Goal: Connect with others: Connect with other users

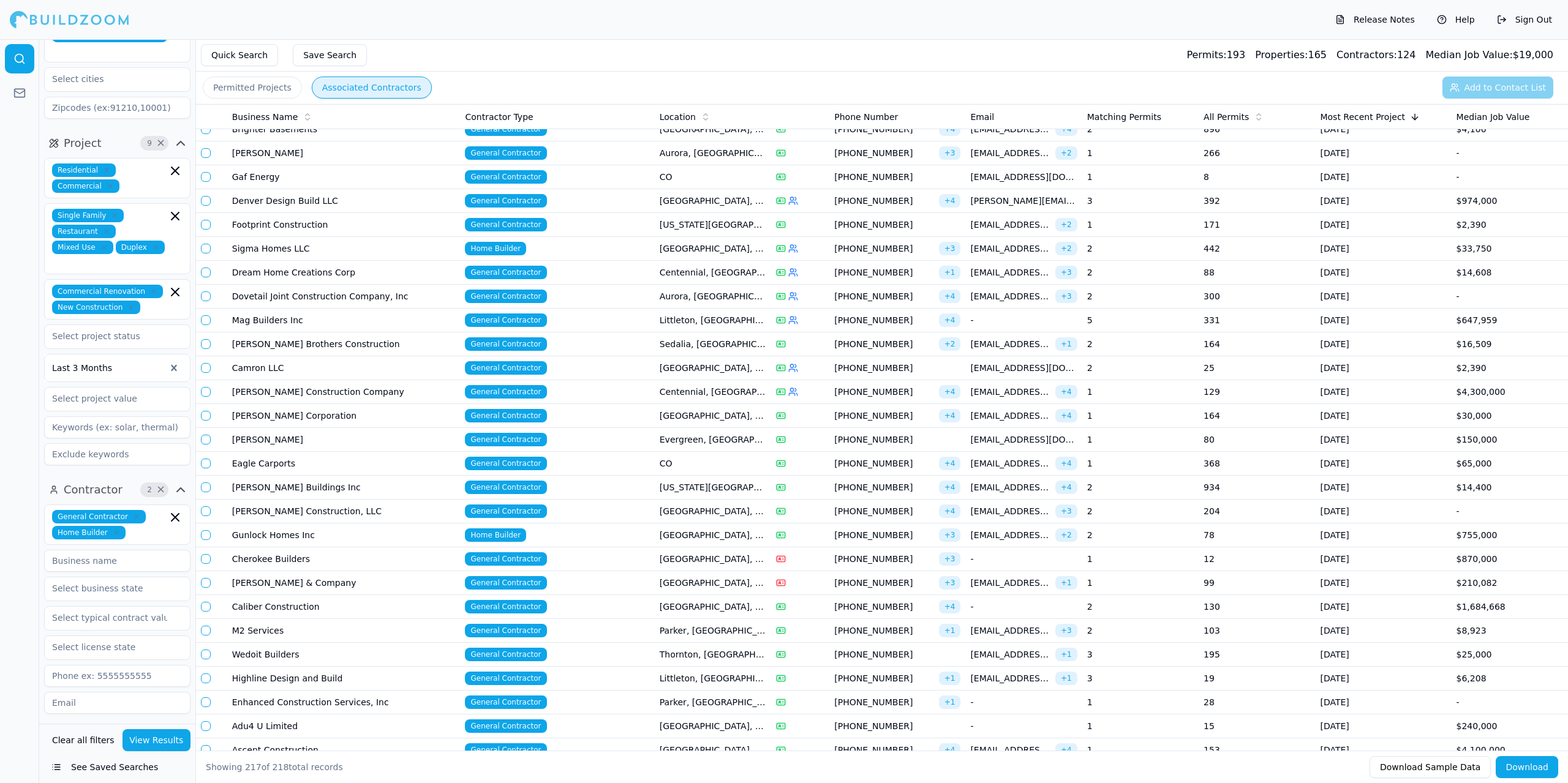
scroll to position [14, 0]
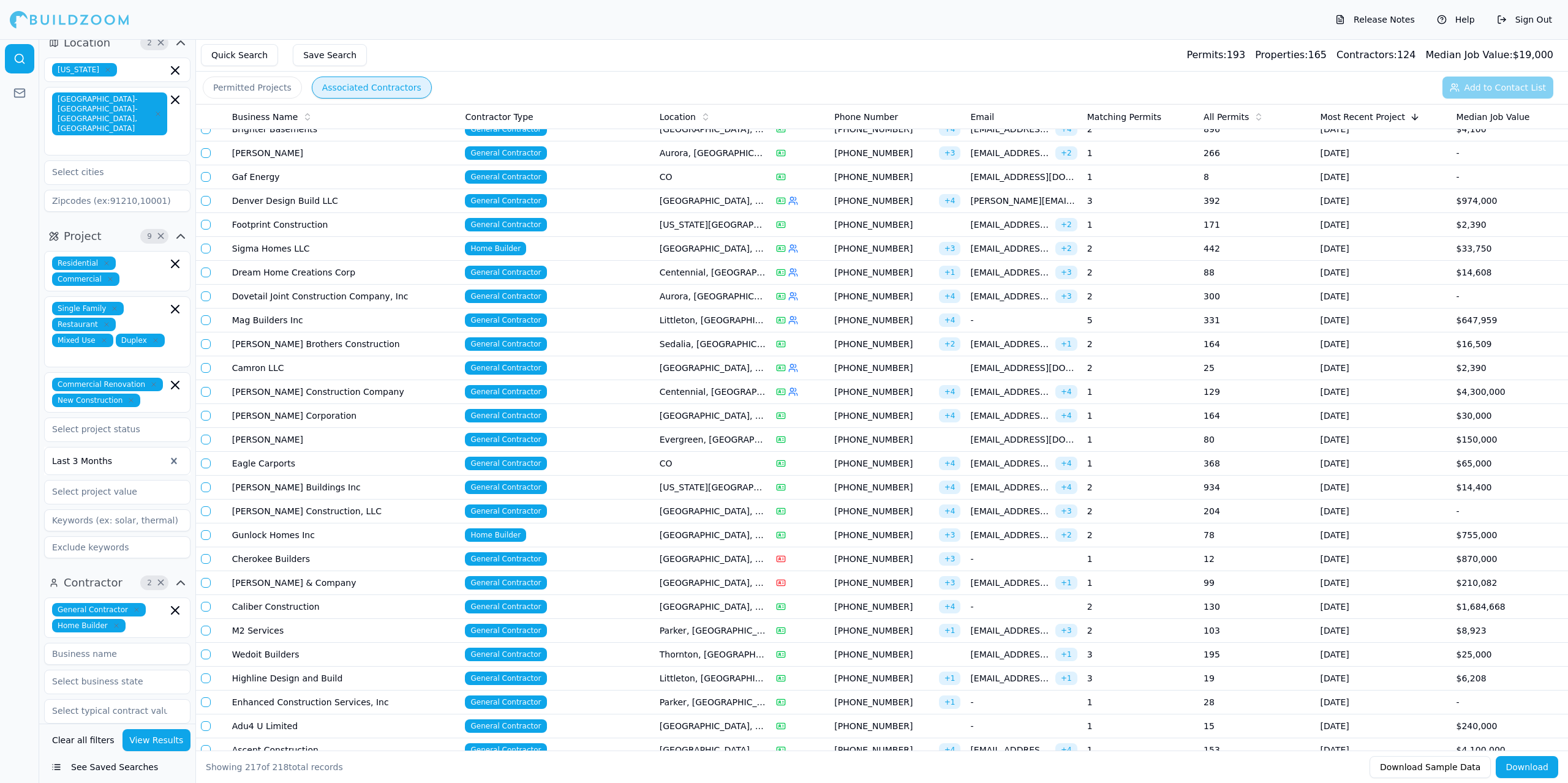
click at [154, 339] on icon "button" at bounding box center [156, 340] width 4 height 4
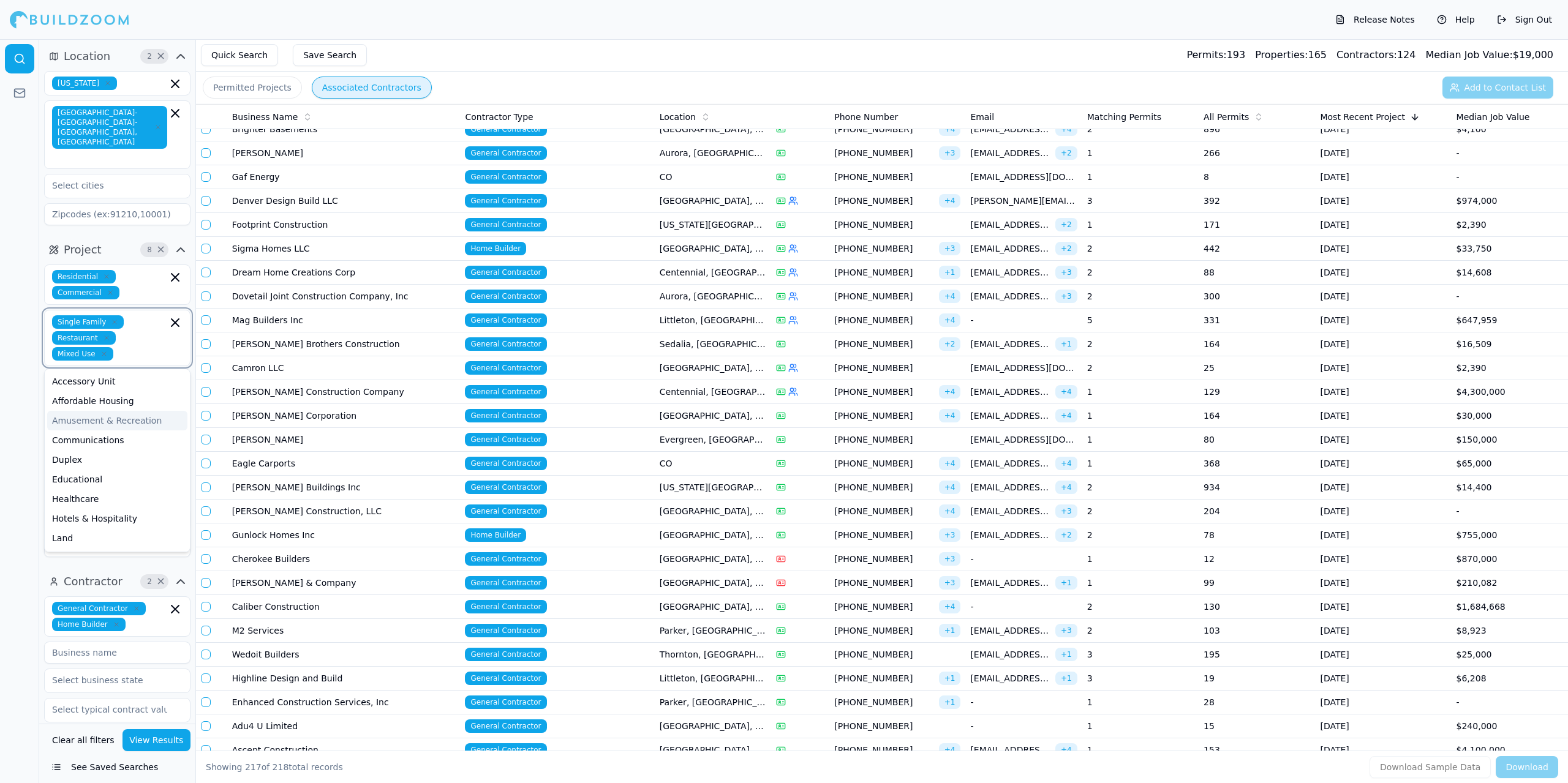
click at [131, 411] on div "Amusement & Recreation" at bounding box center [118, 420] width 140 height 20
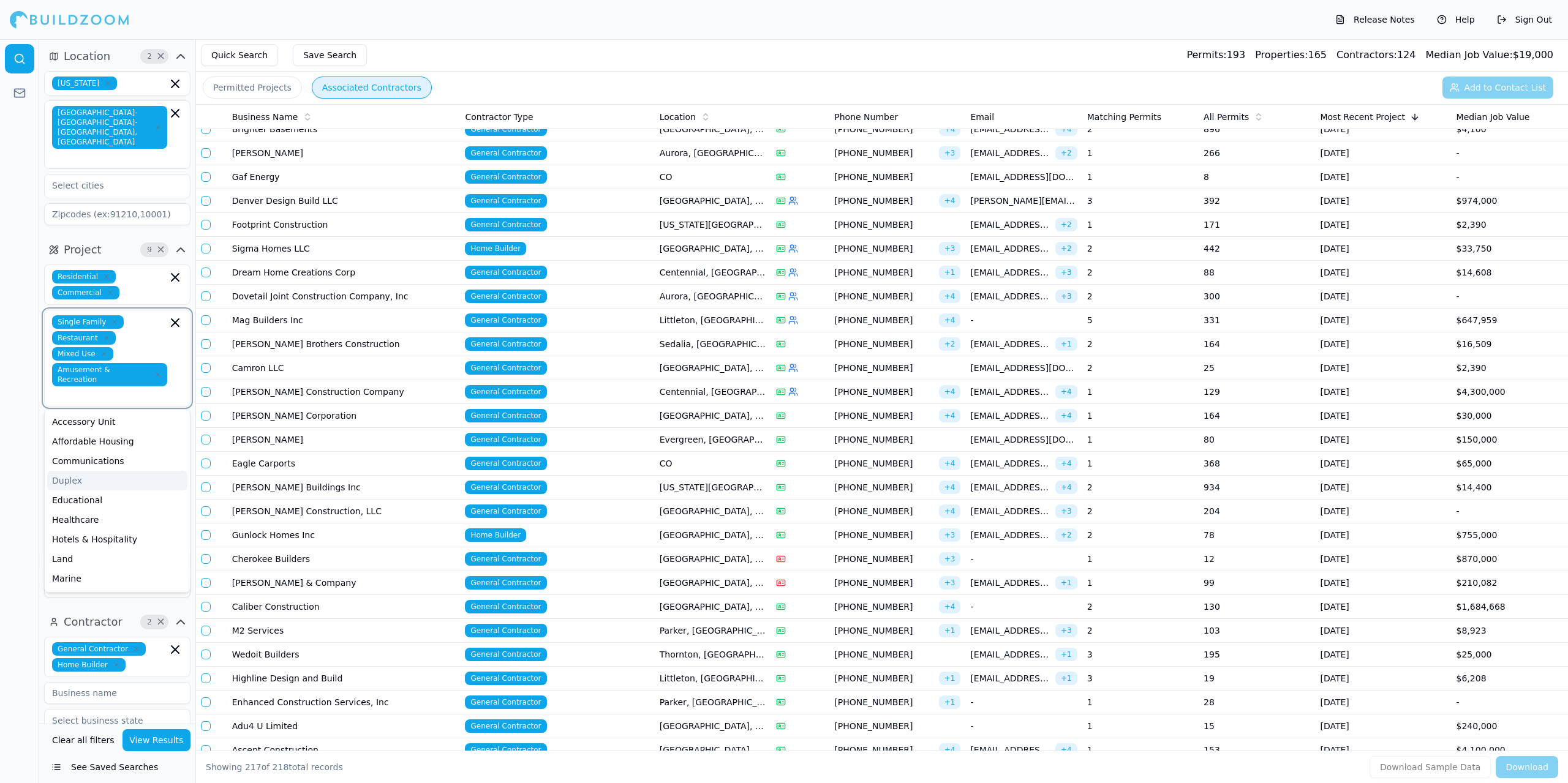
click at [135, 471] on div "Duplex" at bounding box center [118, 481] width 140 height 20
click at [80, 465] on div "Office" at bounding box center [118, 475] width 140 height 20
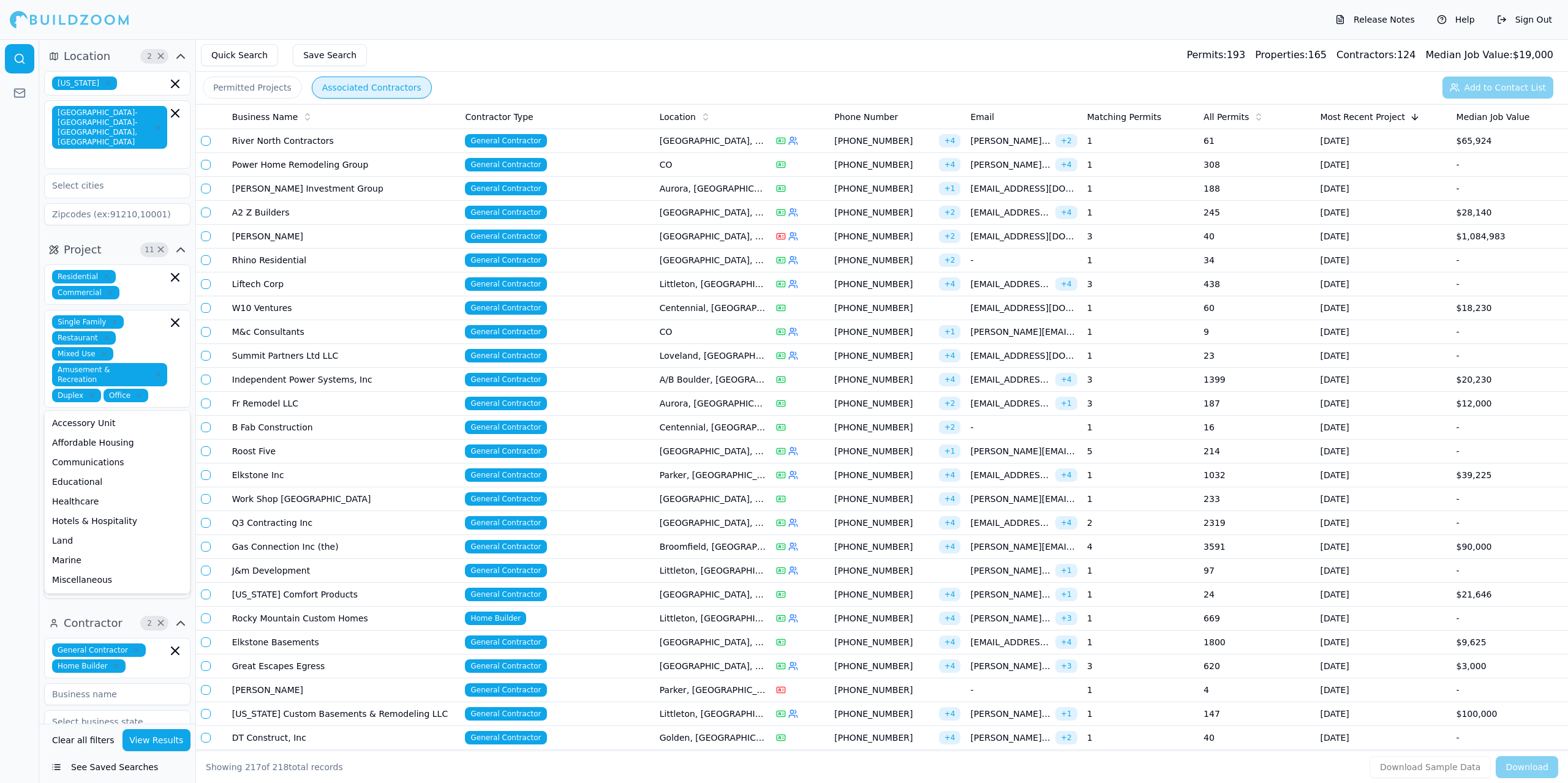
click at [182, 57] on icon "button" at bounding box center [180, 57] width 7 height 4
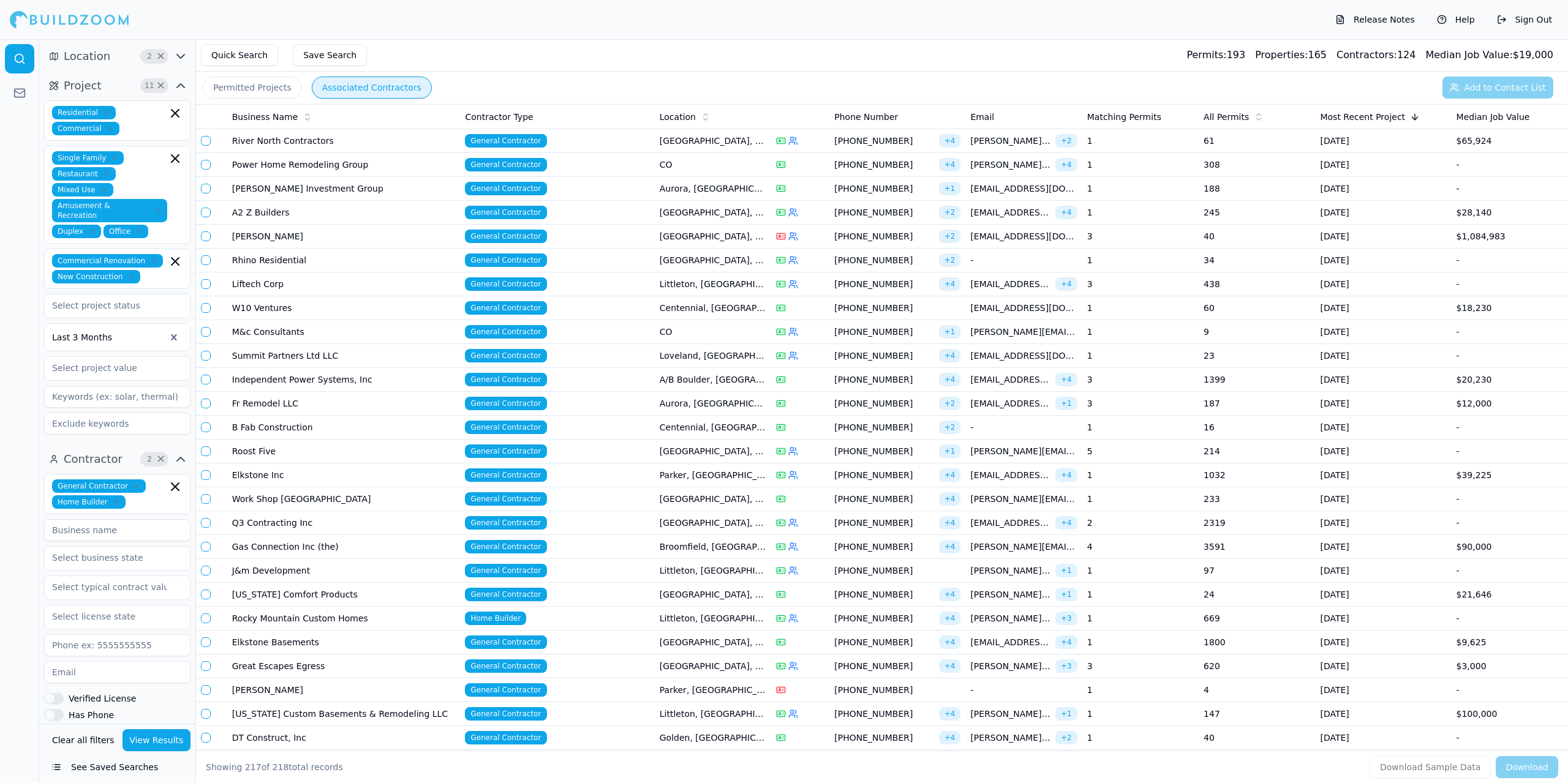
click at [182, 57] on icon "button" at bounding box center [180, 57] width 7 height 4
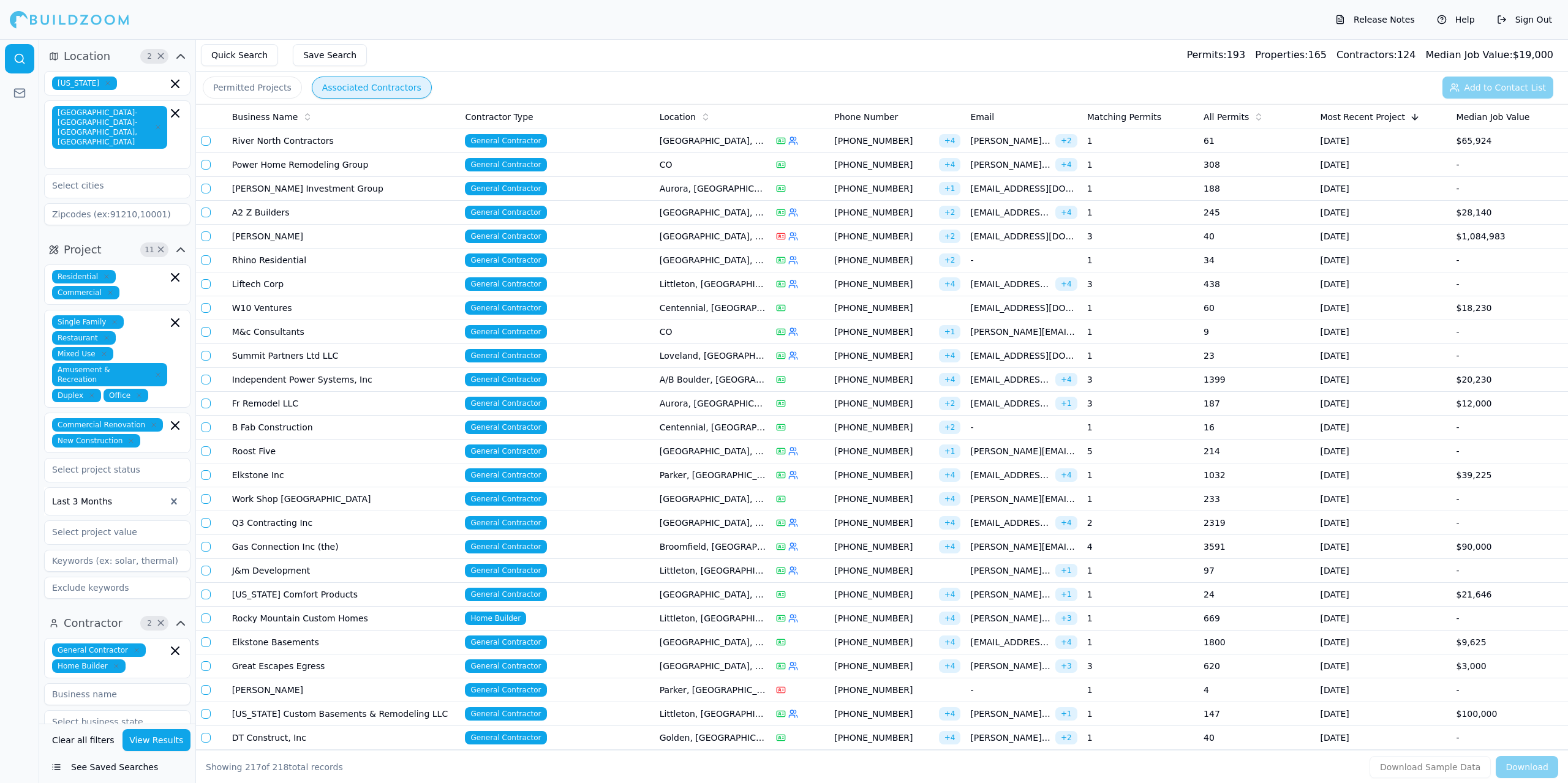
click at [111, 318] on icon "button" at bounding box center [115, 322] width 7 height 7
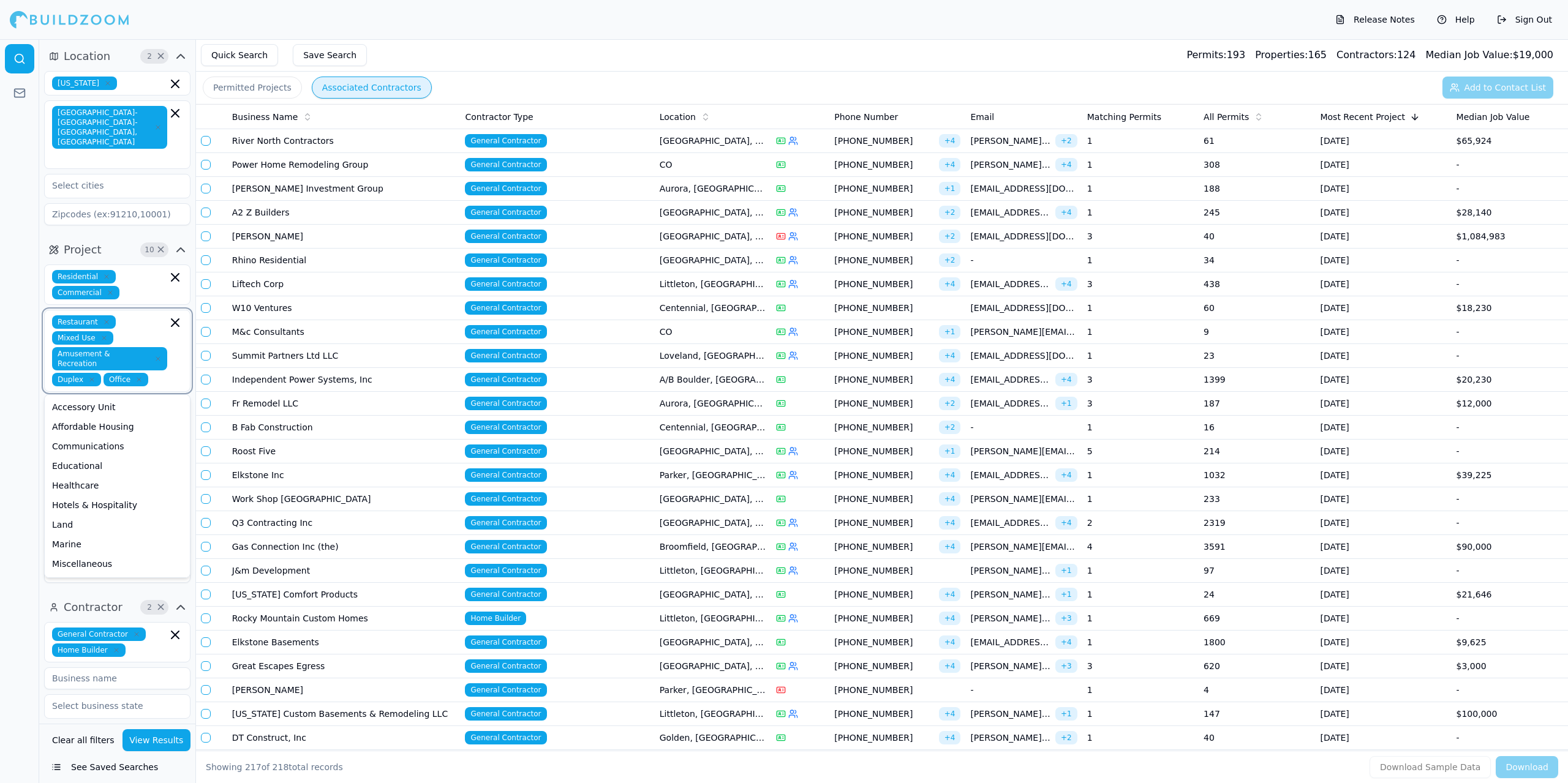
click at [105, 320] on icon "button" at bounding box center [107, 322] width 4 height 4
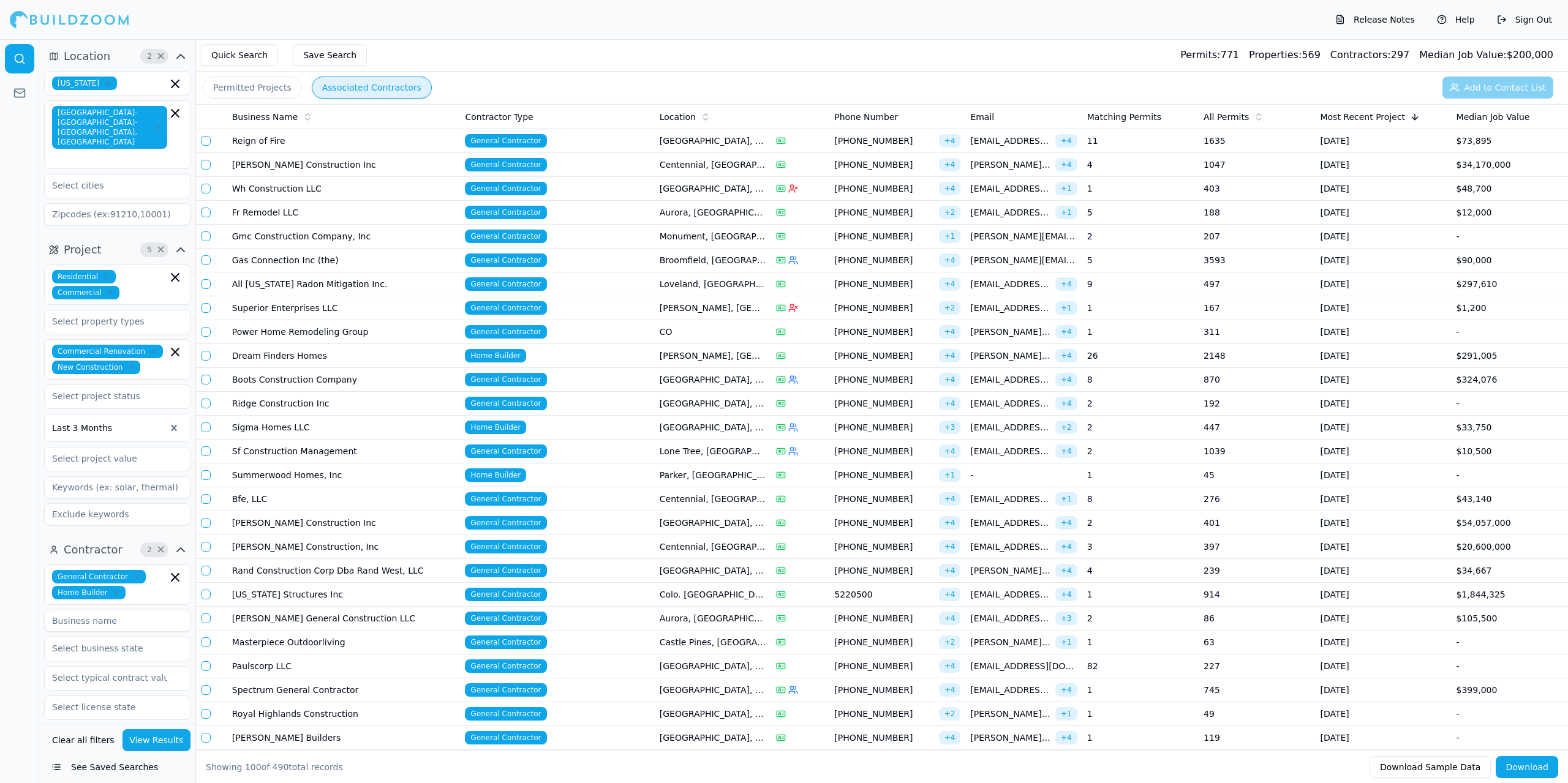
click at [373, 553] on td "[PERSON_NAME] Construction, Inc" at bounding box center [344, 547] width 233 height 24
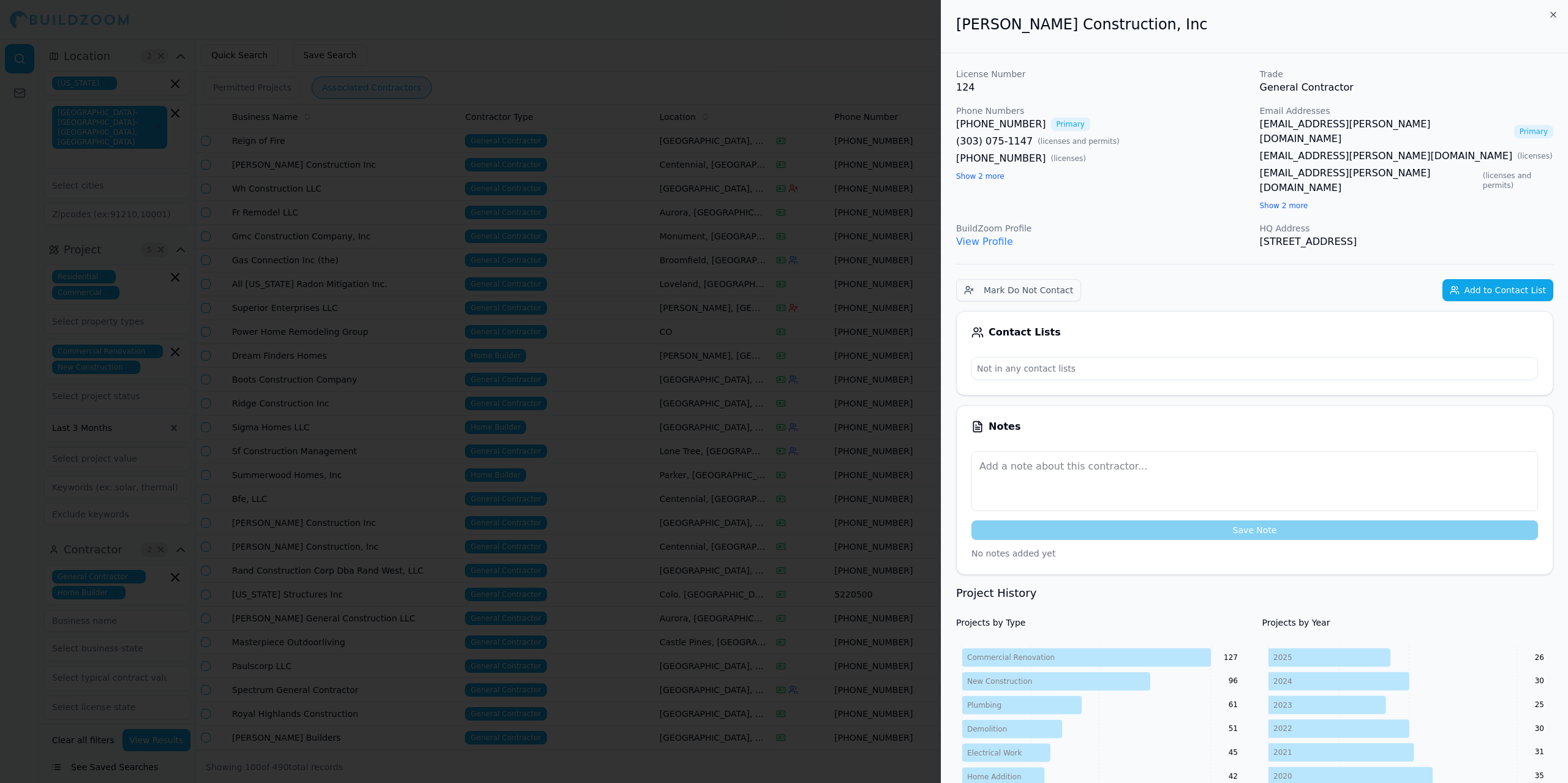
click at [374, 555] on div at bounding box center [784, 392] width 1568 height 783
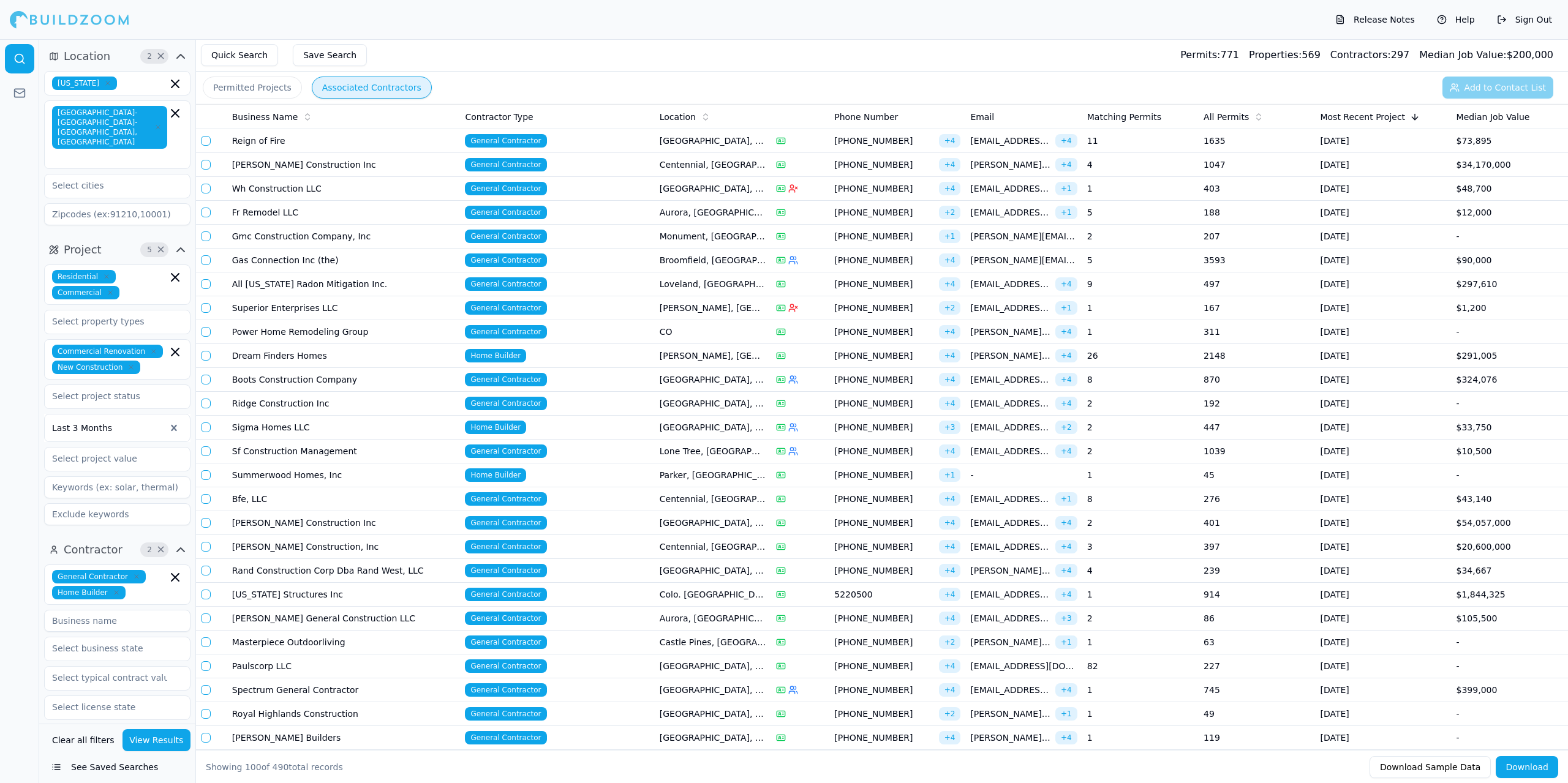
click at [331, 544] on td "[PERSON_NAME] Construction, Inc" at bounding box center [344, 547] width 233 height 24
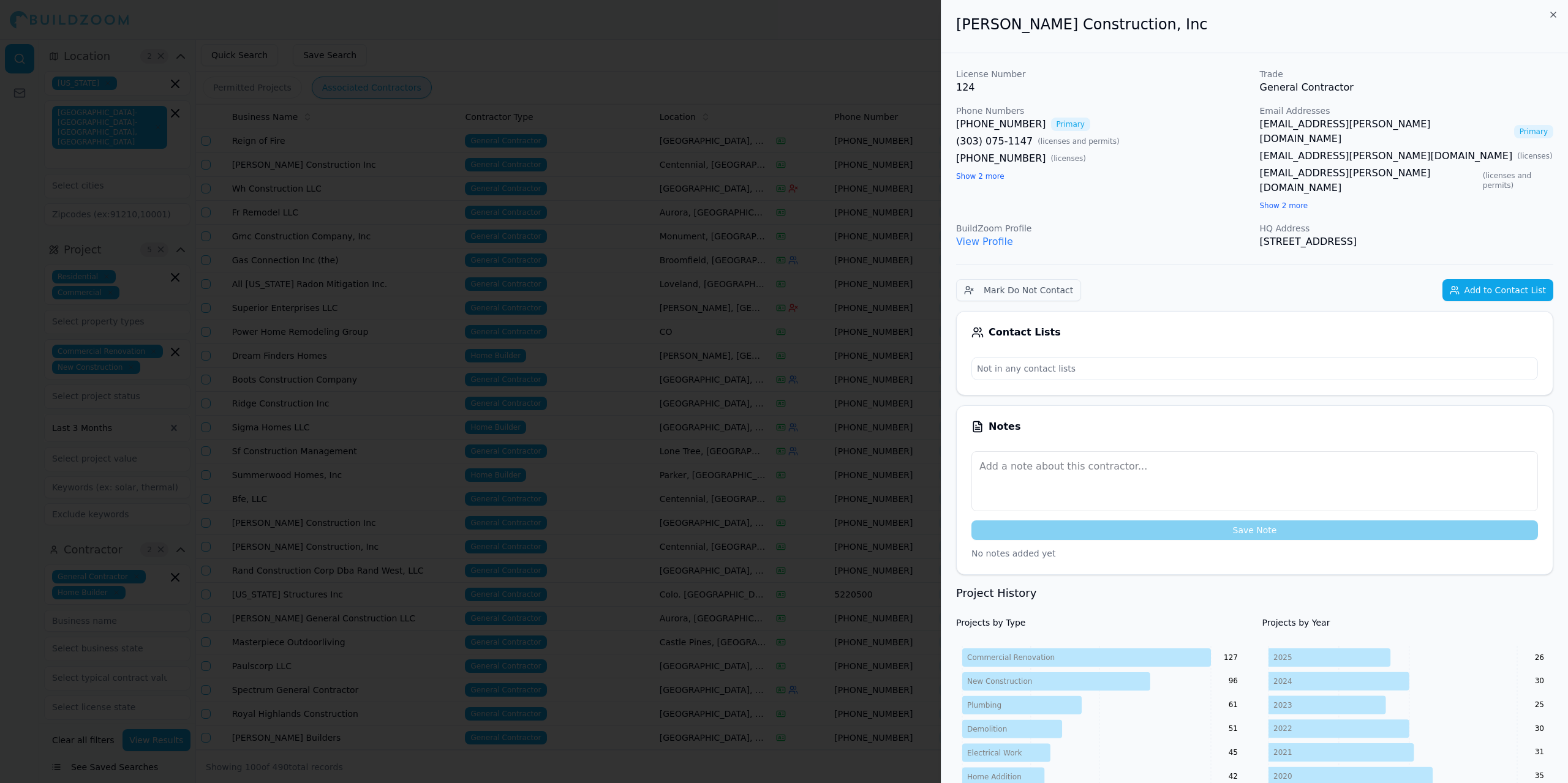
click at [1500, 279] on button "Add to Contact List" at bounding box center [1498, 291] width 111 height 22
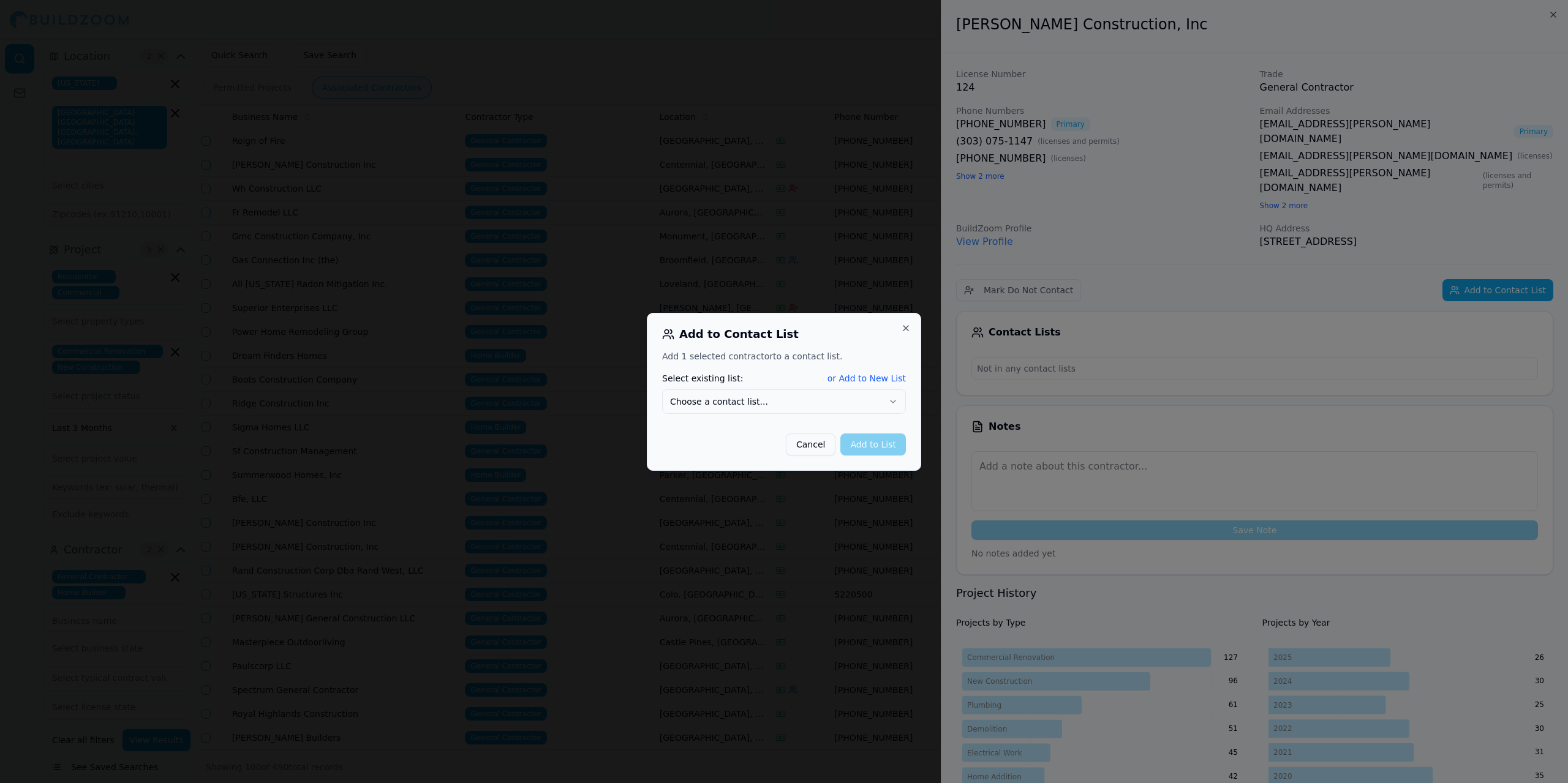
click at [891, 398] on icon "button" at bounding box center [893, 401] width 10 height 10
click at [863, 446] on button "Add to List" at bounding box center [873, 444] width 65 height 22
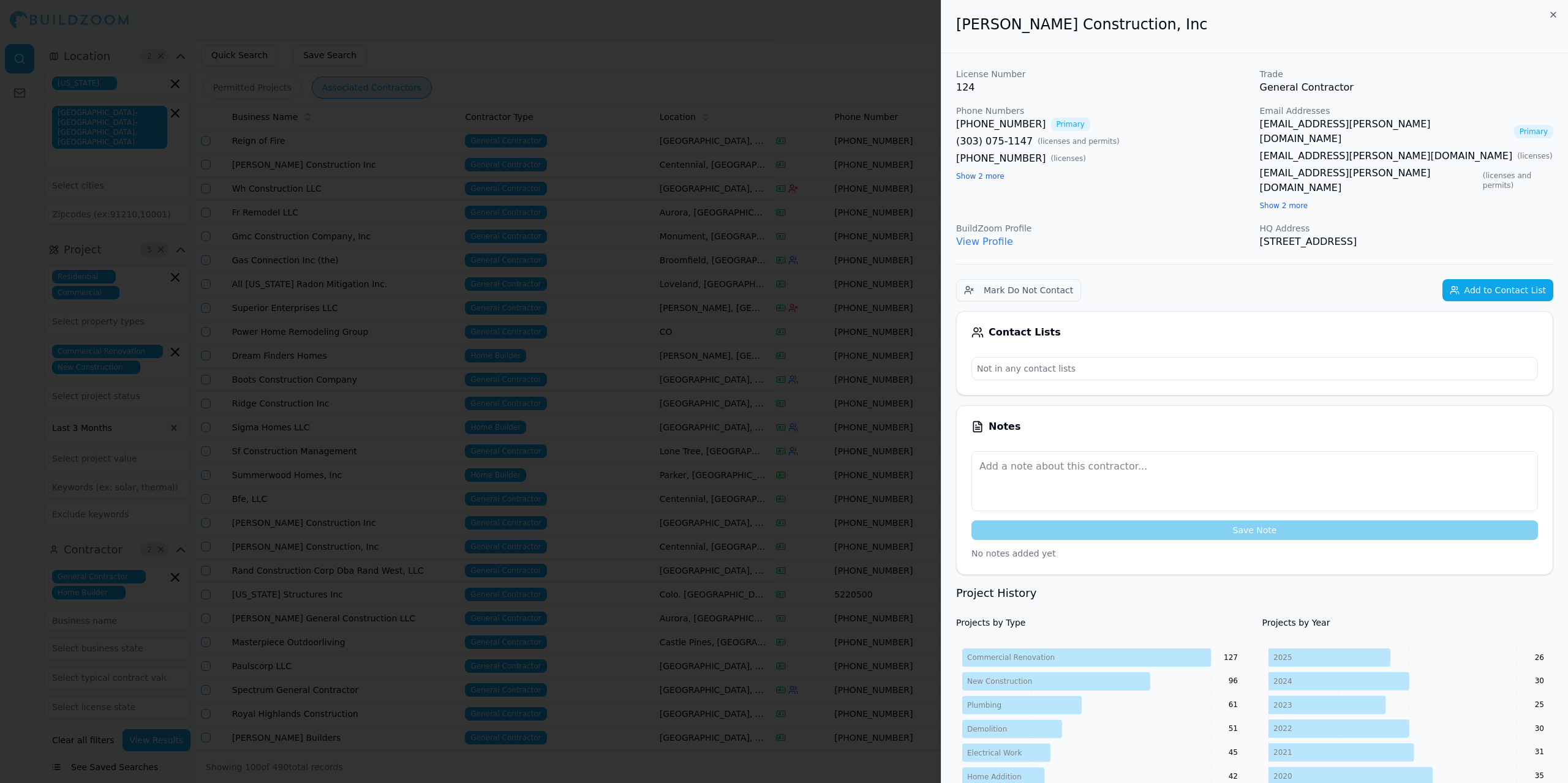
click at [742, 42] on div at bounding box center [784, 392] width 1568 height 783
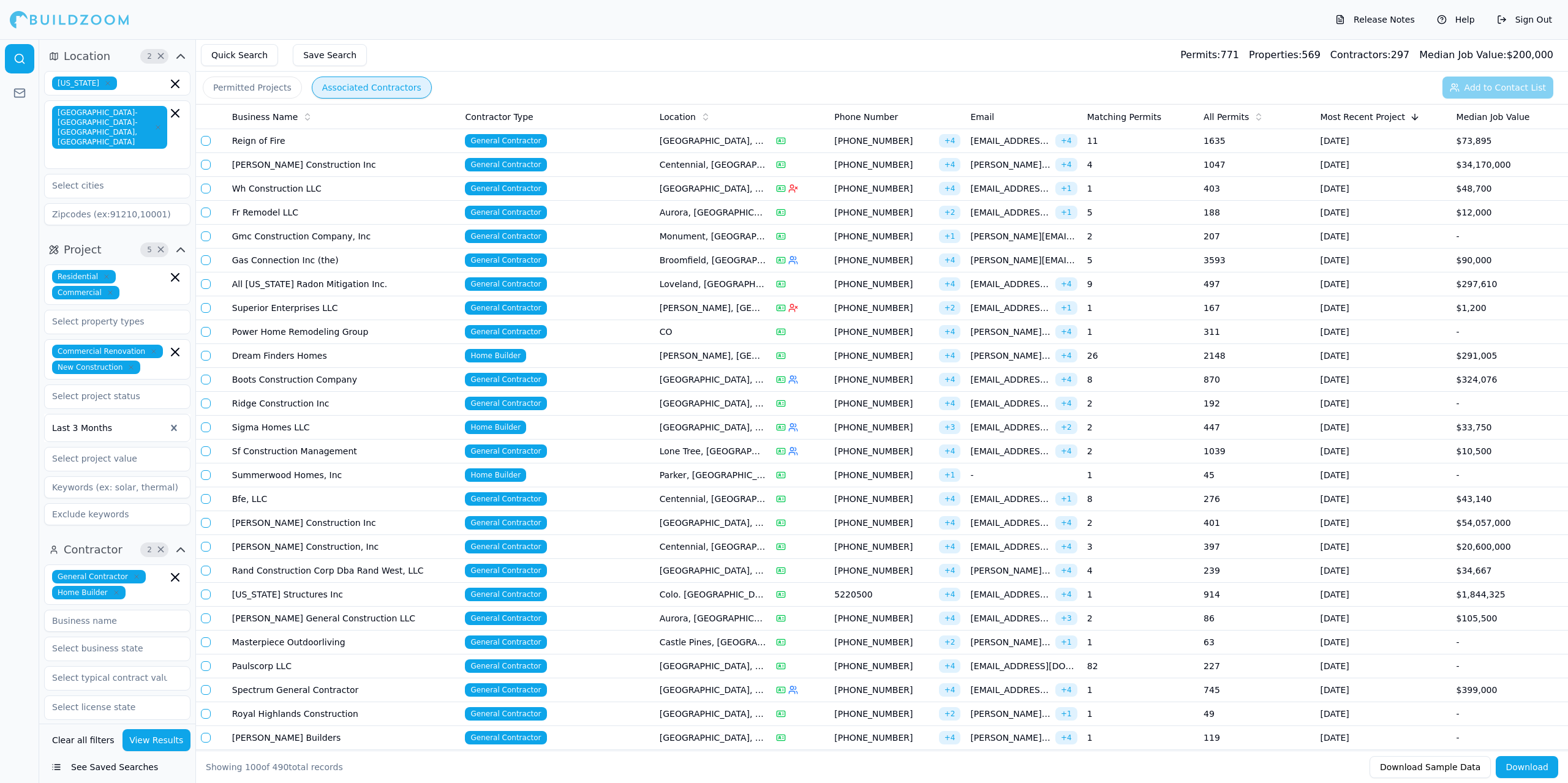
click at [263, 143] on td "Reign of Fire" at bounding box center [344, 141] width 233 height 24
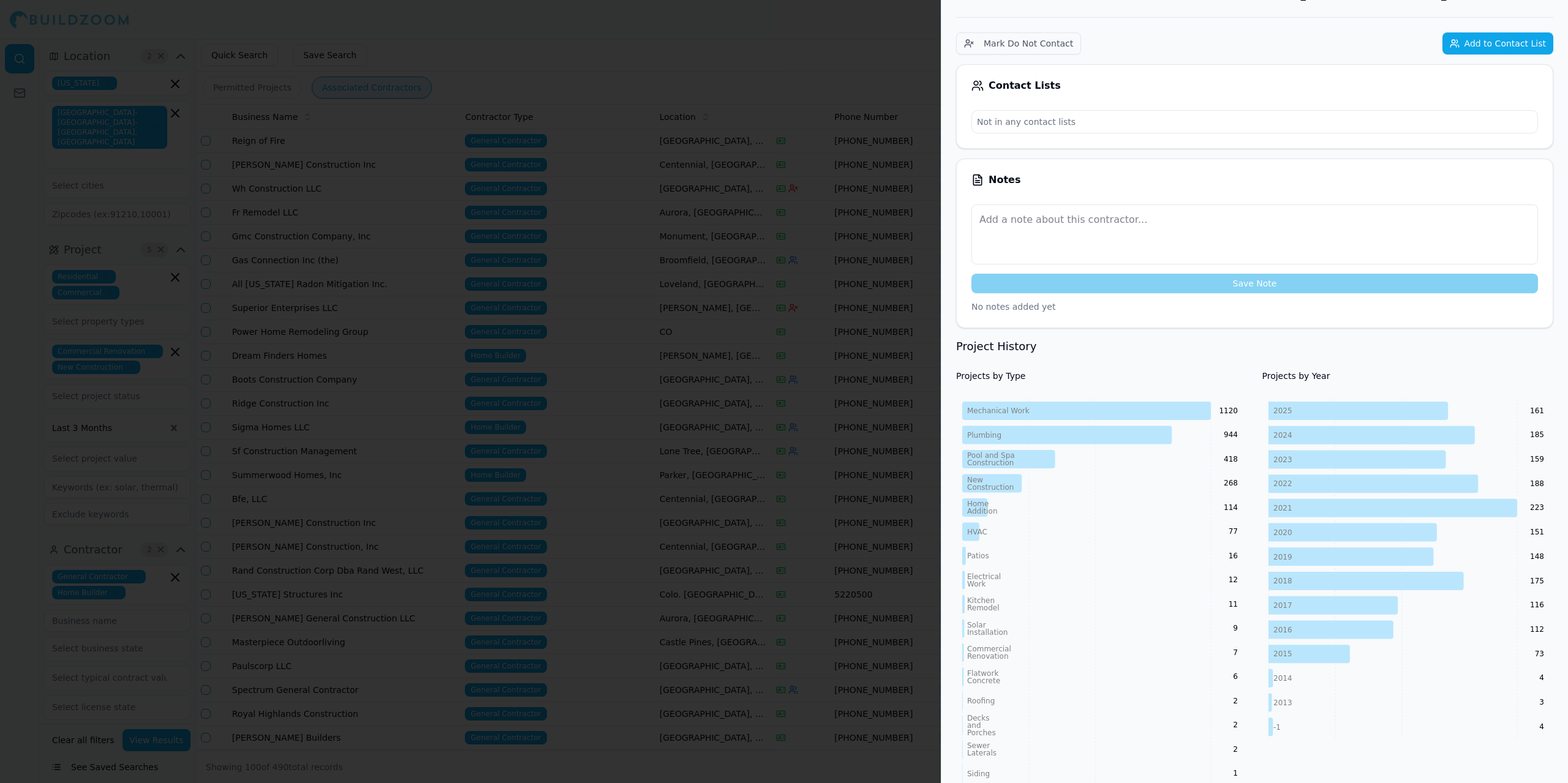
scroll to position [245, 0]
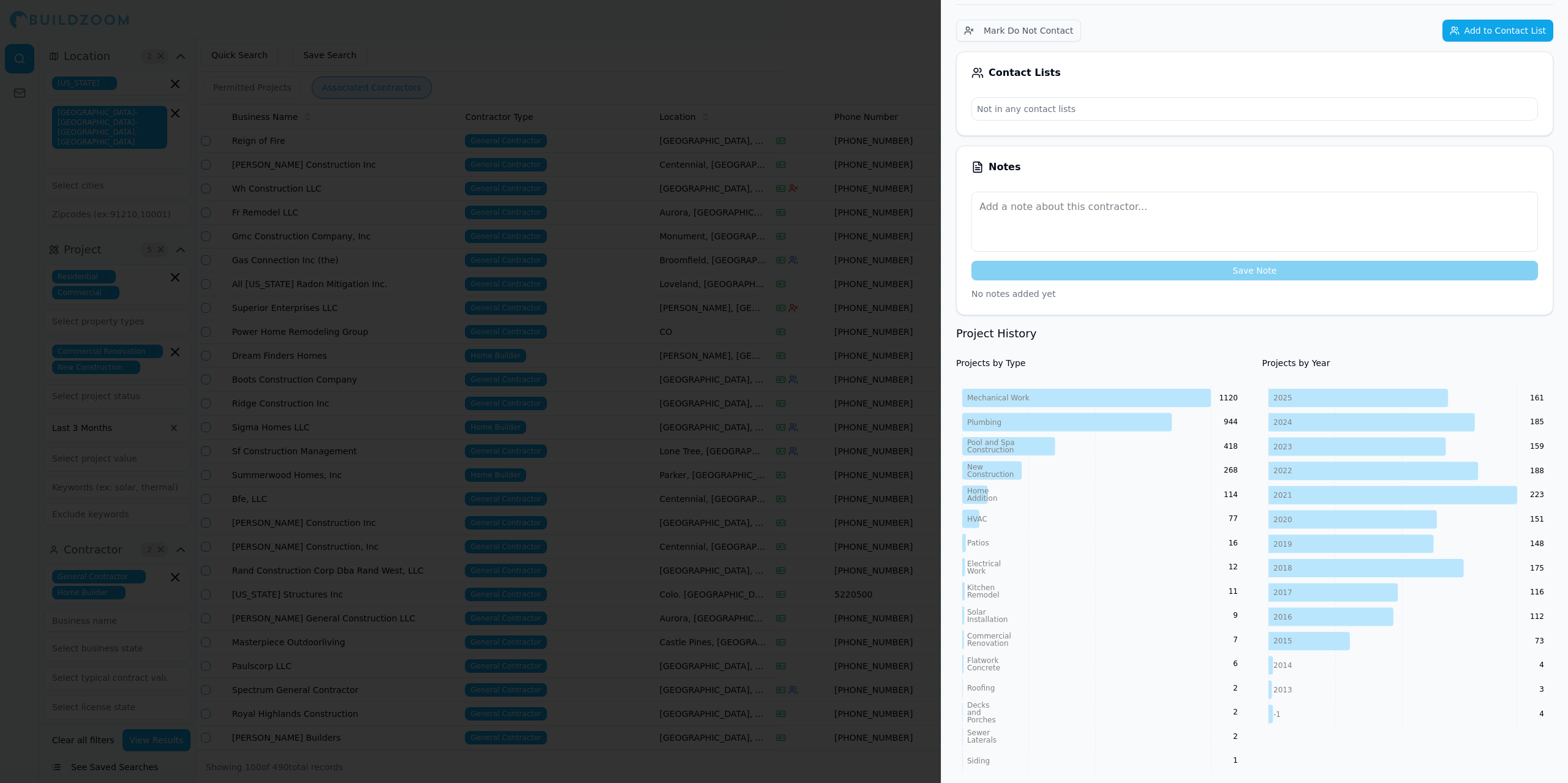
click at [540, 46] on div at bounding box center [784, 392] width 1568 height 783
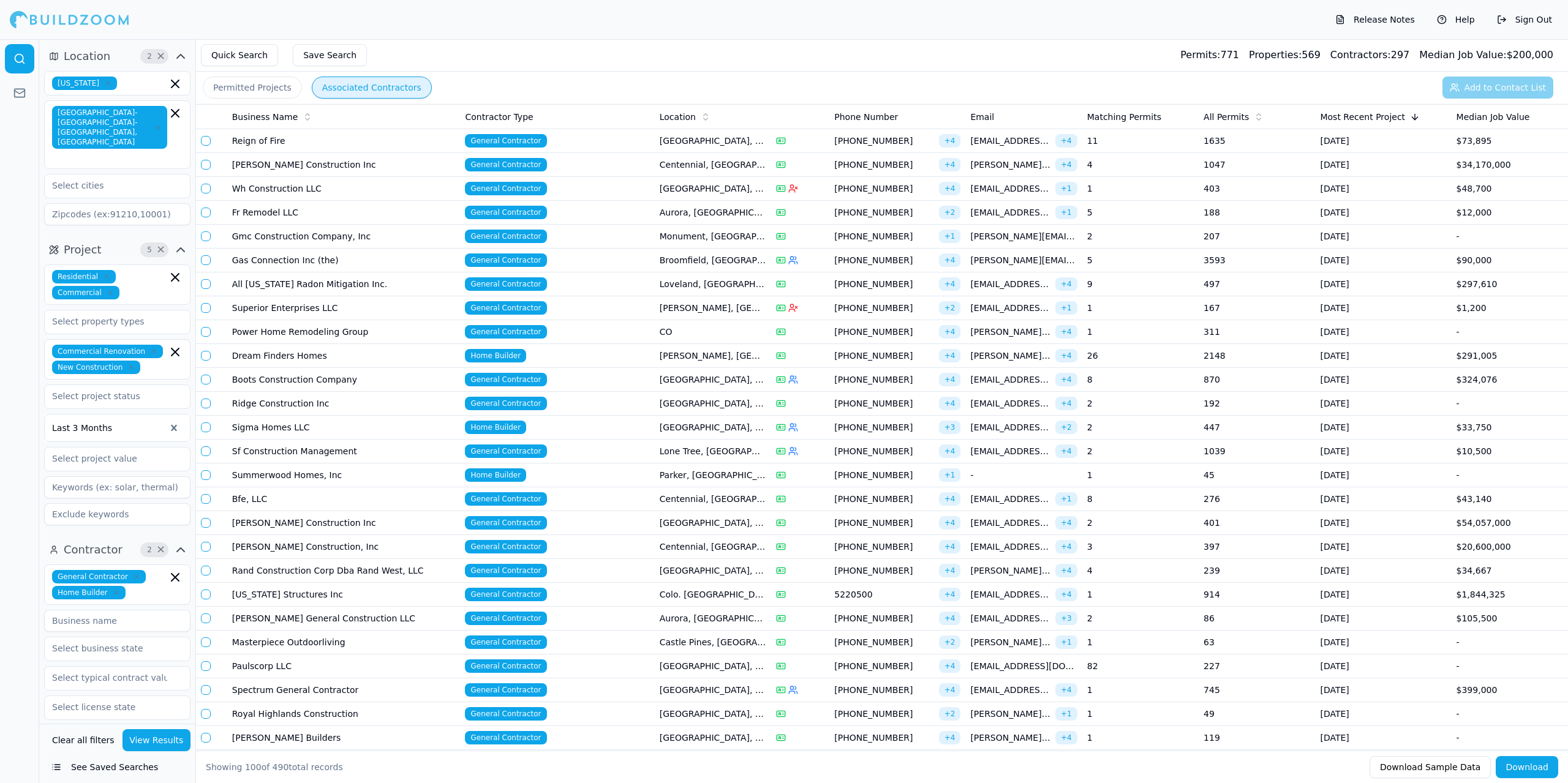
click at [265, 187] on td "Wh Construction LLC" at bounding box center [344, 188] width 233 height 24
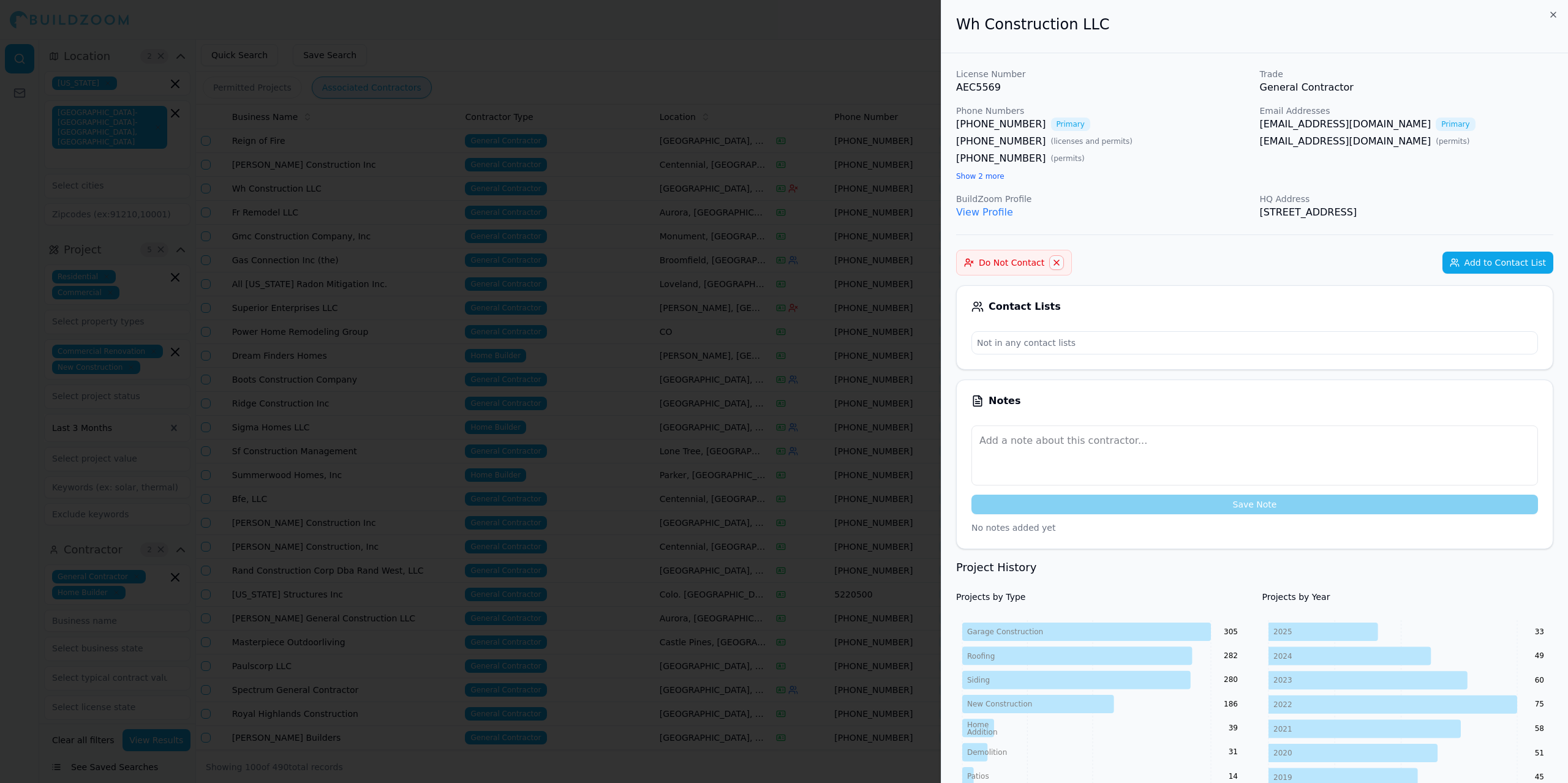
click at [266, 185] on div at bounding box center [784, 392] width 1568 height 783
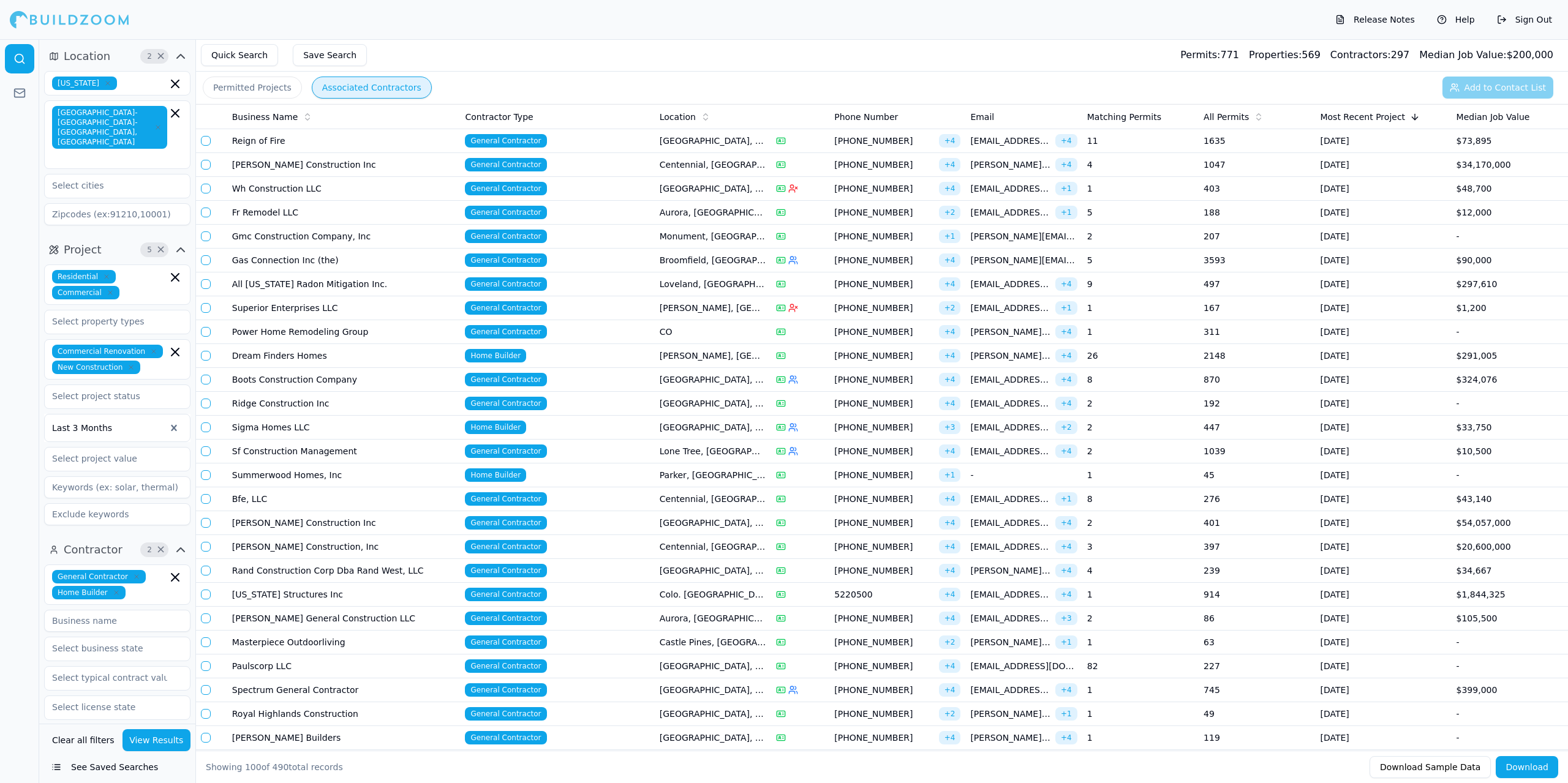
click at [273, 166] on td "[PERSON_NAME] Construction Inc" at bounding box center [344, 165] width 233 height 24
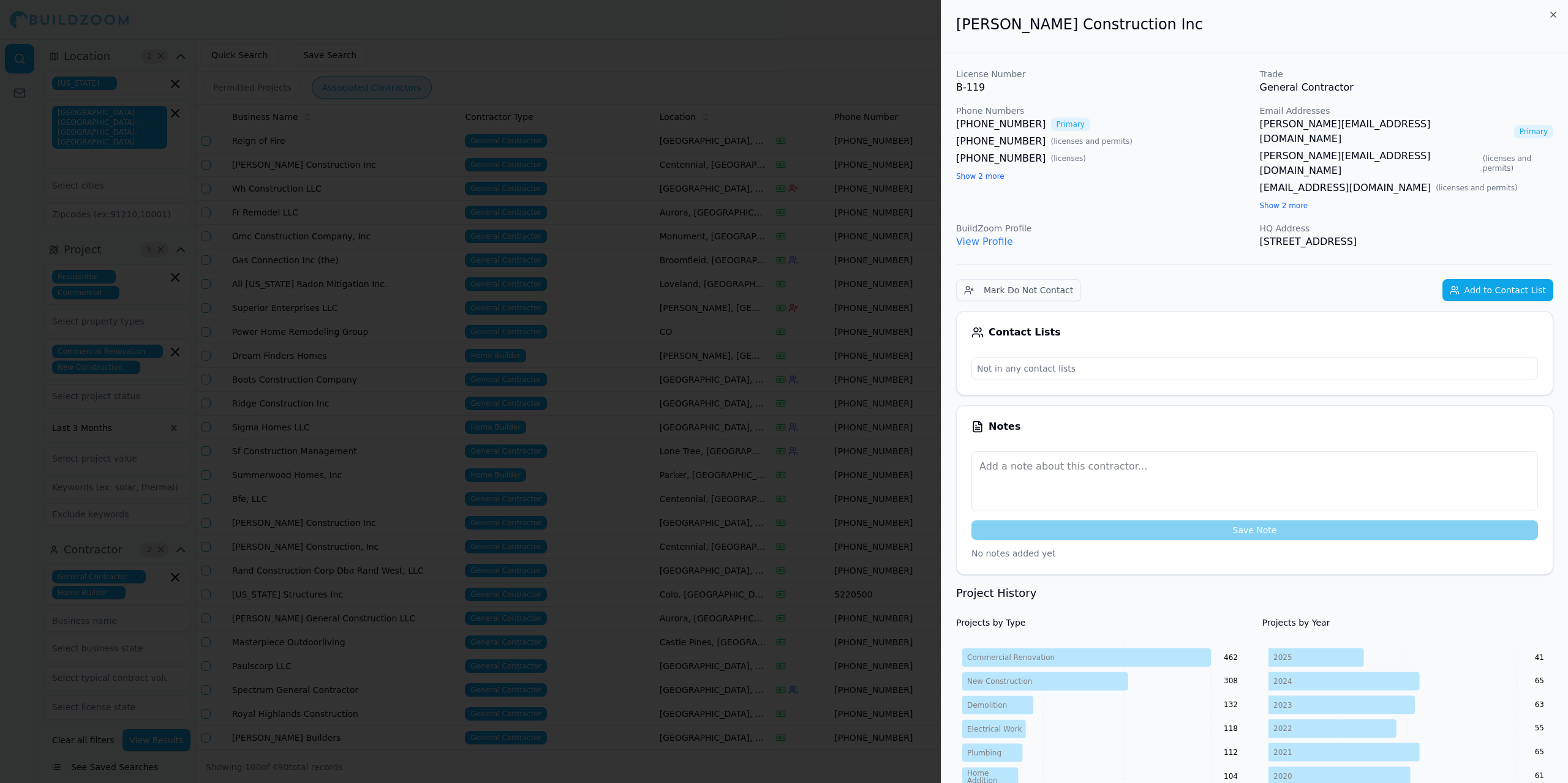
click at [275, 166] on div at bounding box center [784, 392] width 1568 height 783
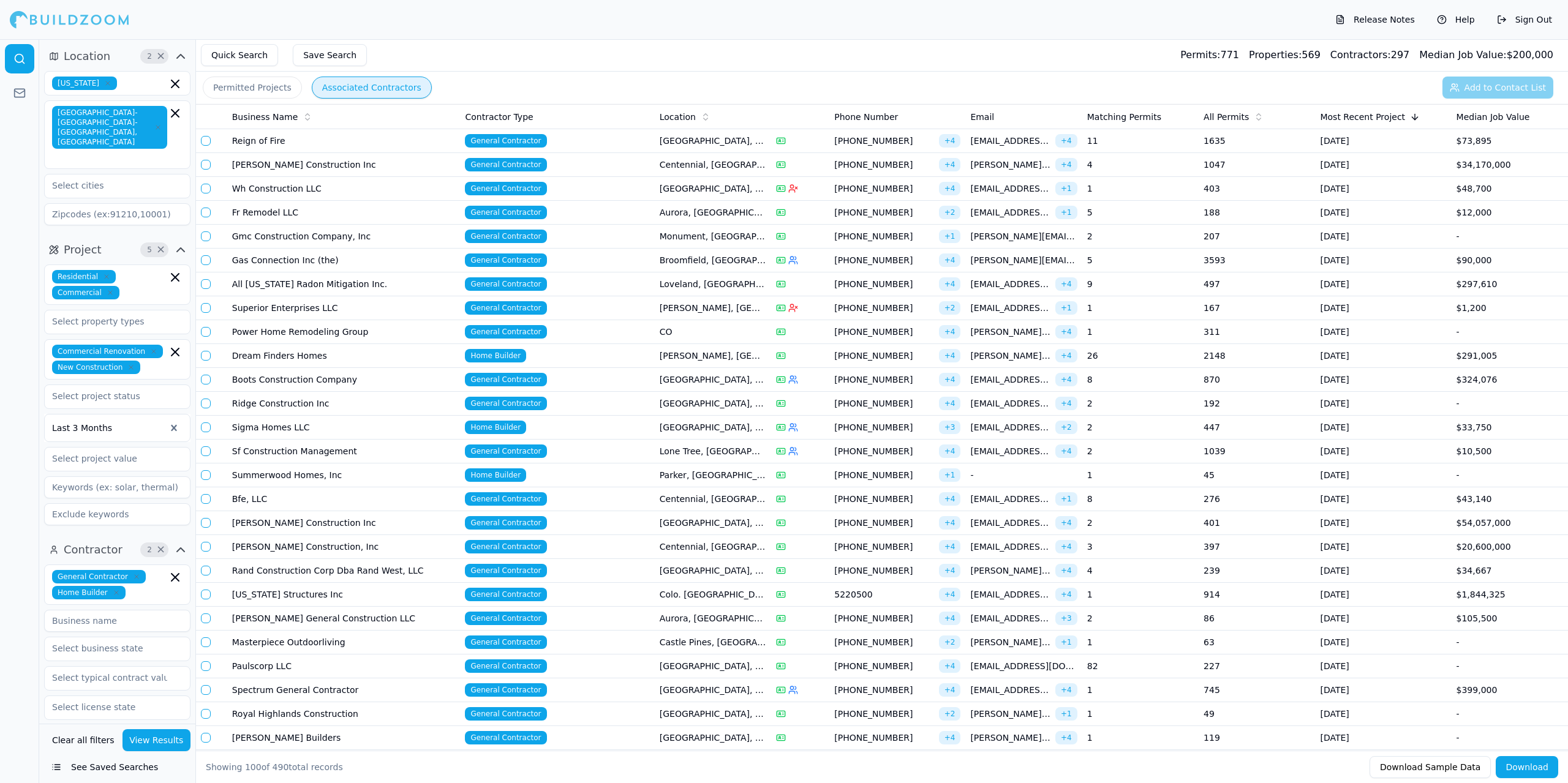
click at [392, 166] on td "[PERSON_NAME] Construction Inc" at bounding box center [344, 165] width 233 height 24
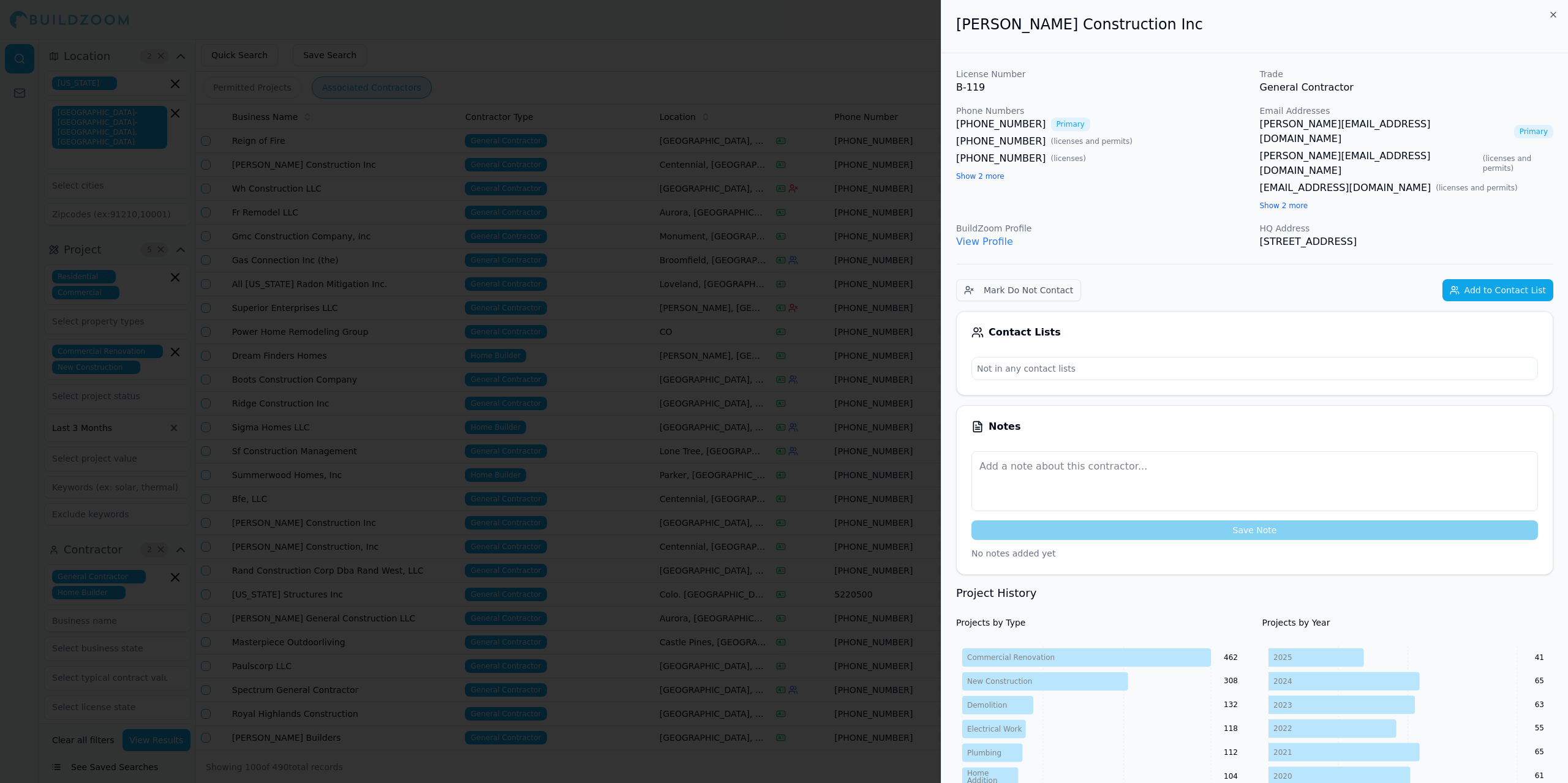
click at [1502, 279] on button "Add to Contact List" at bounding box center [1498, 291] width 111 height 22
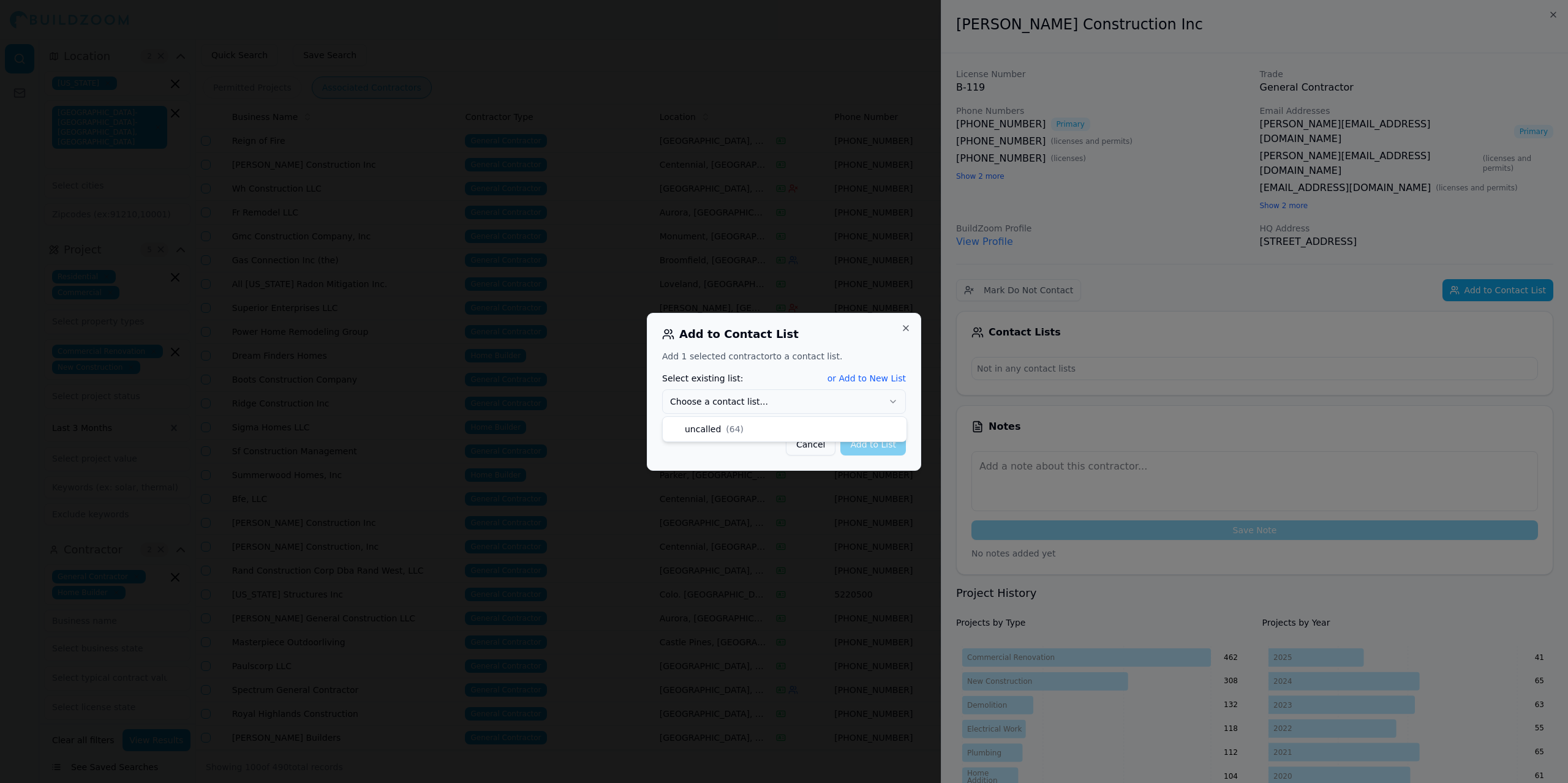
click at [892, 401] on icon "button" at bounding box center [893, 401] width 5 height 2
click at [892, 440] on button "Add to List" at bounding box center [873, 444] width 65 height 22
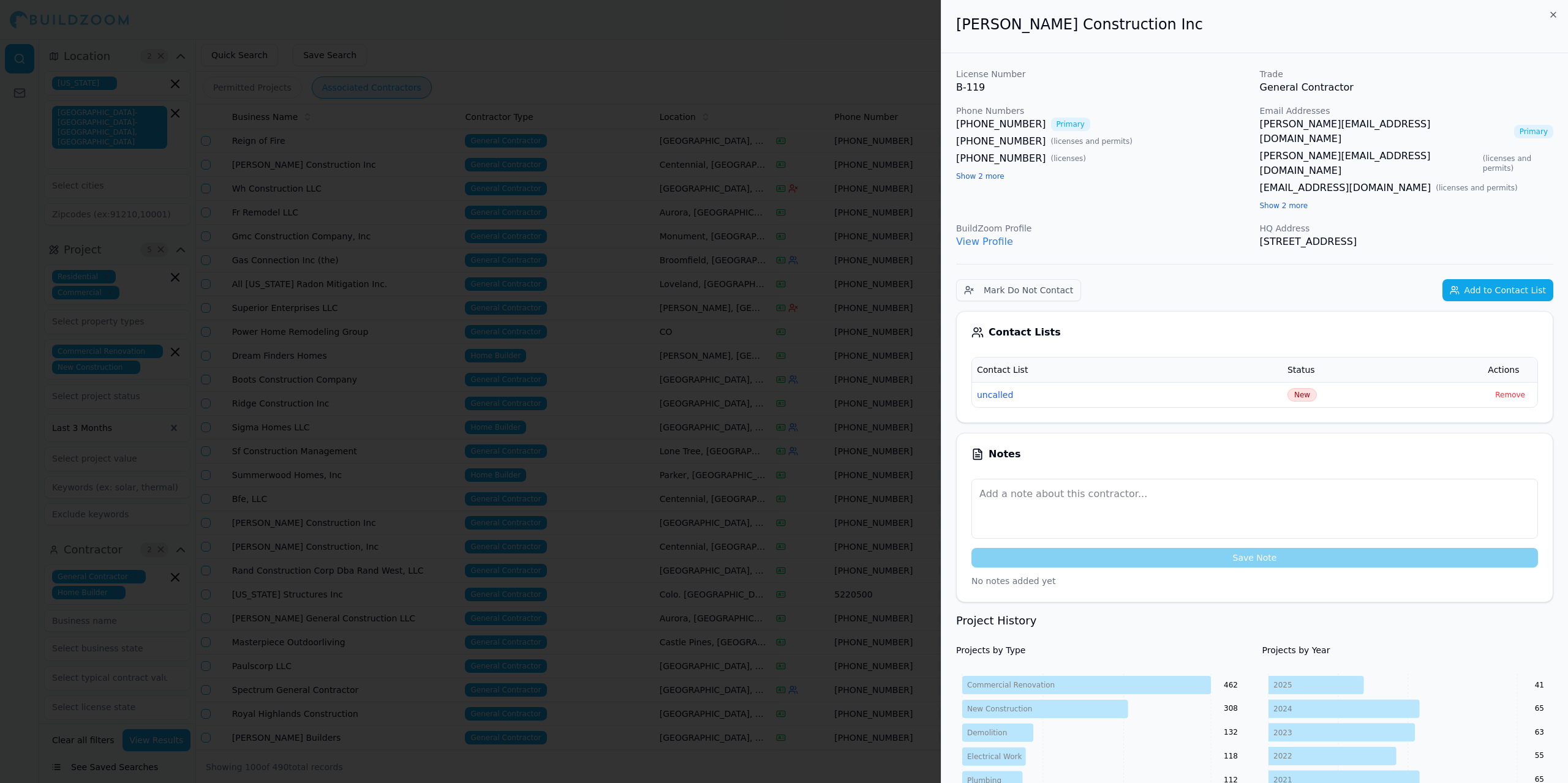
click at [605, 50] on div at bounding box center [784, 392] width 1568 height 783
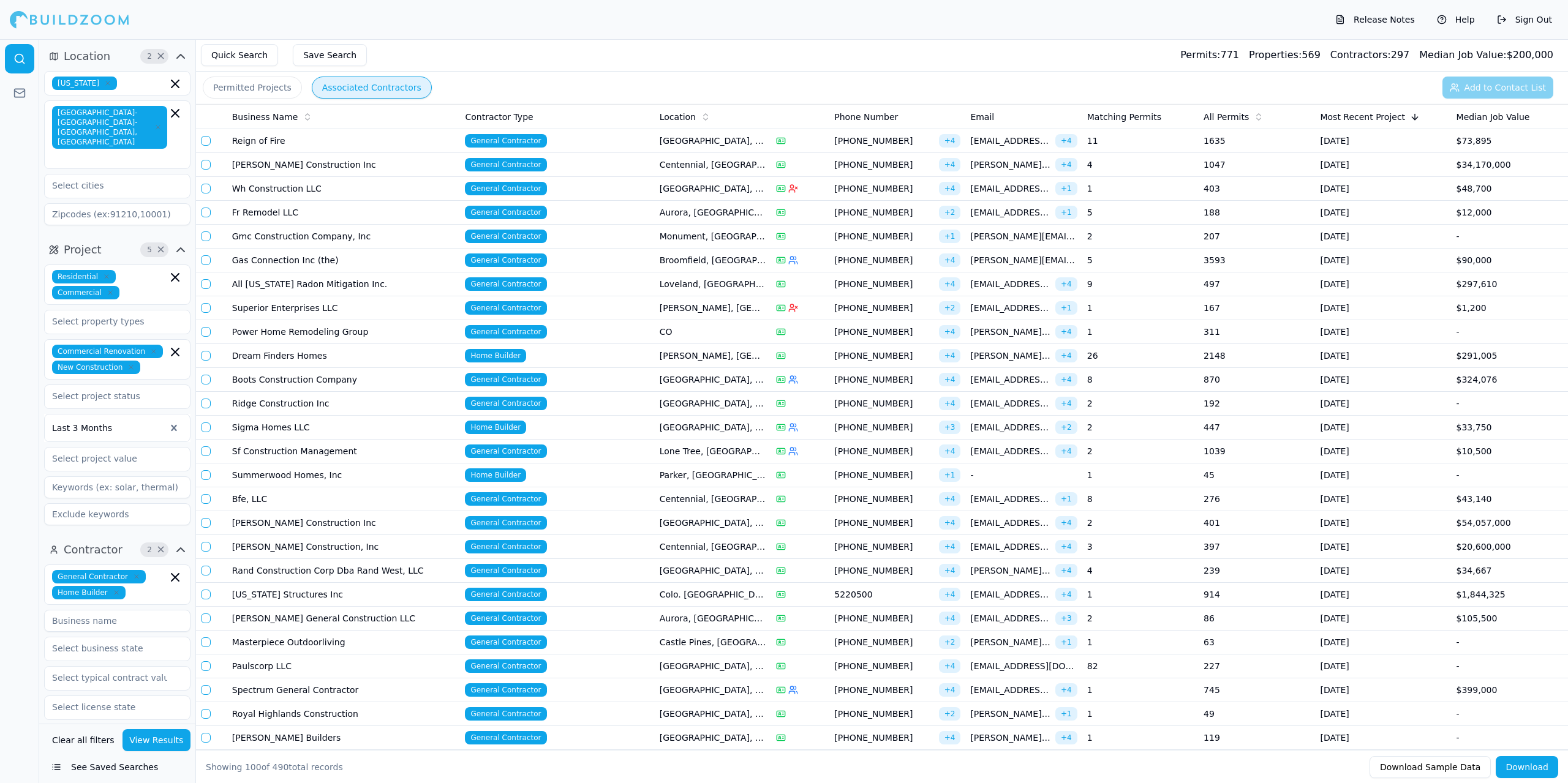
click at [365, 217] on td "Fr Remodel LLC" at bounding box center [344, 212] width 233 height 24
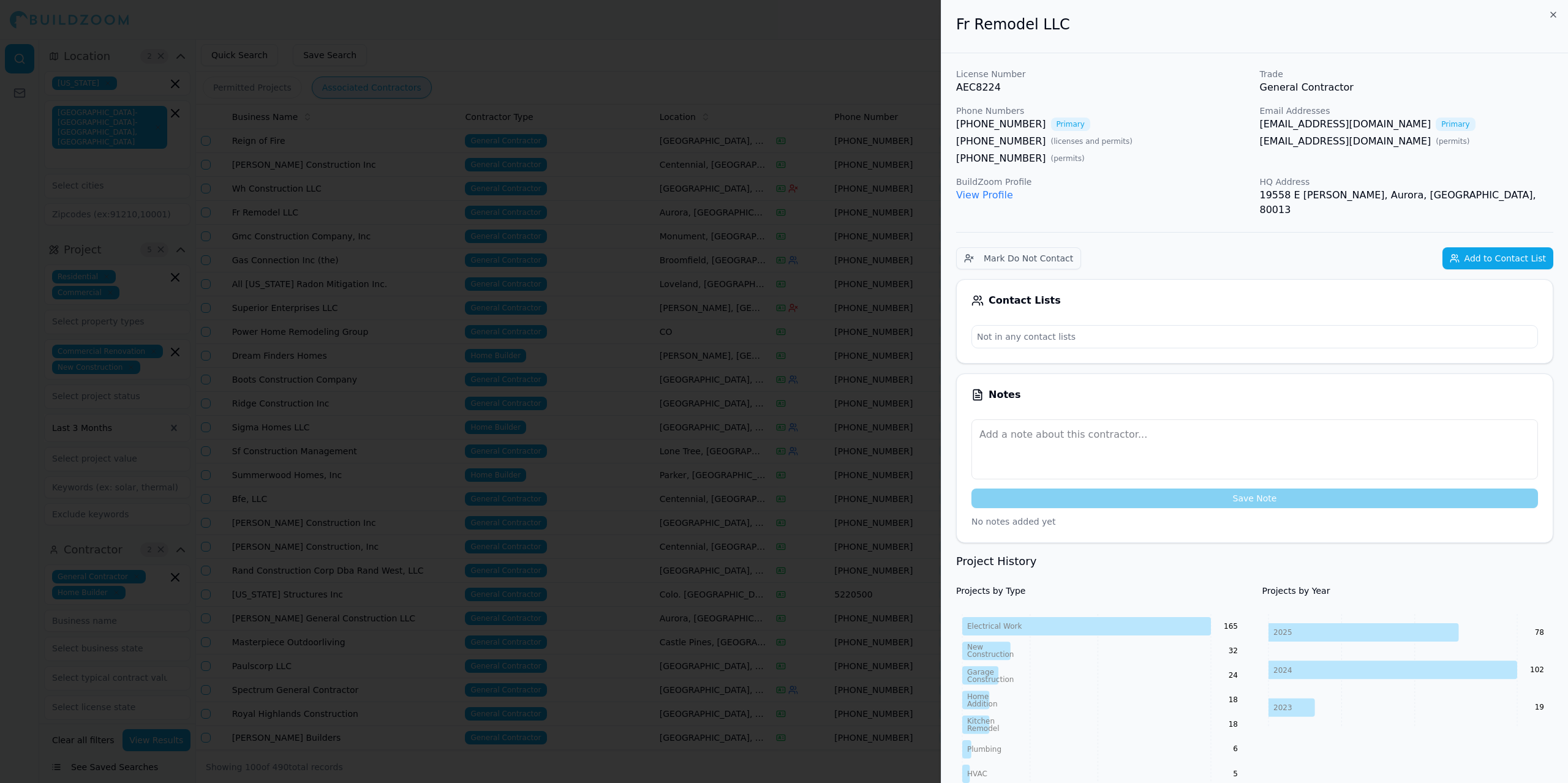
click at [365, 217] on div at bounding box center [784, 392] width 1568 height 783
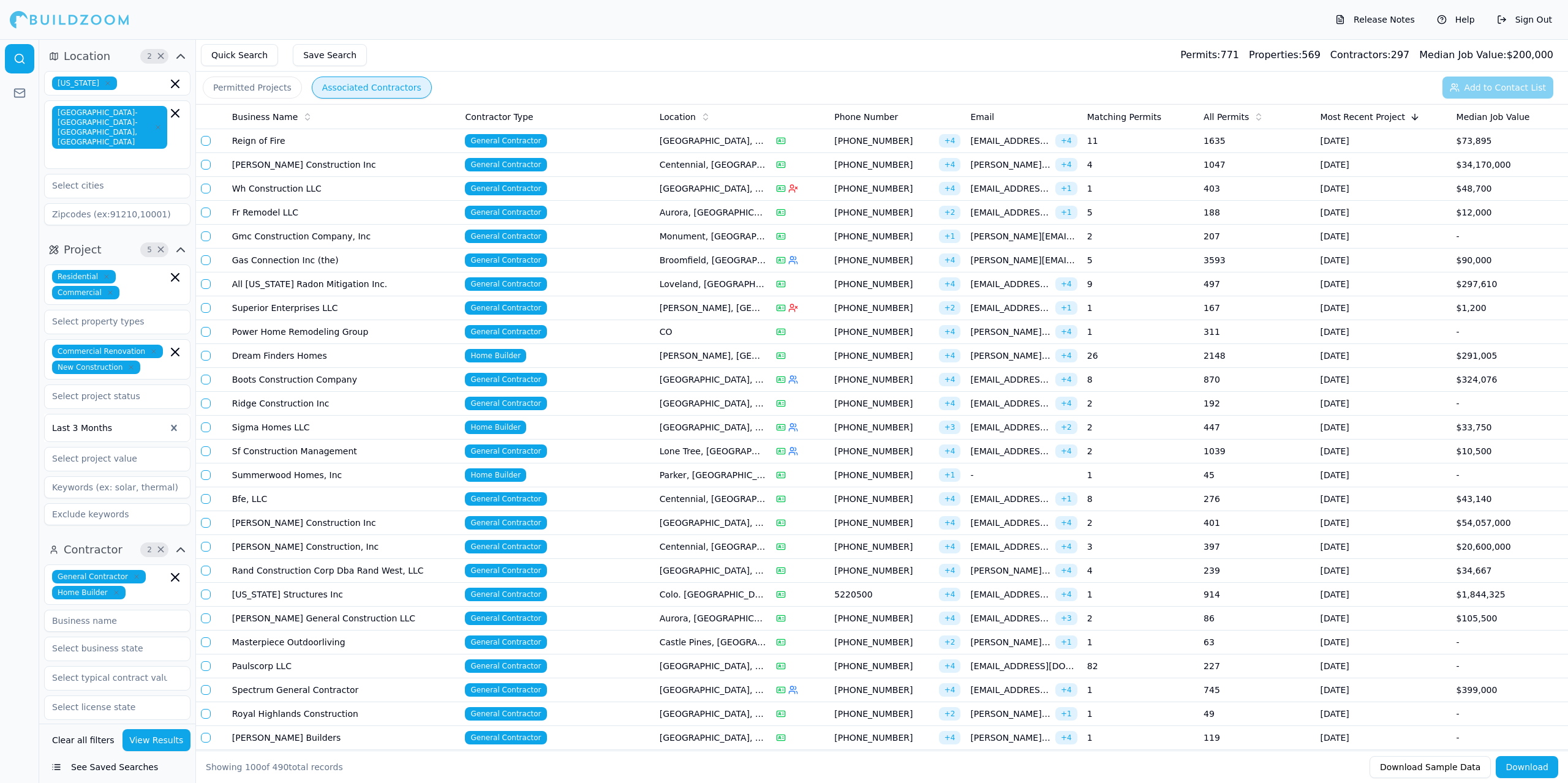
click at [285, 234] on td "Gmc Construction Company, Inc" at bounding box center [344, 236] width 233 height 24
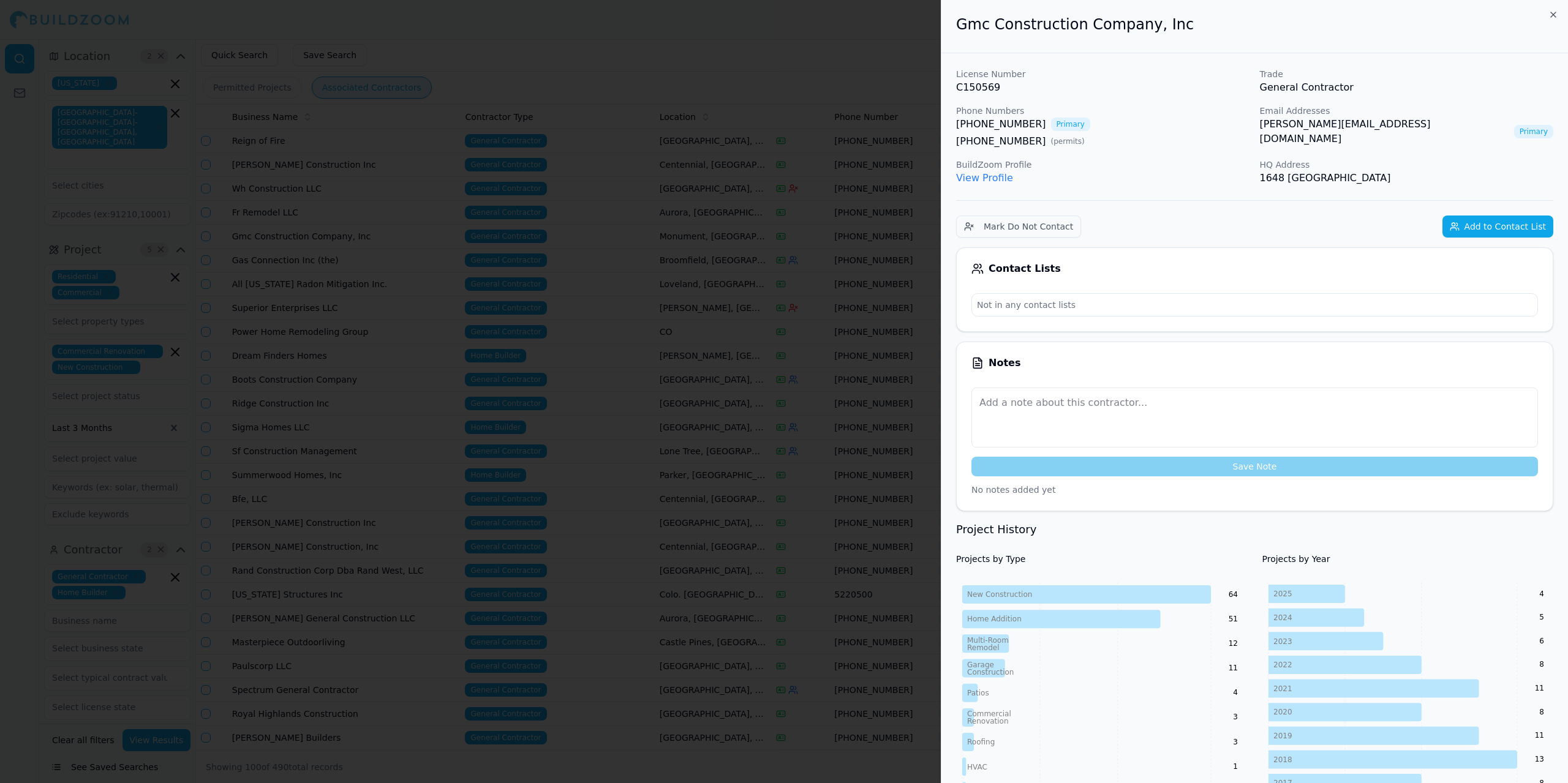
click at [285, 234] on div at bounding box center [784, 392] width 1568 height 783
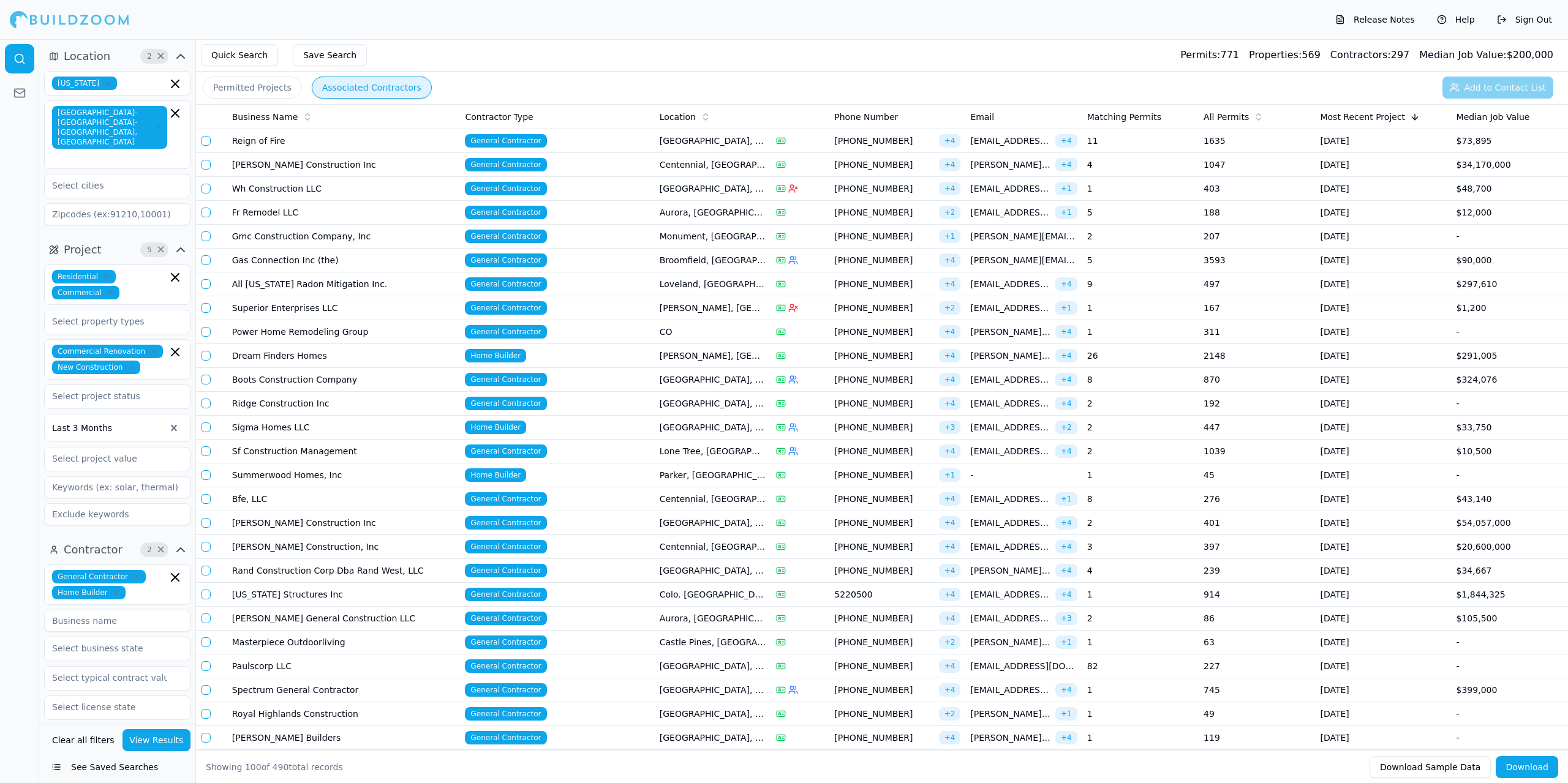
click at [377, 241] on td "Gmc Construction Company, Inc" at bounding box center [344, 236] width 233 height 24
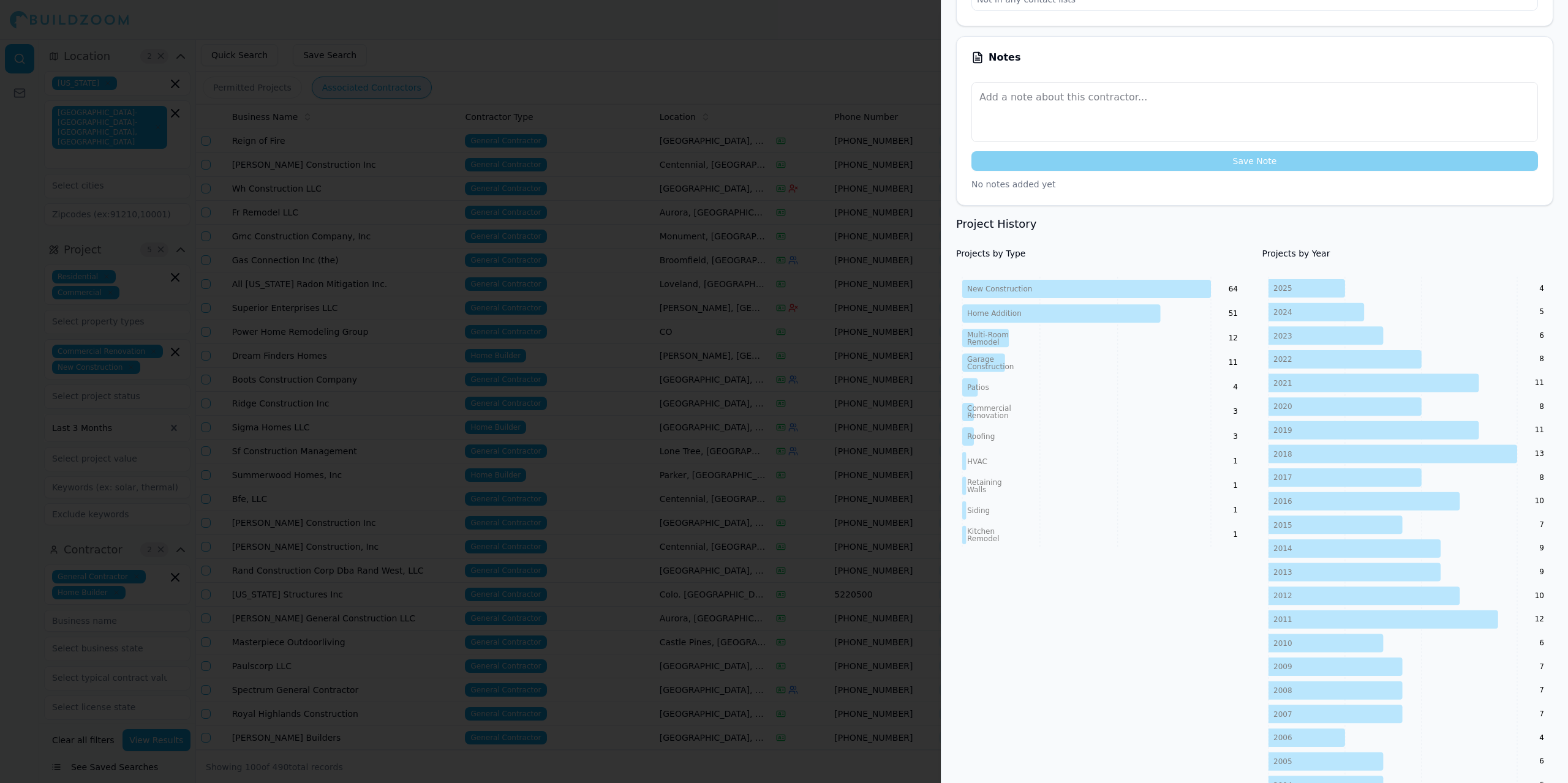
scroll to position [0, 0]
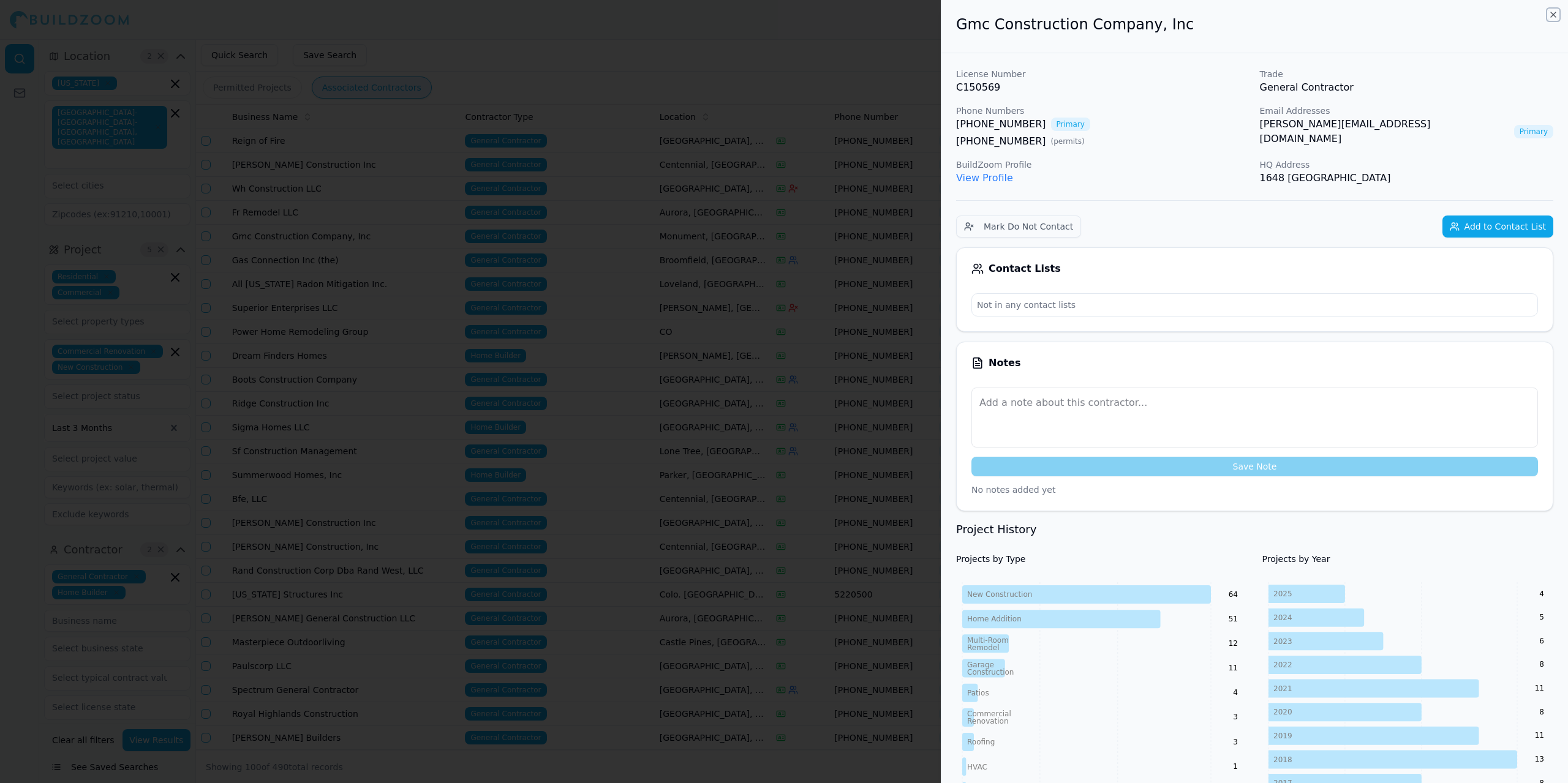
click at [1551, 12] on icon "button" at bounding box center [1553, 15] width 10 height 10
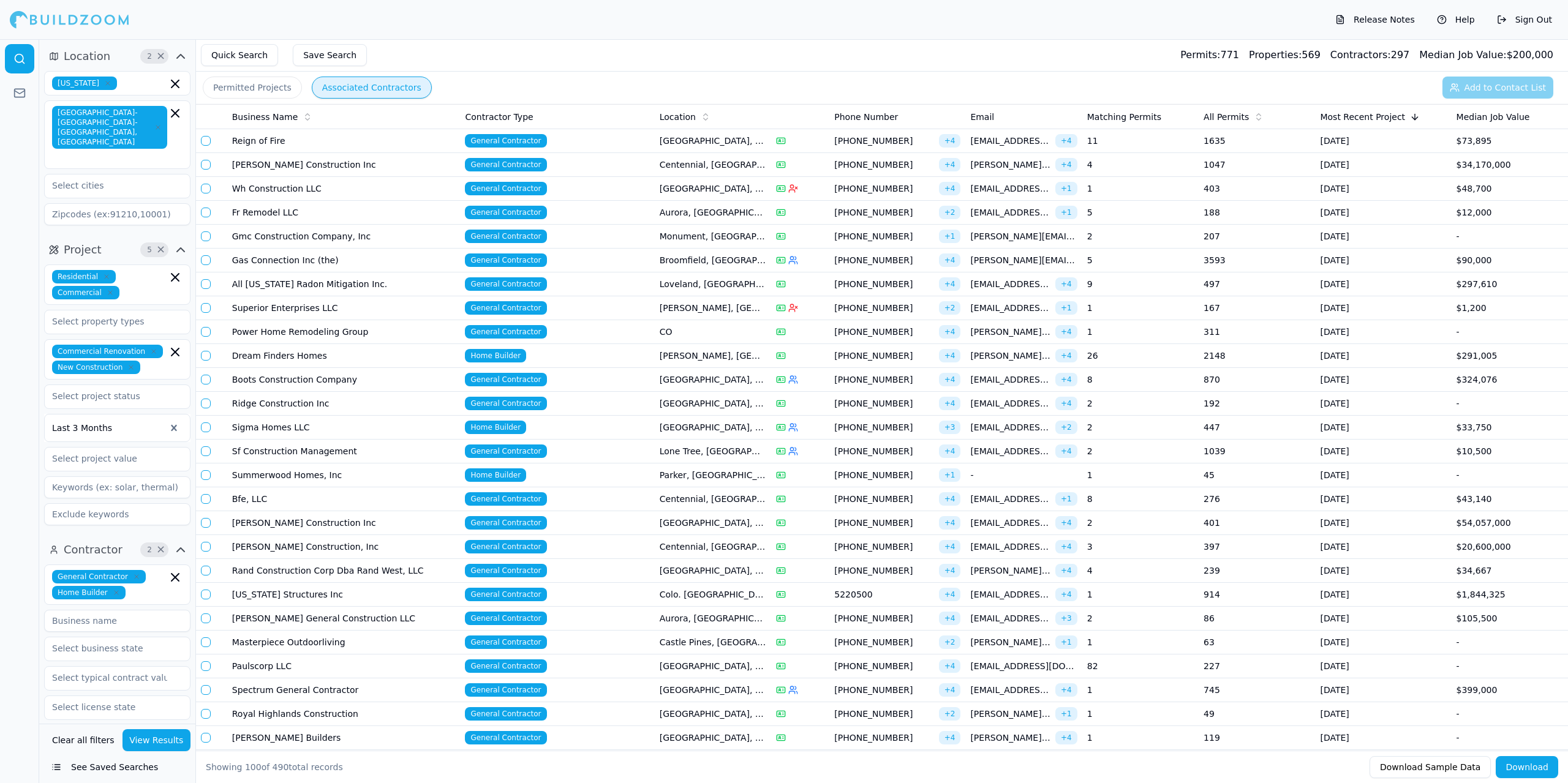
click at [277, 497] on td "Bfe, LLC" at bounding box center [344, 499] width 233 height 24
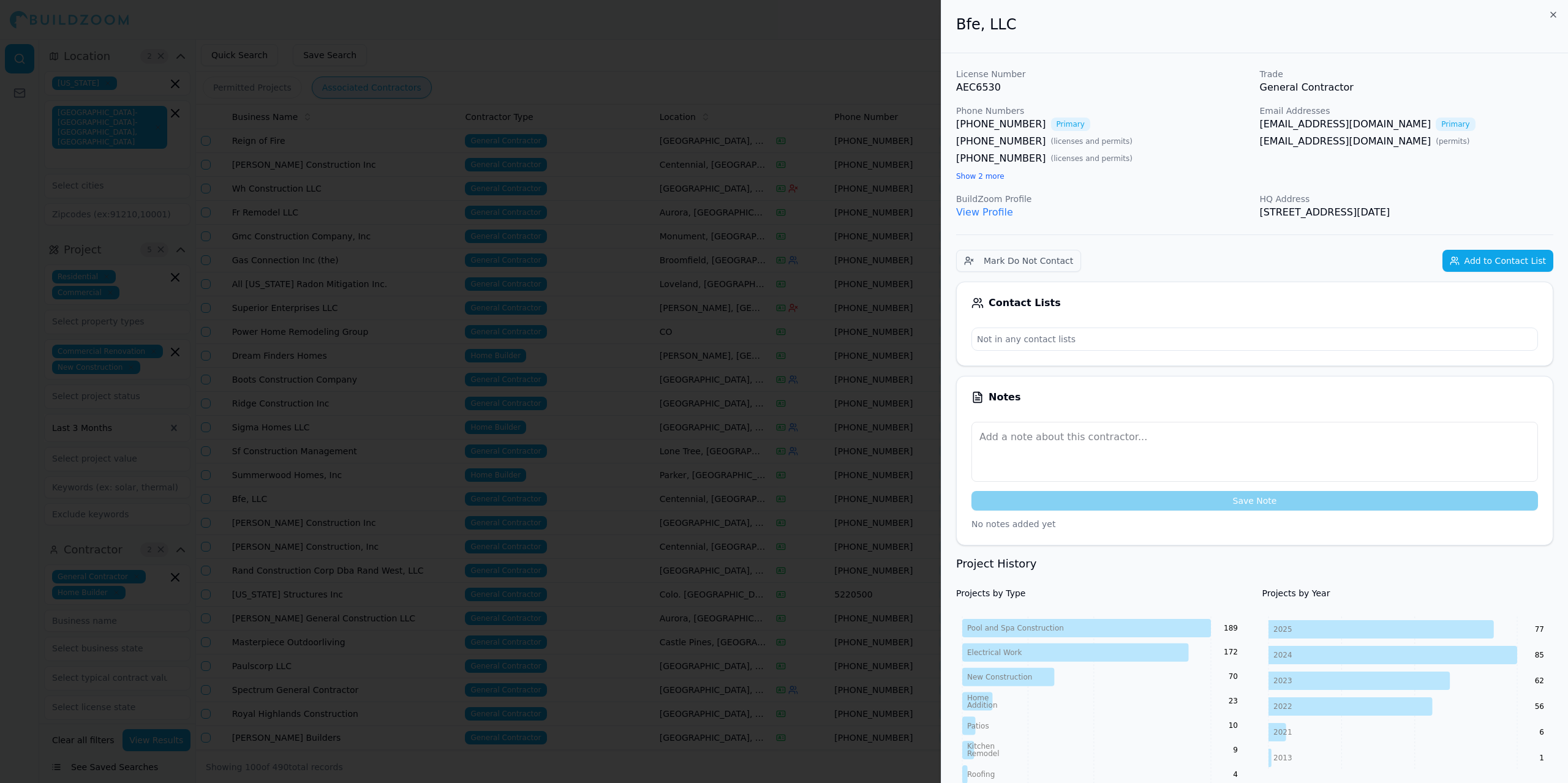
click at [416, 28] on div at bounding box center [784, 392] width 1568 height 783
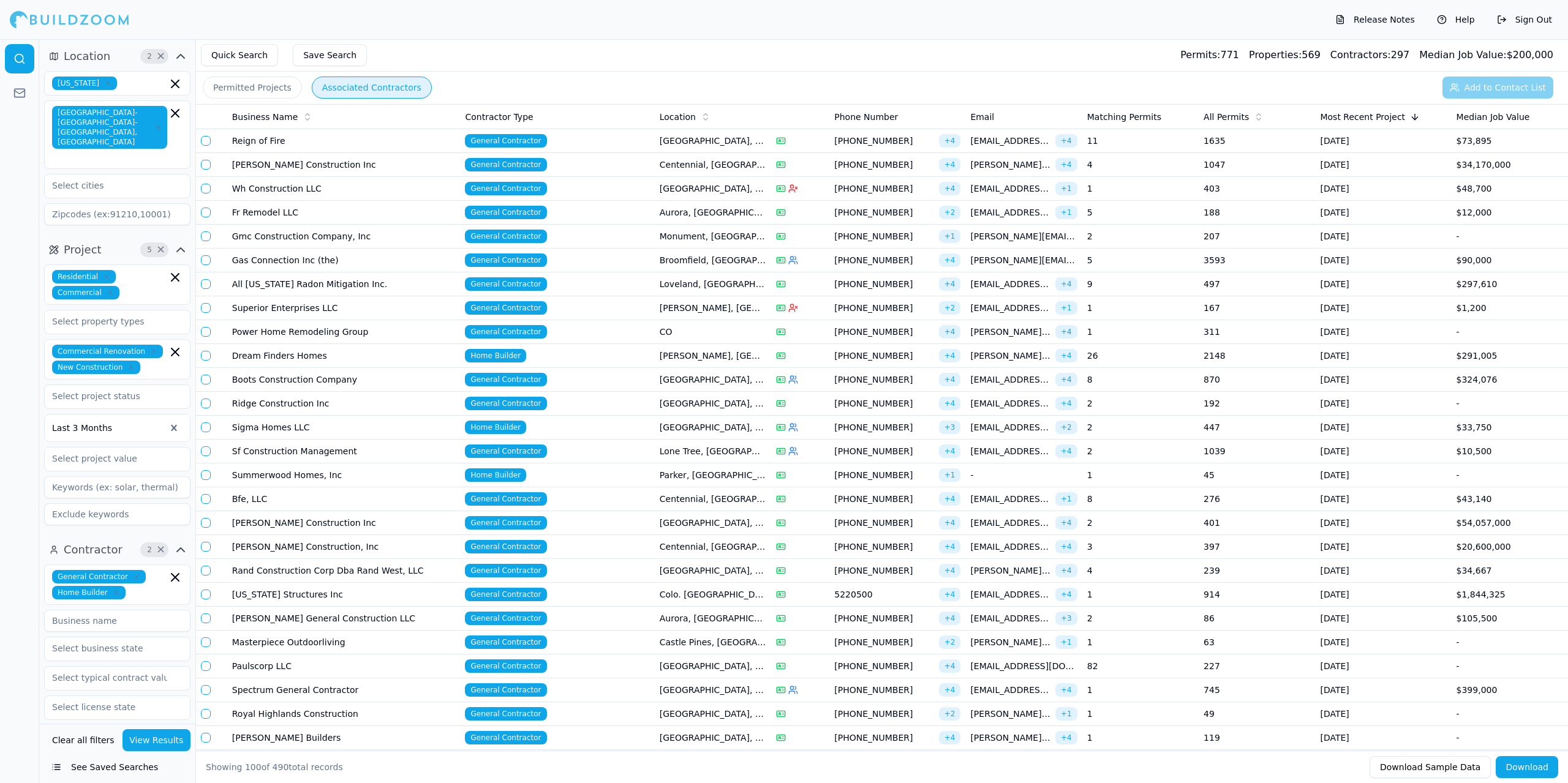
click at [288, 527] on td "[PERSON_NAME] Construction Inc" at bounding box center [344, 523] width 233 height 24
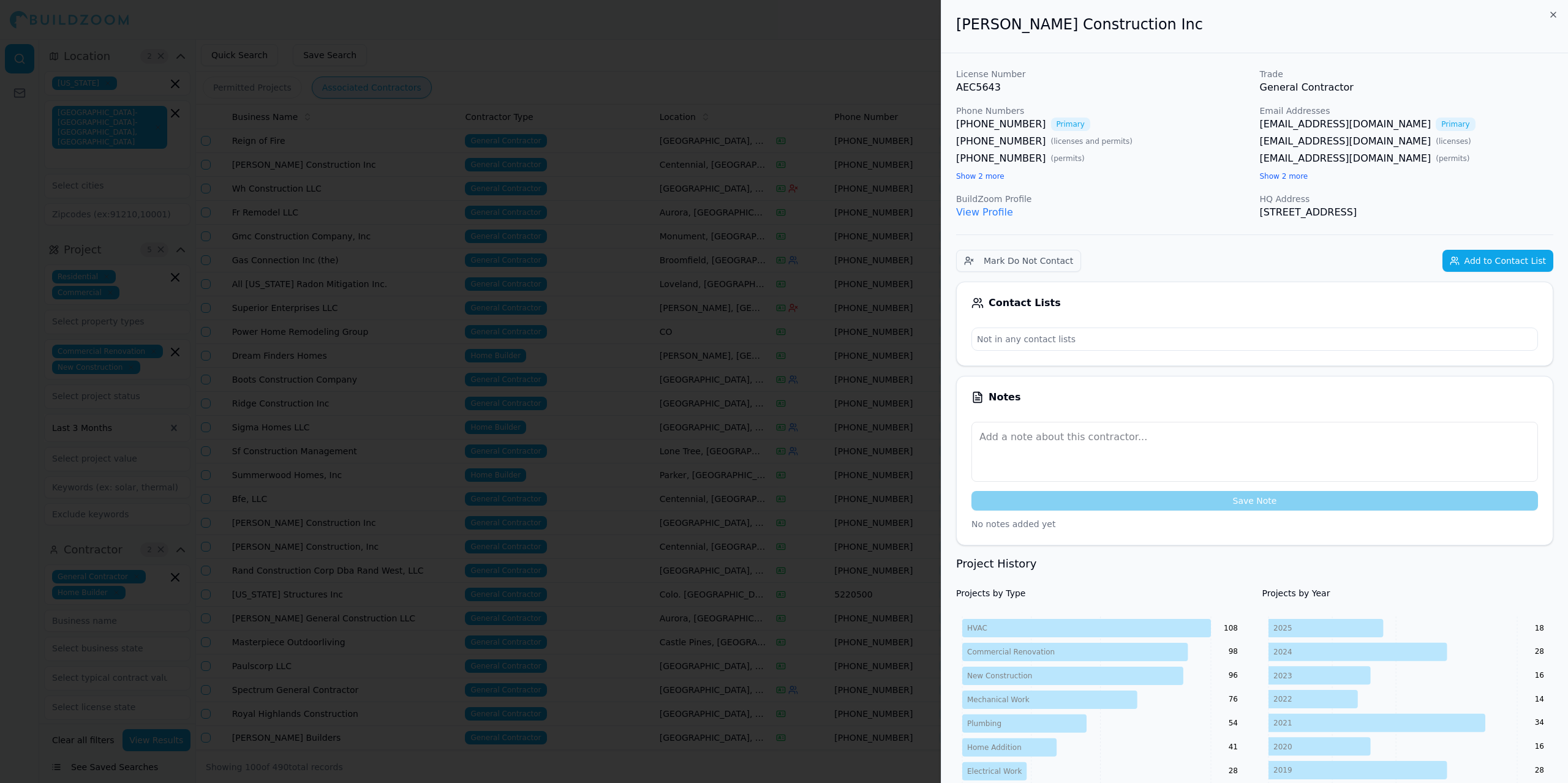
click at [288, 526] on div at bounding box center [784, 392] width 1568 height 783
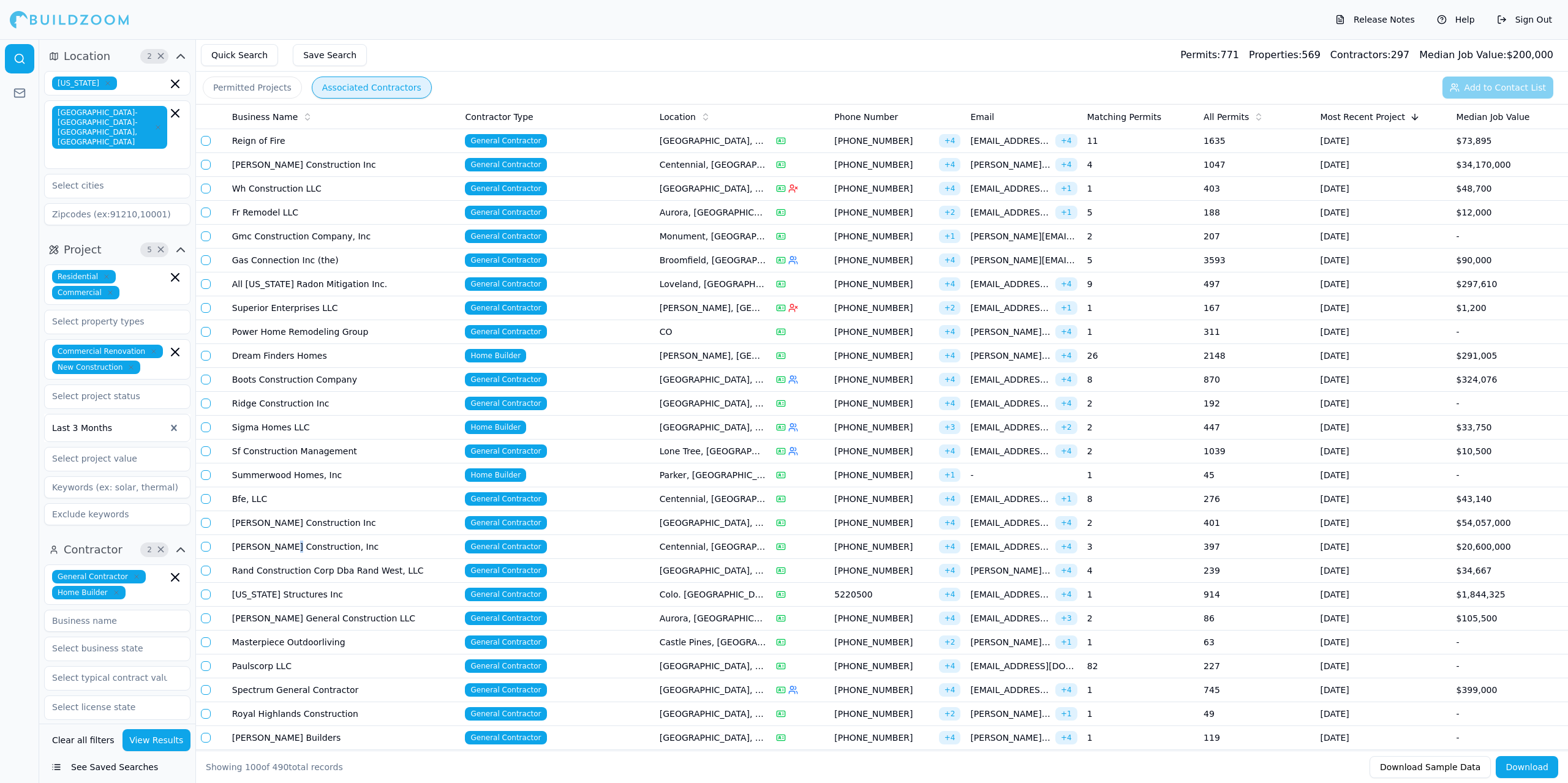
click at [286, 544] on td "[PERSON_NAME] Construction, Inc" at bounding box center [344, 547] width 233 height 24
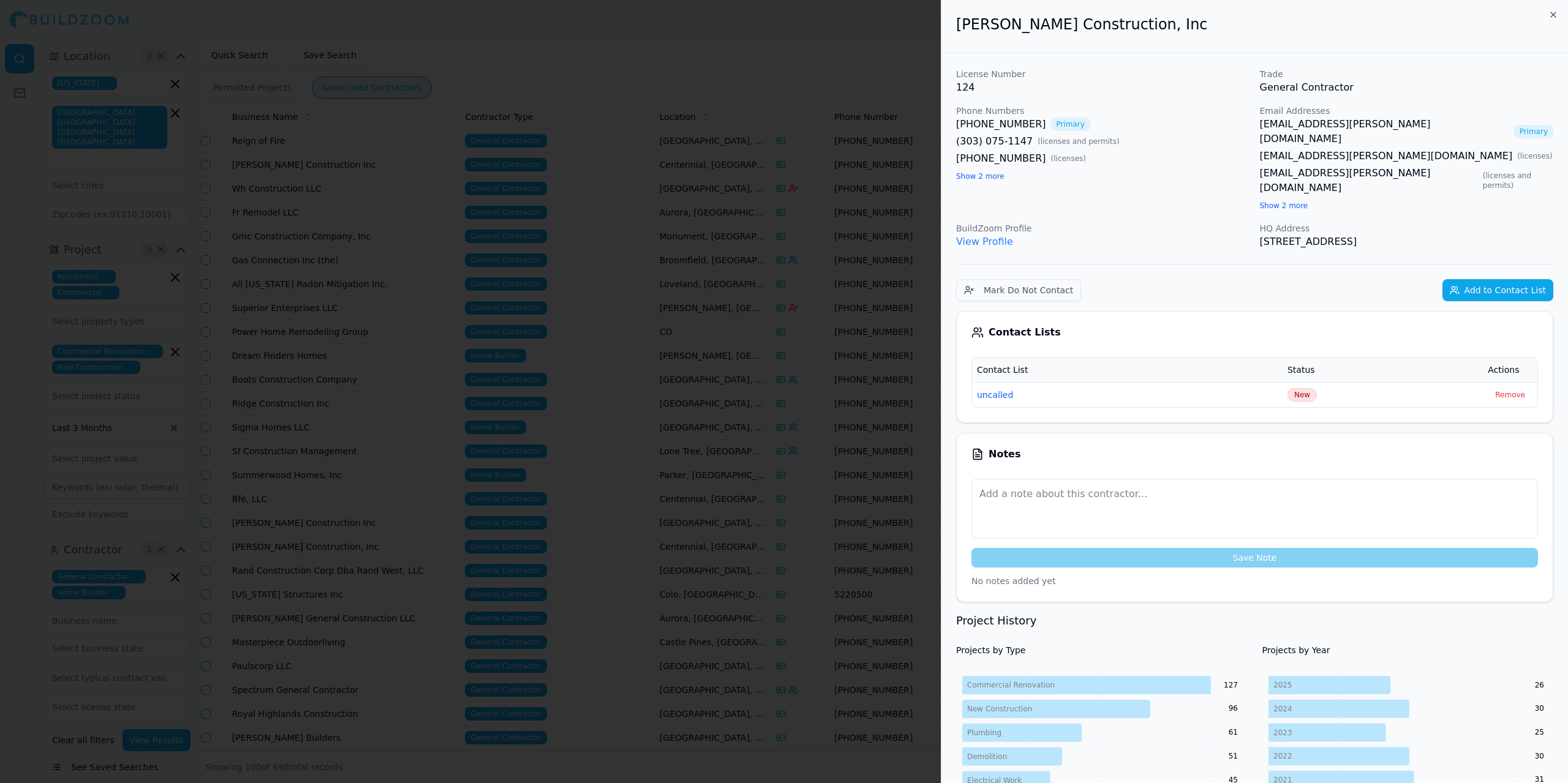
click at [286, 544] on div at bounding box center [784, 392] width 1568 height 783
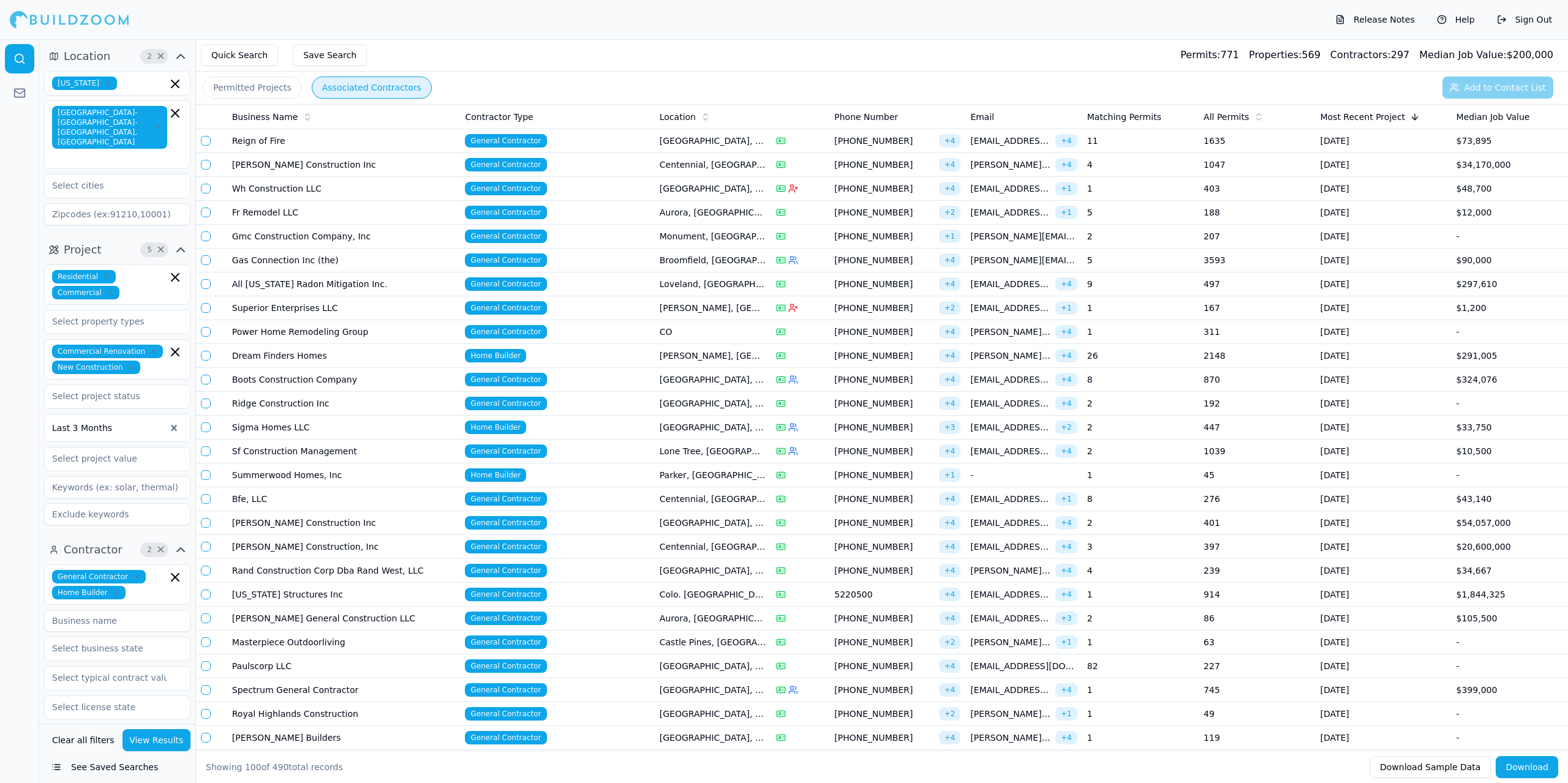
click at [286, 544] on td "[PERSON_NAME] Construction, Inc" at bounding box center [344, 547] width 233 height 24
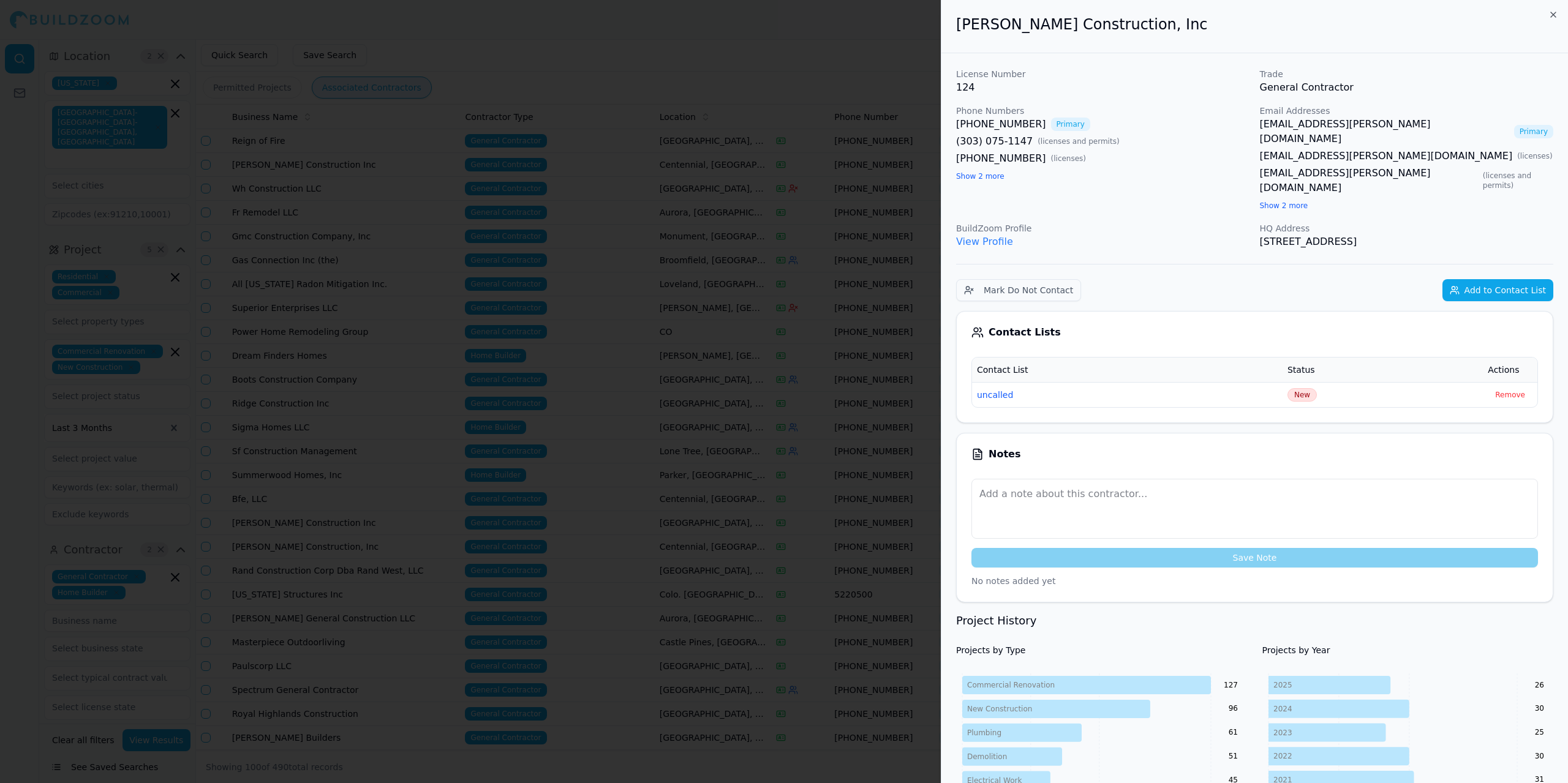
click at [285, 542] on div at bounding box center [784, 392] width 1568 height 783
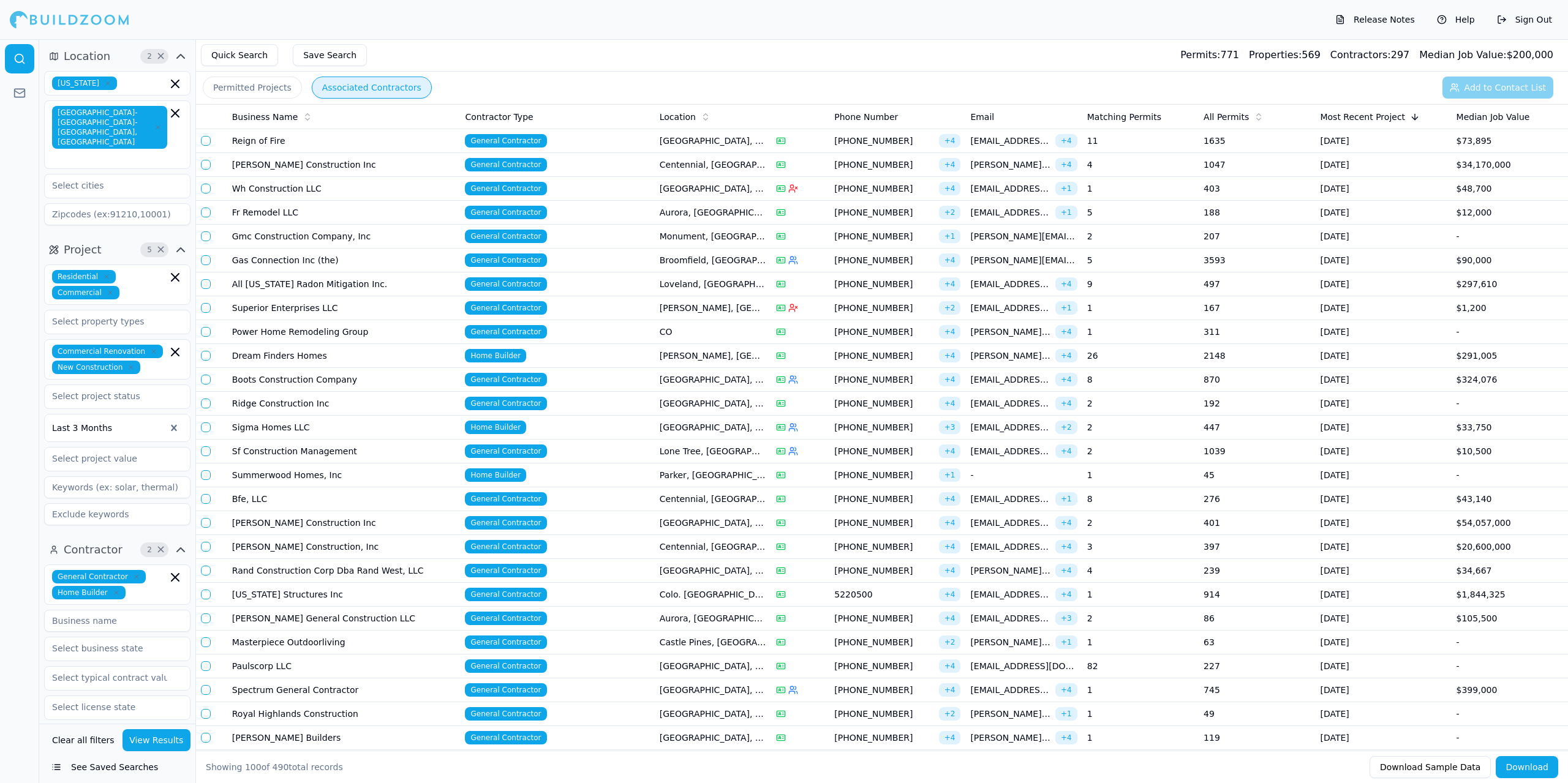
click at [290, 572] on td "Rand Construction Corp Dba Rand West, LLC" at bounding box center [344, 571] width 233 height 24
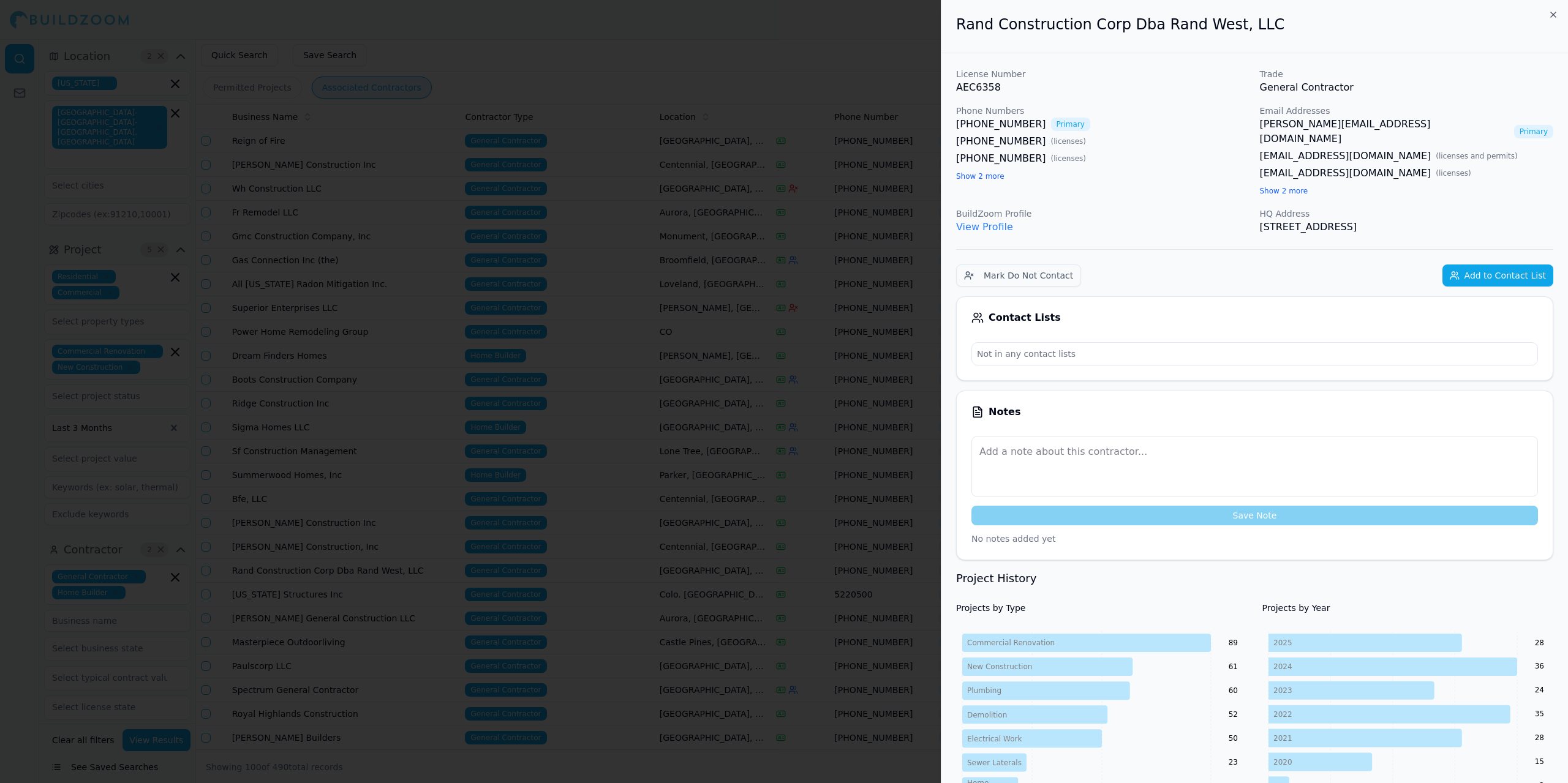
click at [290, 572] on div at bounding box center [784, 392] width 1568 height 783
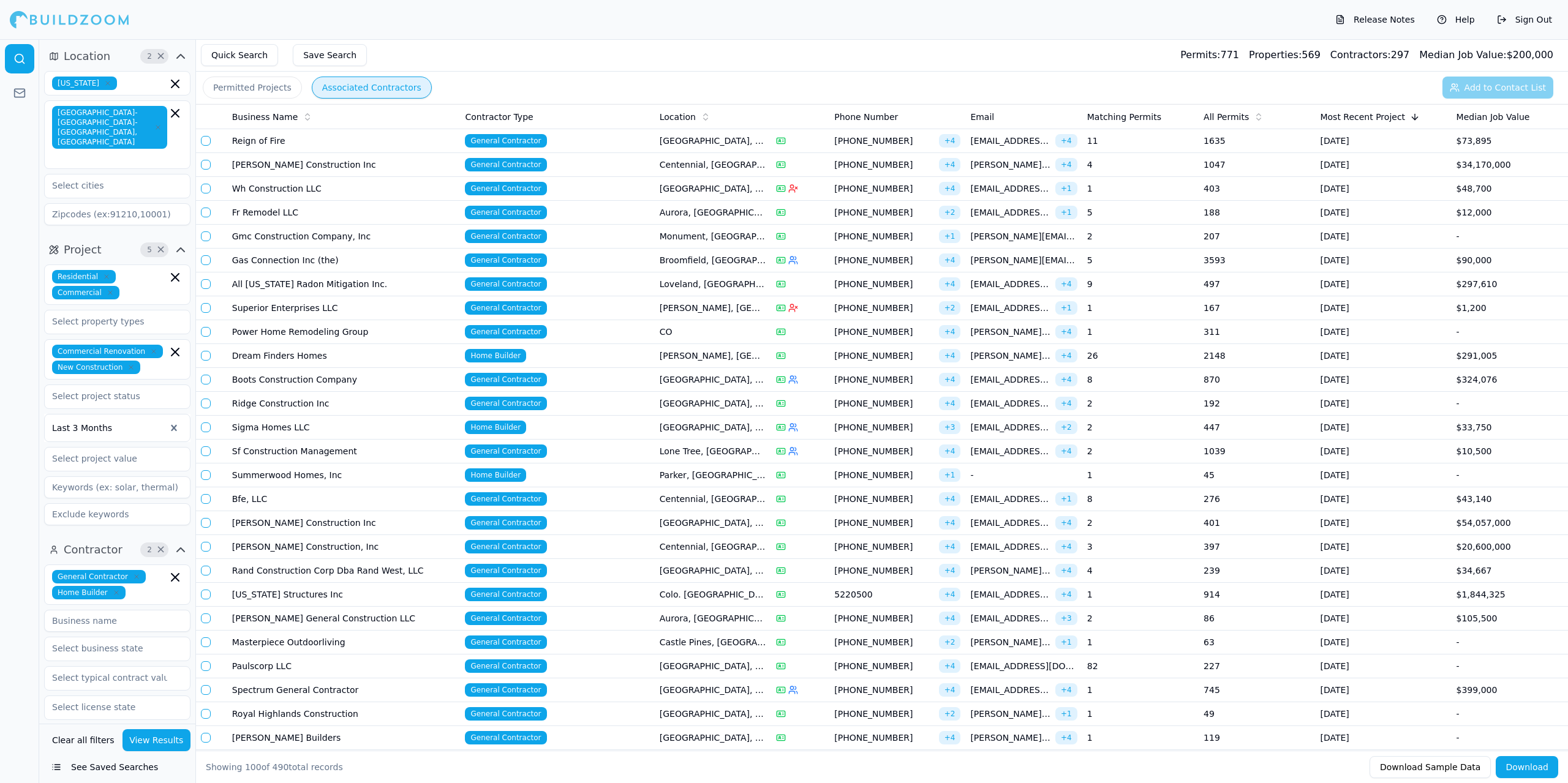
click at [522, 572] on span "General Contractor" at bounding box center [506, 571] width 81 height 14
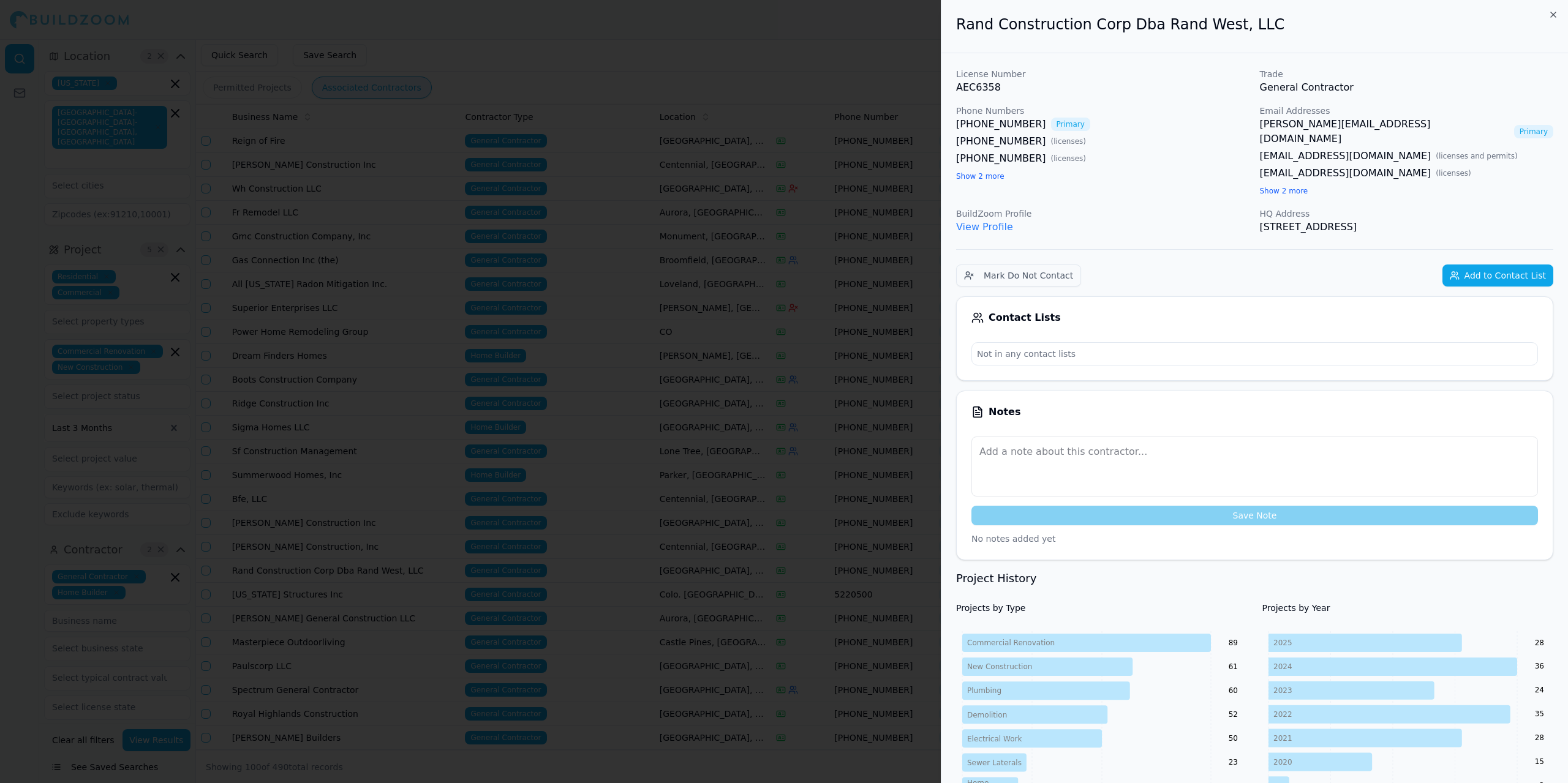
click at [1504, 265] on button "Add to Contact List" at bounding box center [1498, 276] width 111 height 22
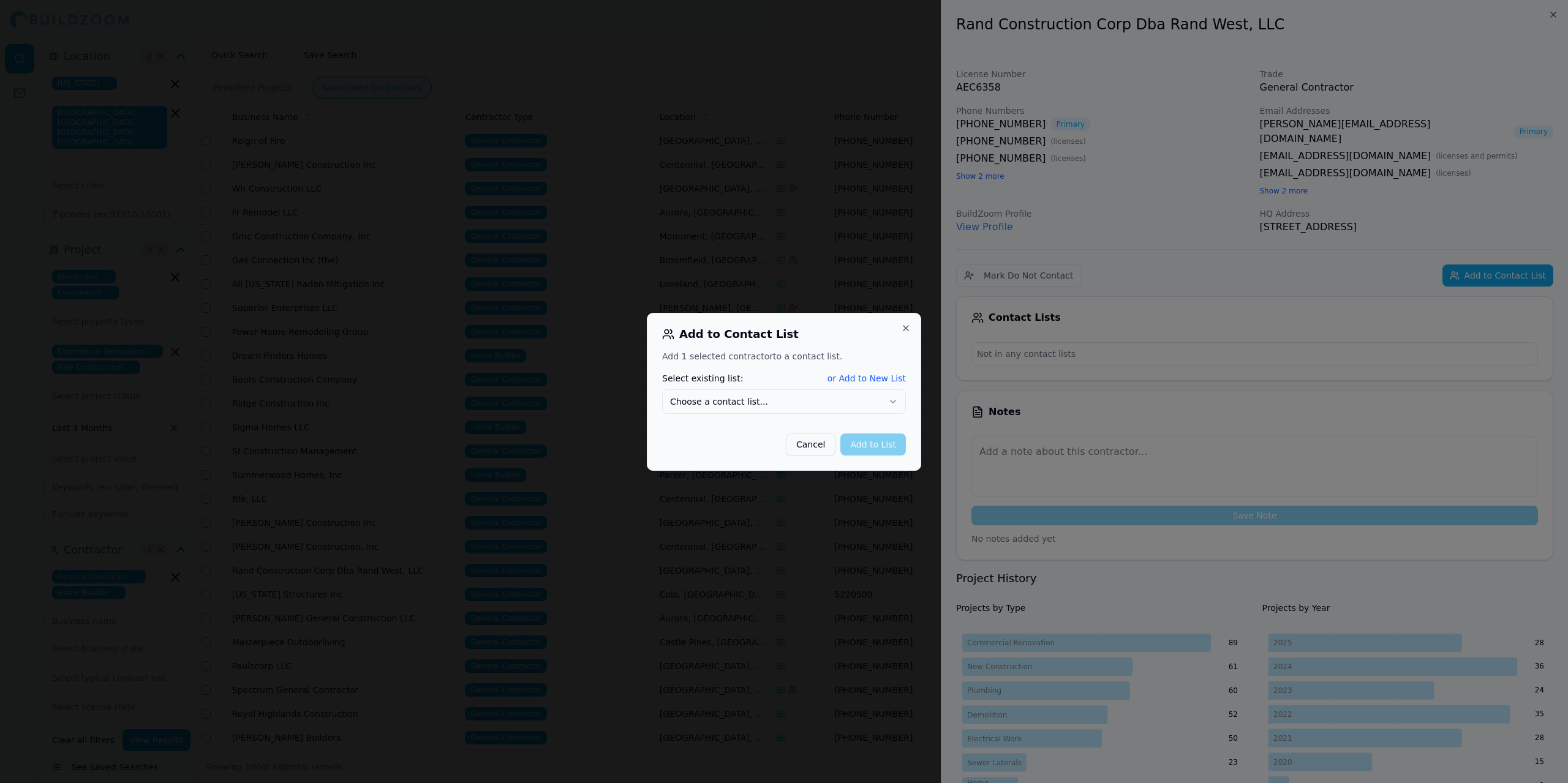
click at [893, 402] on icon "button" at bounding box center [893, 401] width 5 height 2
click at [871, 448] on button "Add to List" at bounding box center [873, 444] width 65 height 22
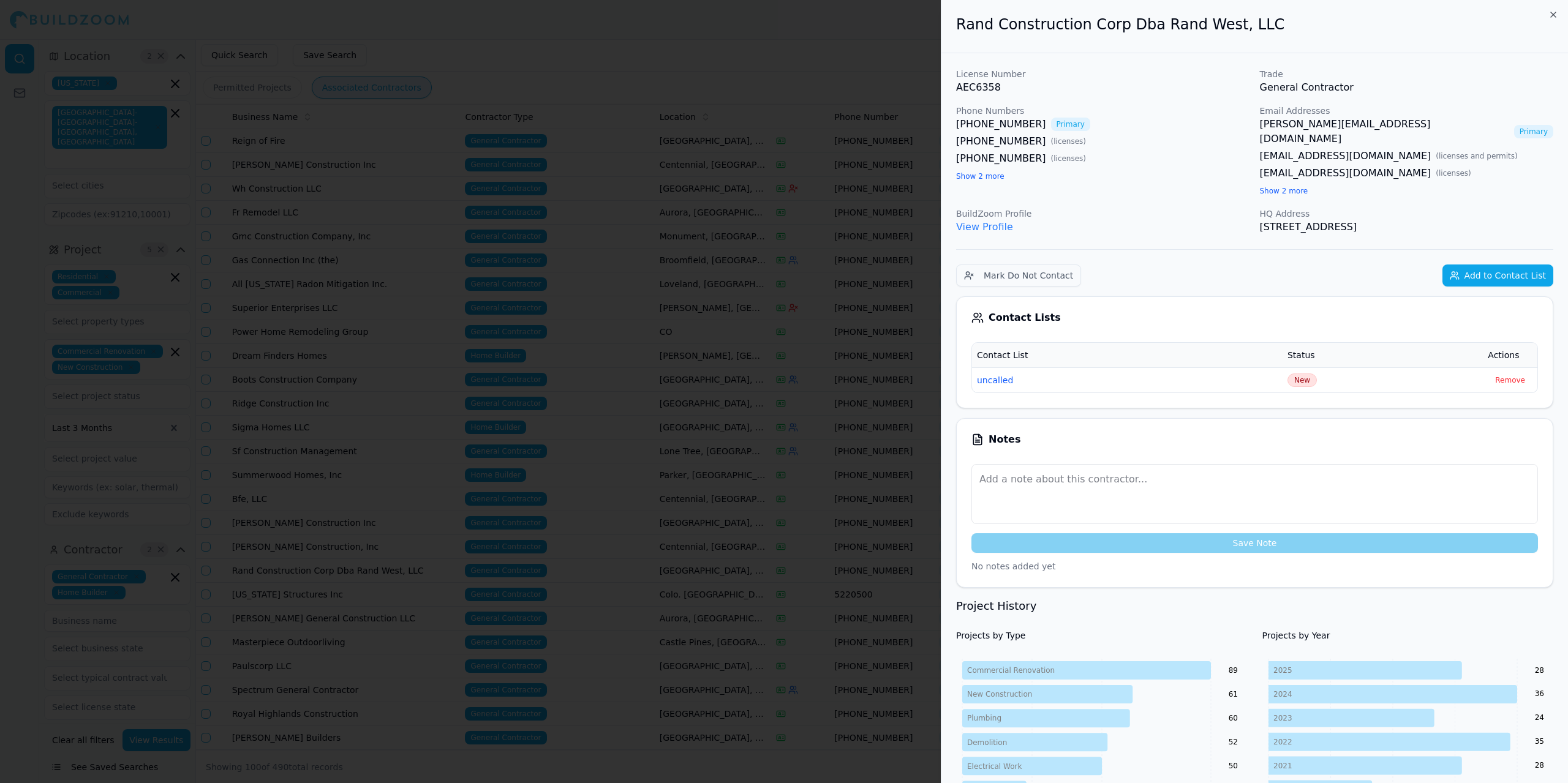
click at [980, 221] on link "View Profile" at bounding box center [985, 227] width 57 height 12
click at [810, 52] on div at bounding box center [784, 392] width 1568 height 783
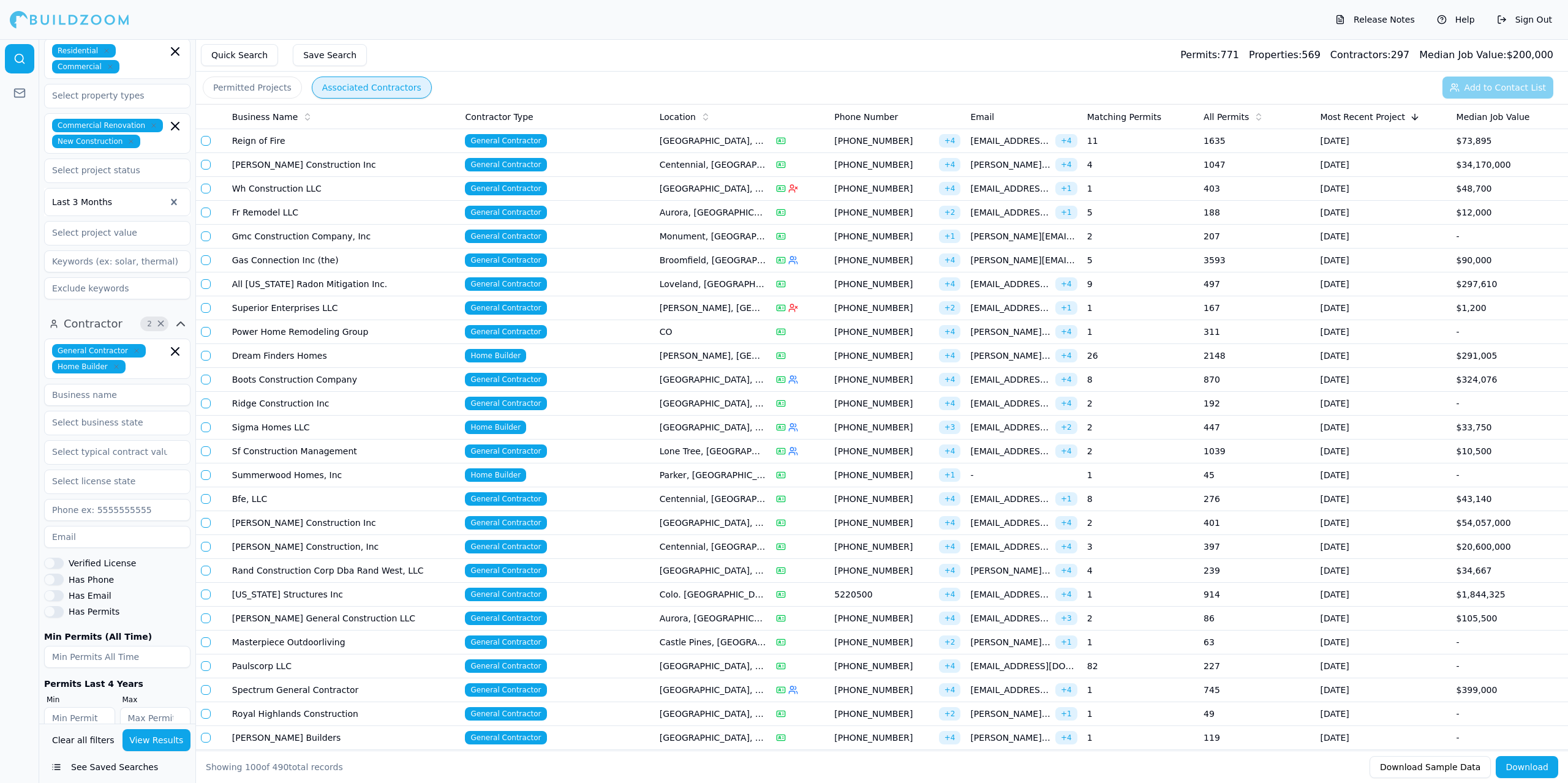
scroll to position [227, 0]
click at [97, 764] on button "See Saved Searches" at bounding box center [118, 767] width 147 height 22
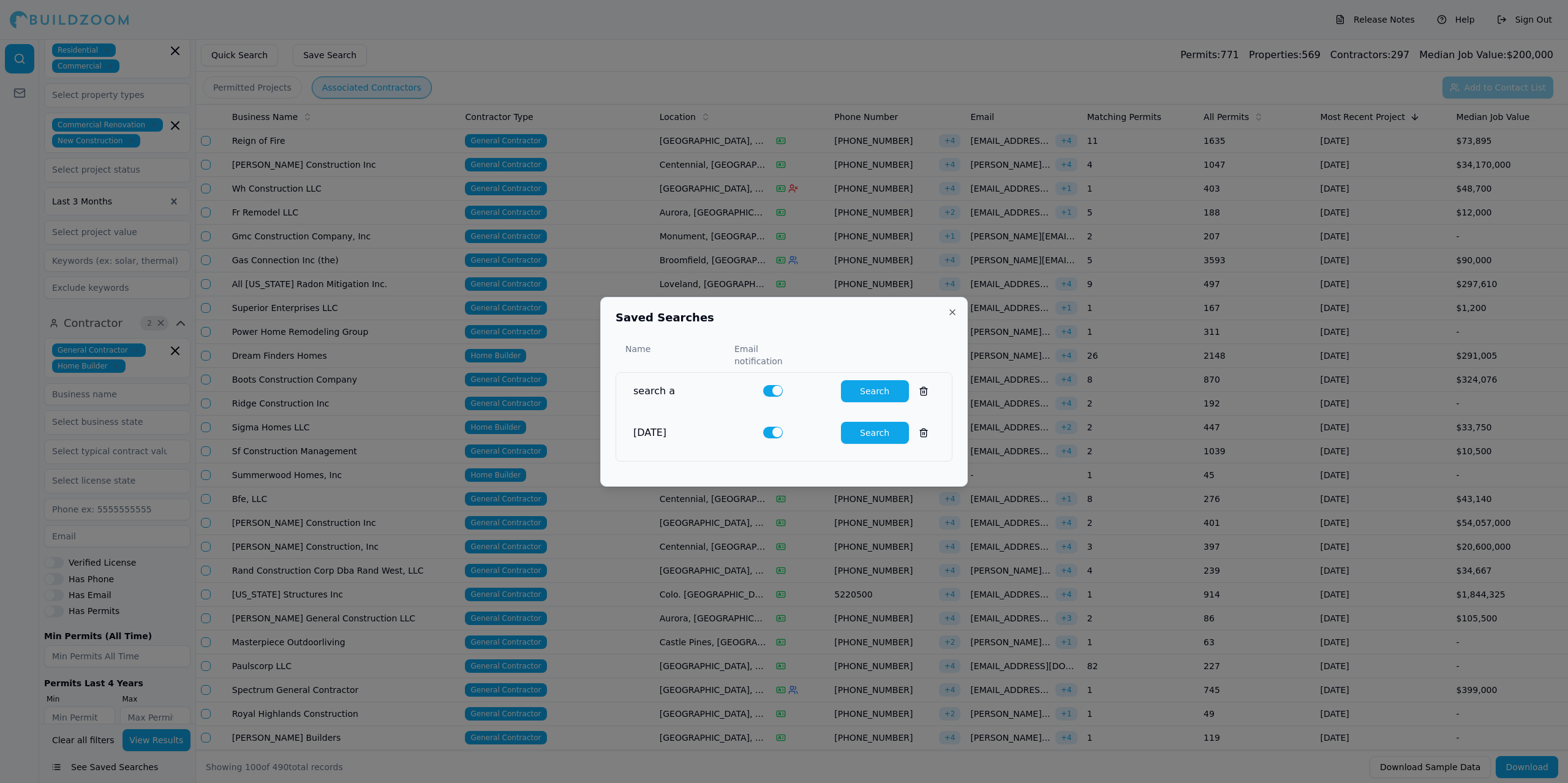
click at [873, 430] on button "Search" at bounding box center [875, 433] width 68 height 22
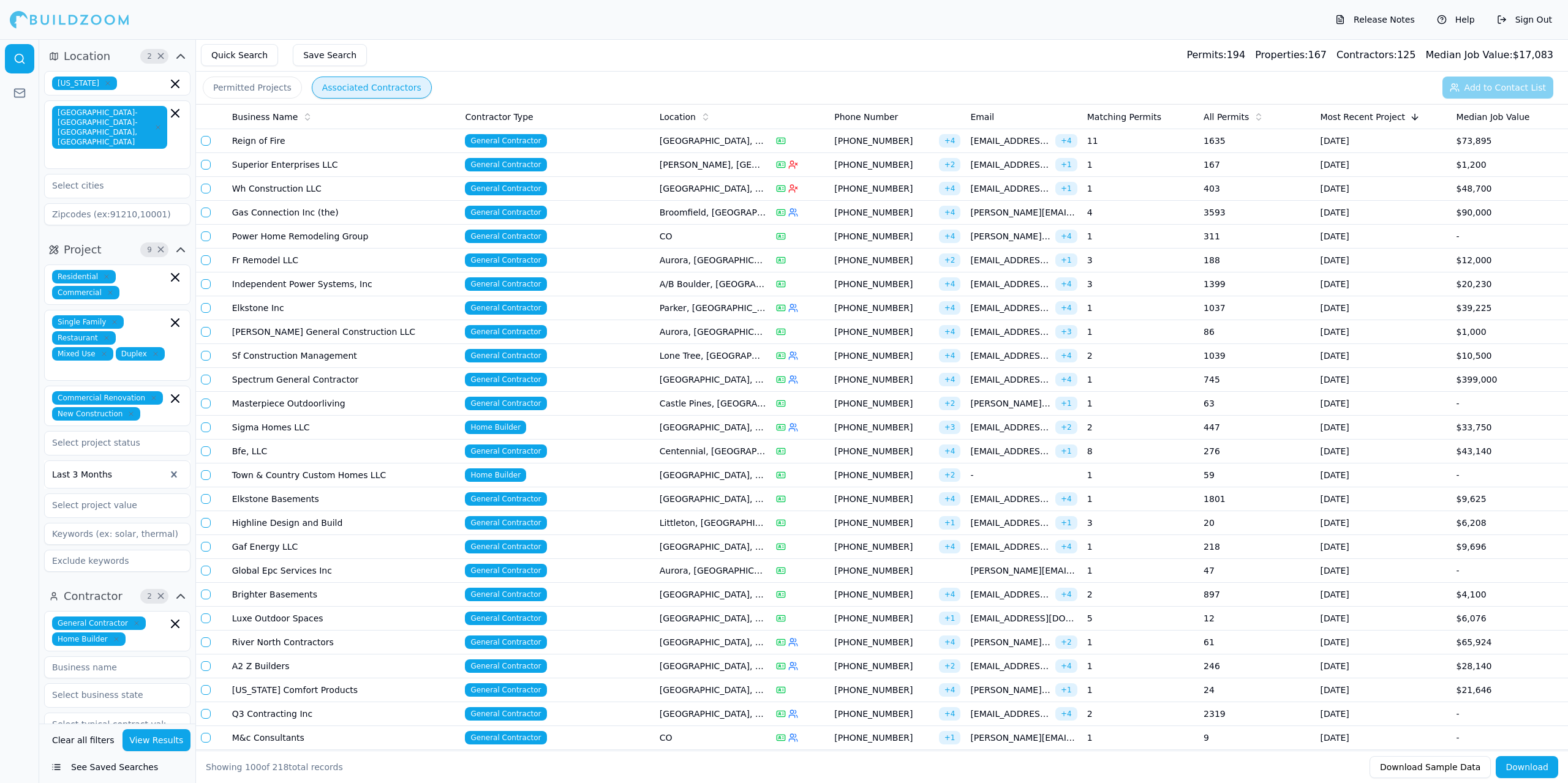
click at [102, 766] on button "See Saved Searches" at bounding box center [118, 767] width 147 height 22
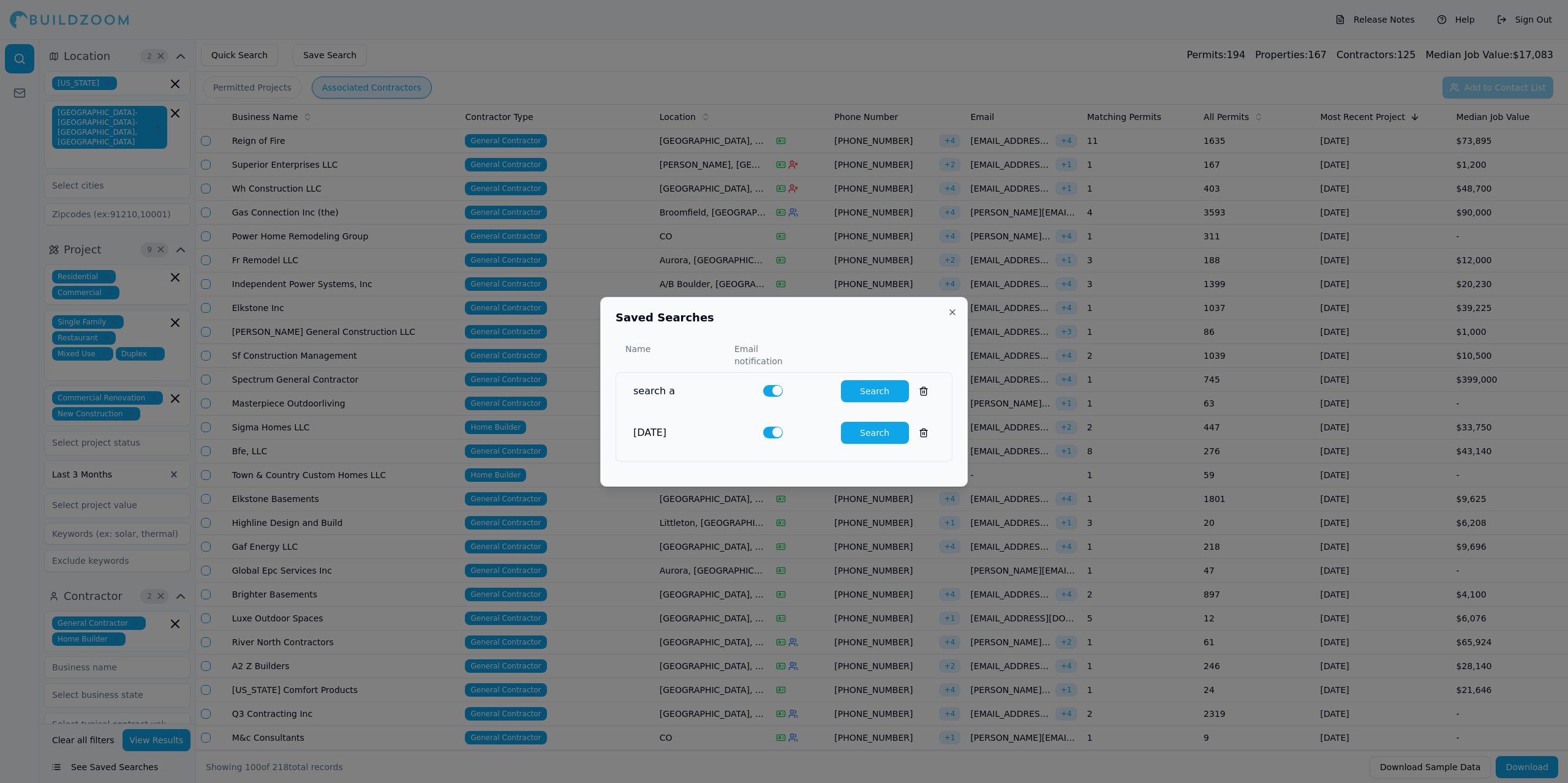
click at [916, 385] on button at bounding box center [924, 392] width 22 height 22
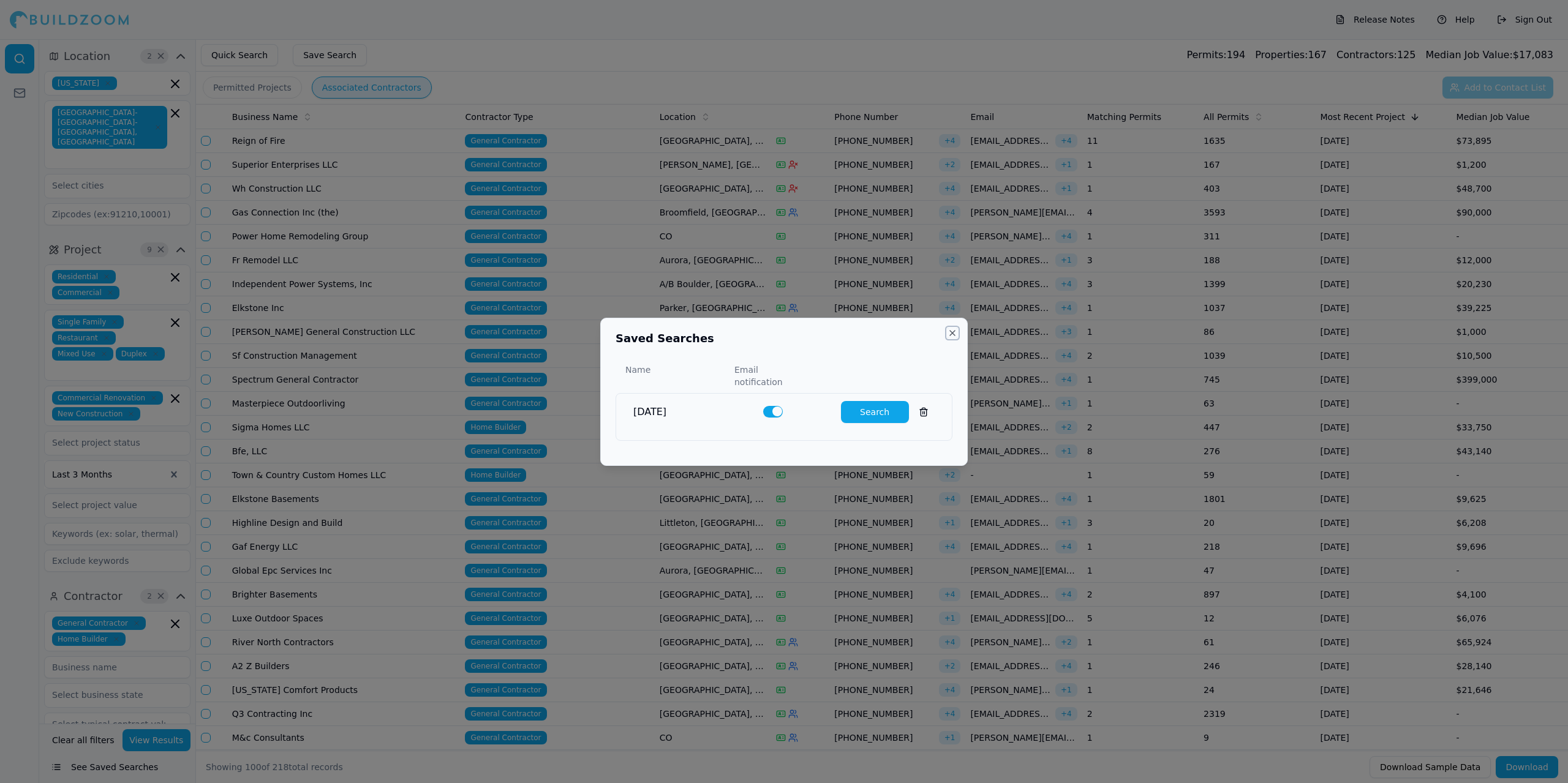
click at [955, 338] on button "Close" at bounding box center [953, 333] width 10 height 10
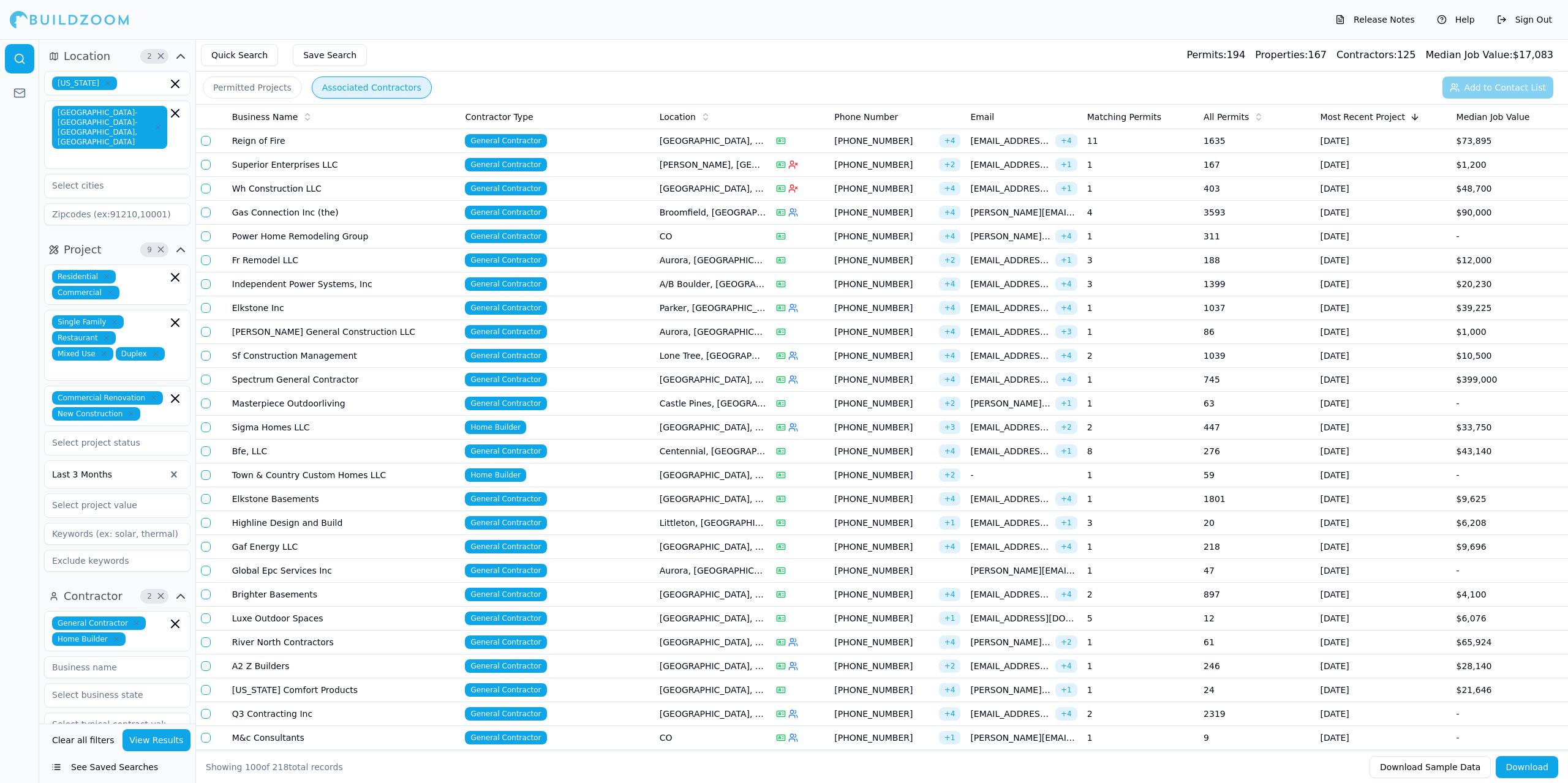
click at [131, 768] on button "See Saved Searches" at bounding box center [118, 767] width 147 height 22
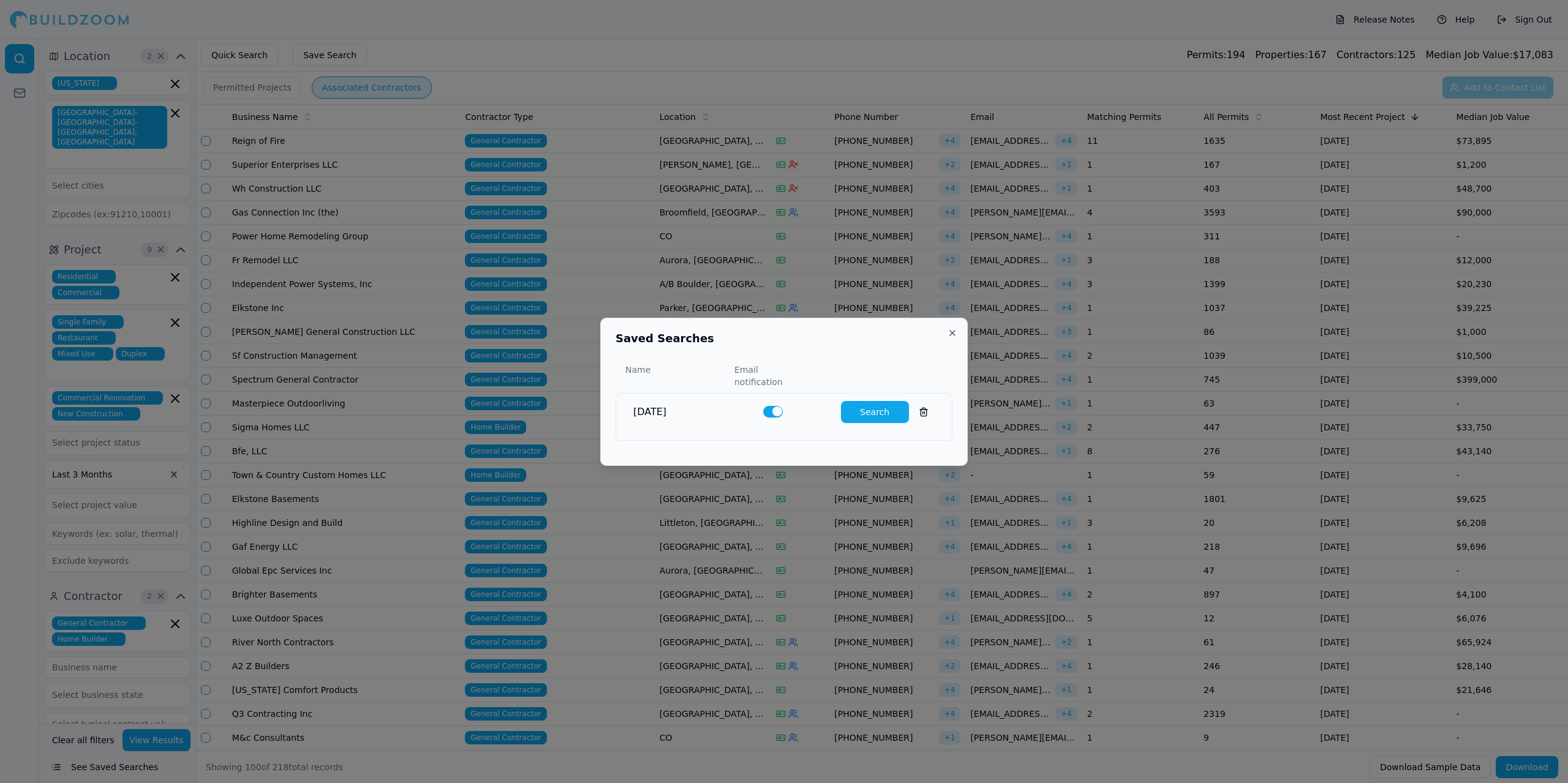
click at [953, 338] on button "Close" at bounding box center [953, 333] width 10 height 10
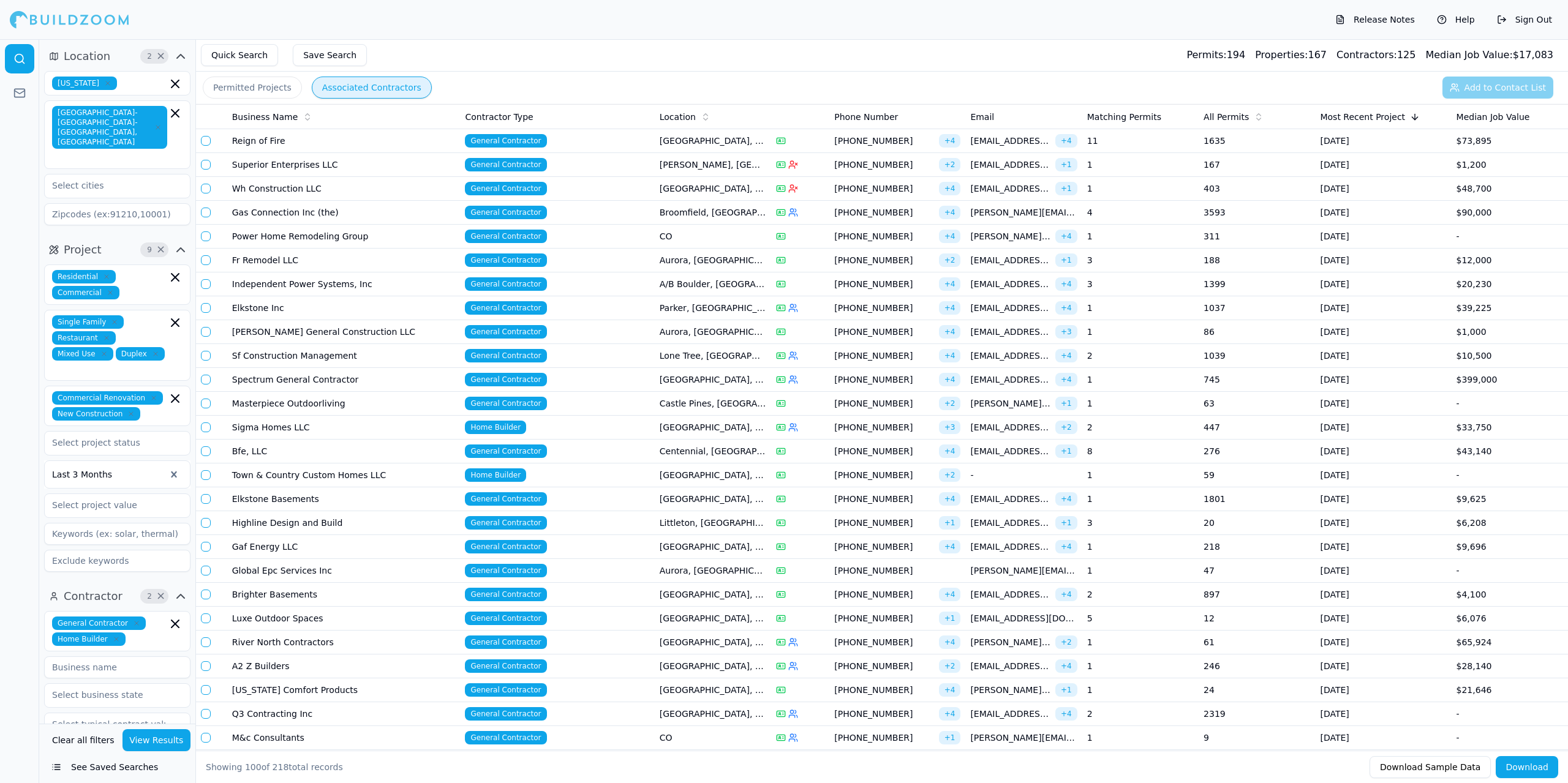
click at [506, 163] on span "General Contractor" at bounding box center [506, 165] width 81 height 14
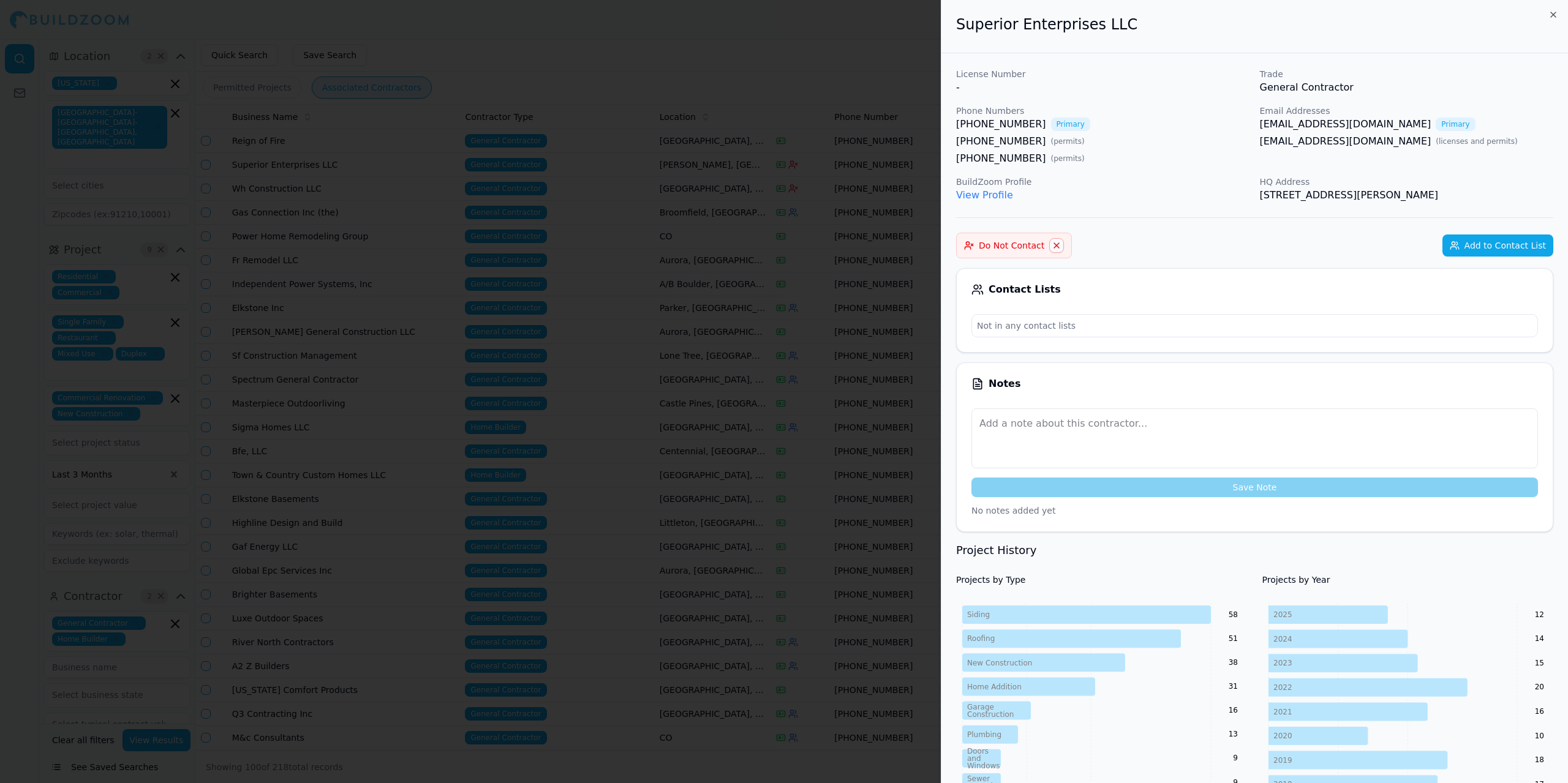
click at [990, 193] on link "View Profile" at bounding box center [985, 195] width 57 height 12
click at [621, 36] on div at bounding box center [784, 392] width 1568 height 783
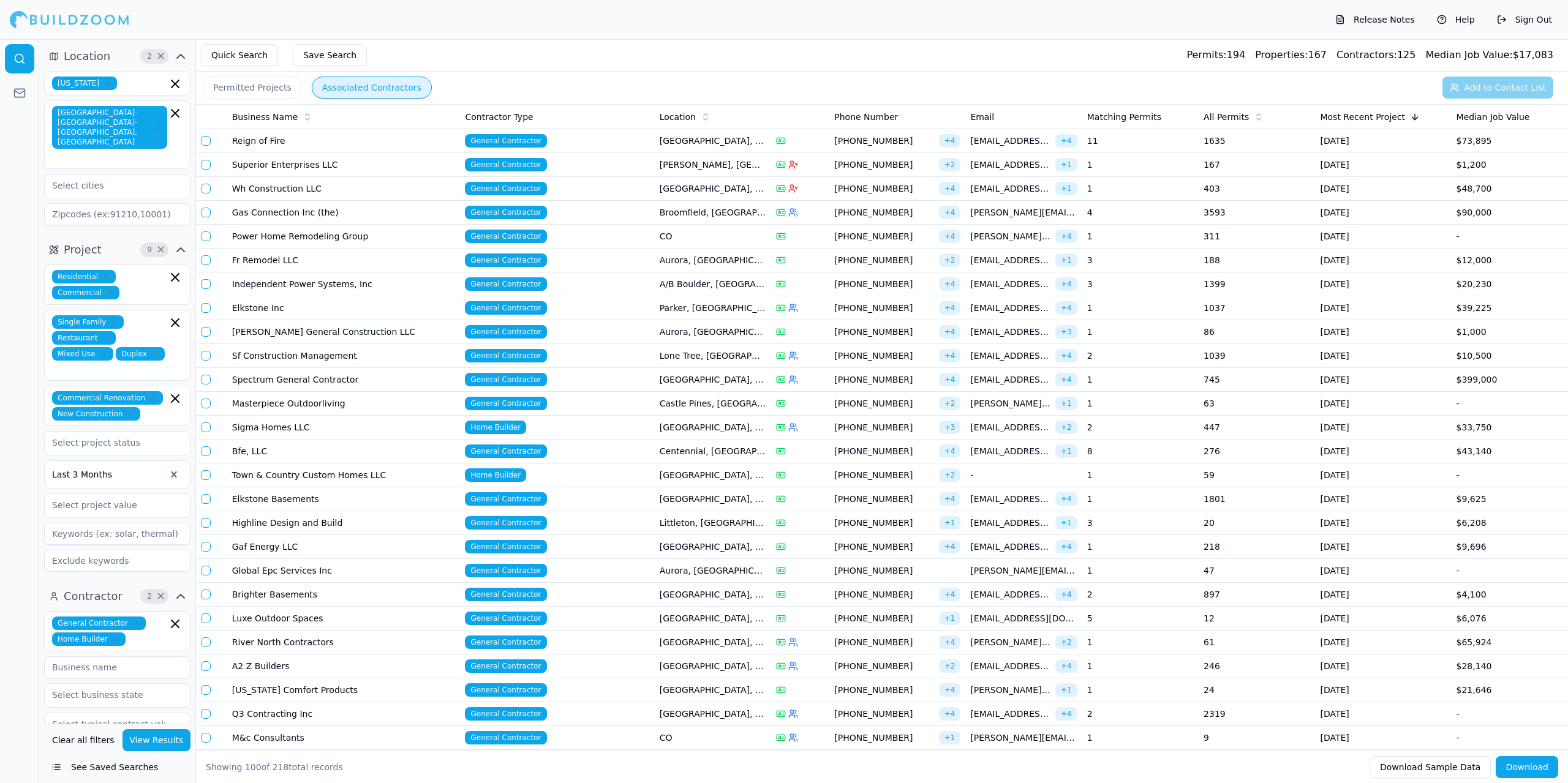
click at [334, 166] on td "Superior Enterprises LLC" at bounding box center [344, 165] width 233 height 24
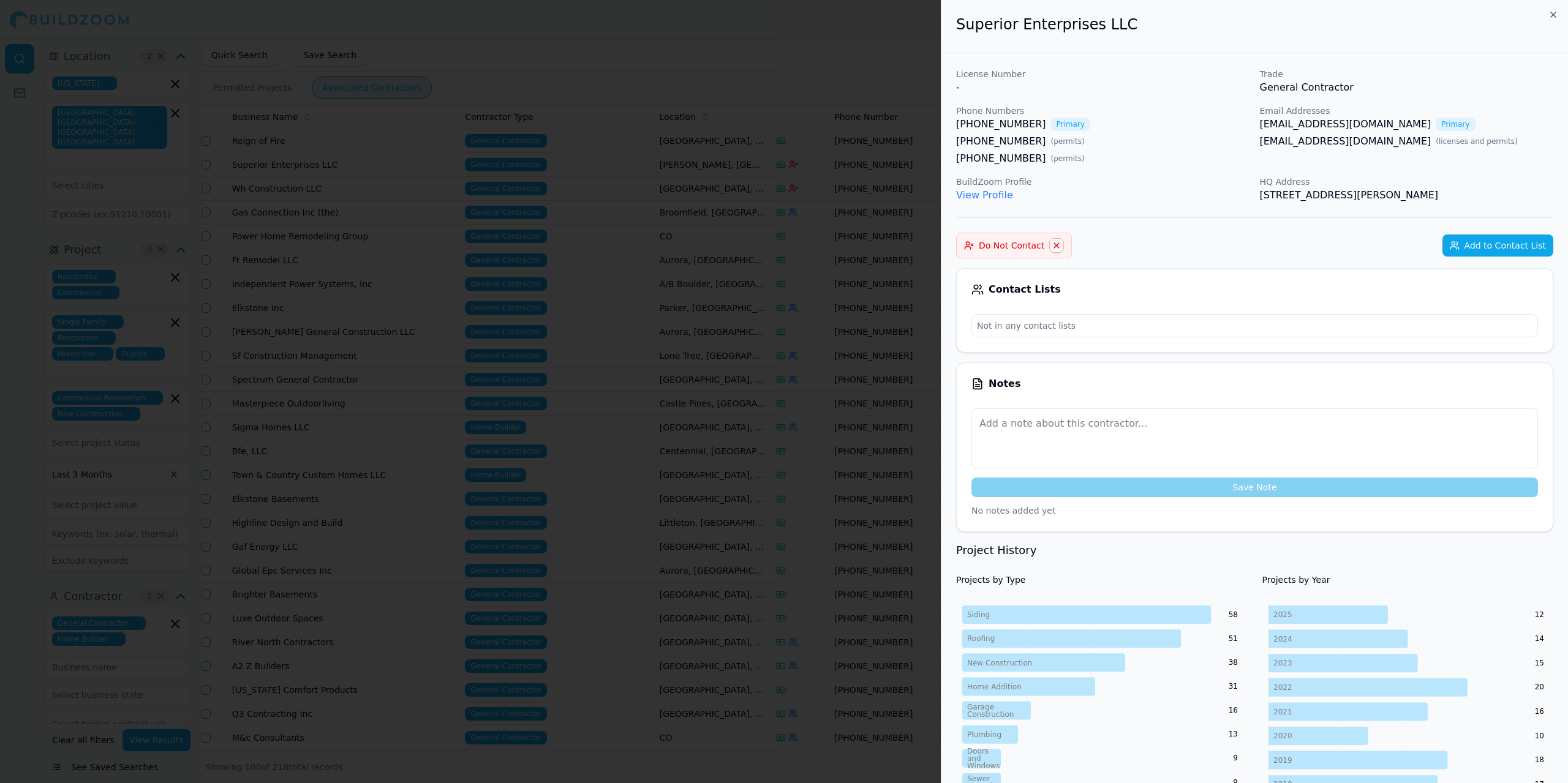
click at [631, 68] on div at bounding box center [784, 392] width 1568 height 783
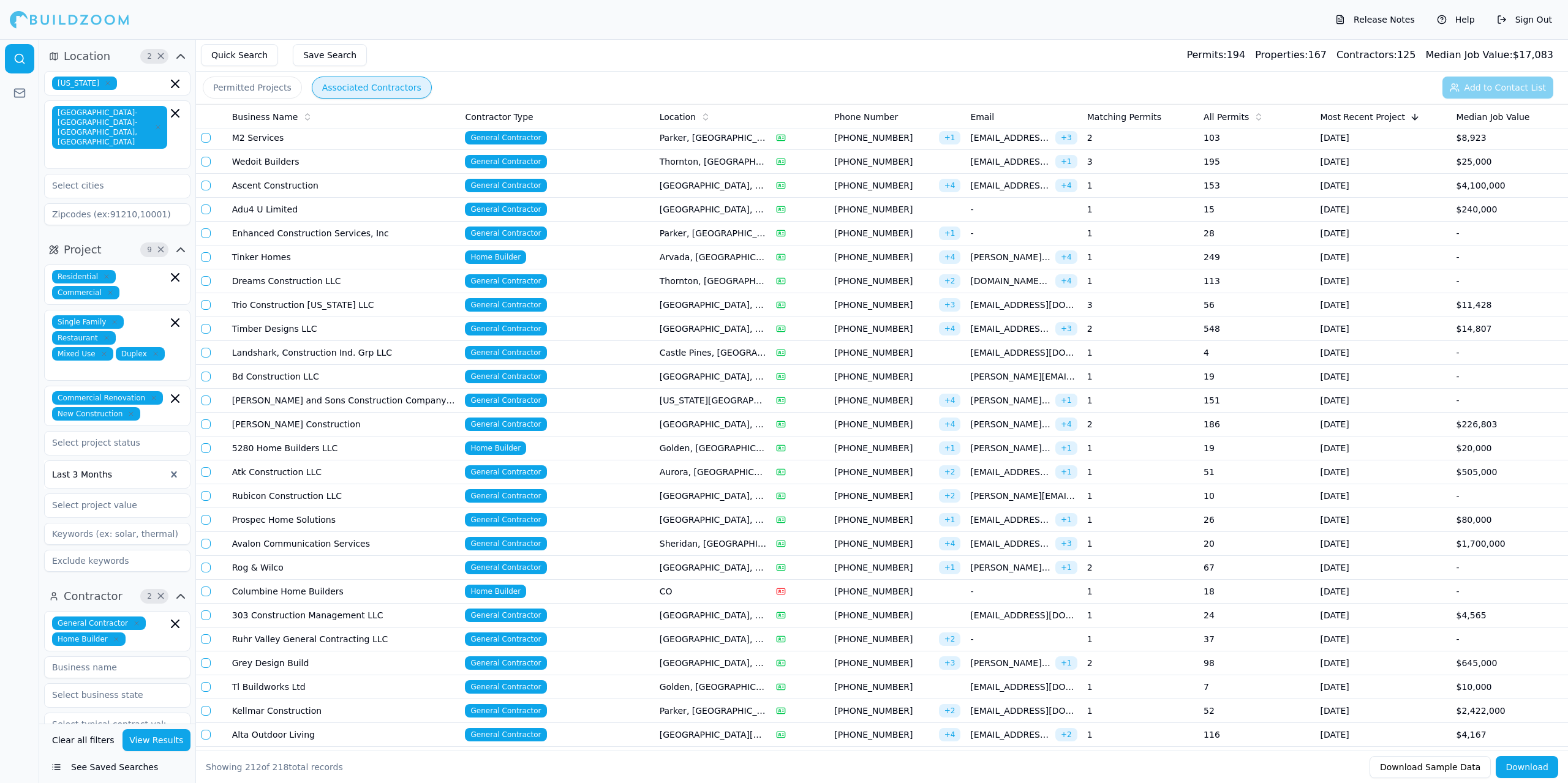
scroll to position [2204, 0]
